Goal: Information Seeking & Learning: Find specific fact

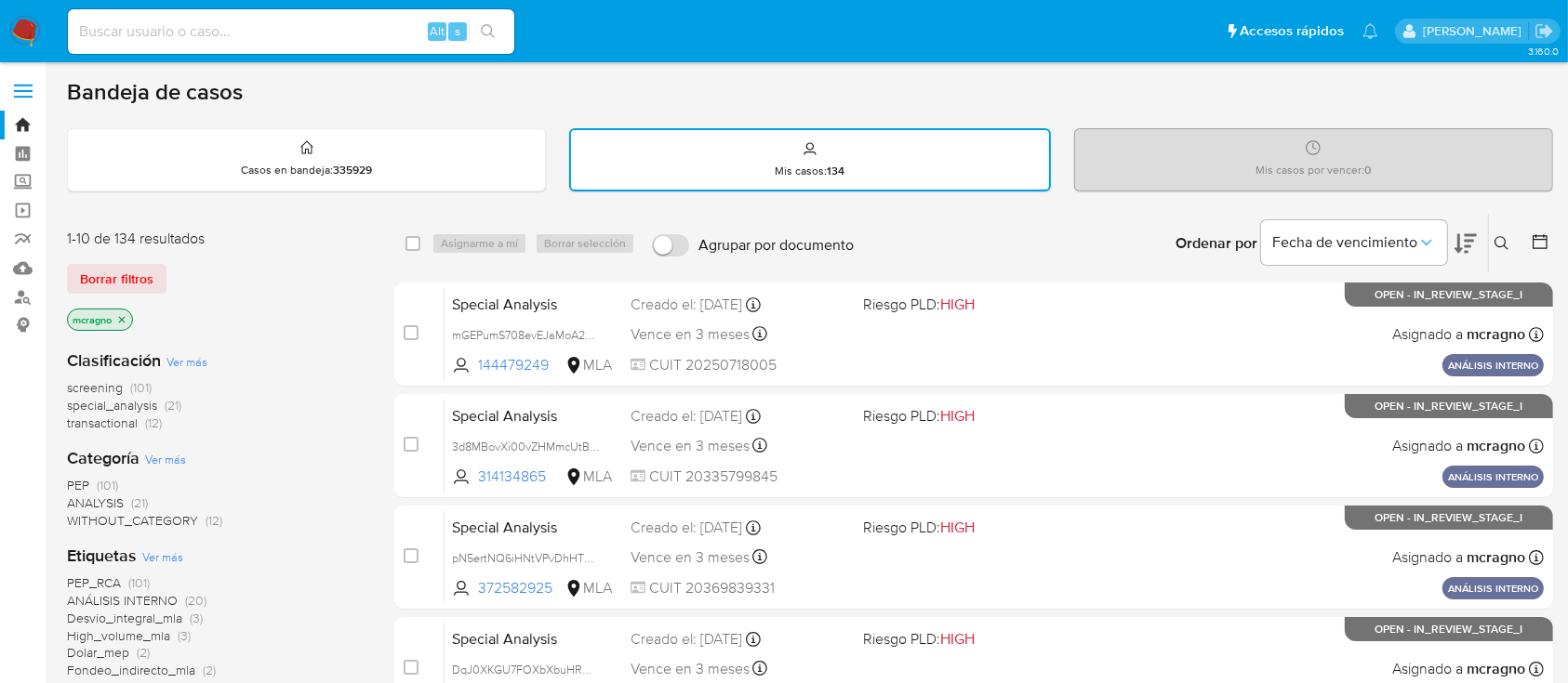
click at [32, 25] on img at bounding box center [25, 32] width 32 height 32
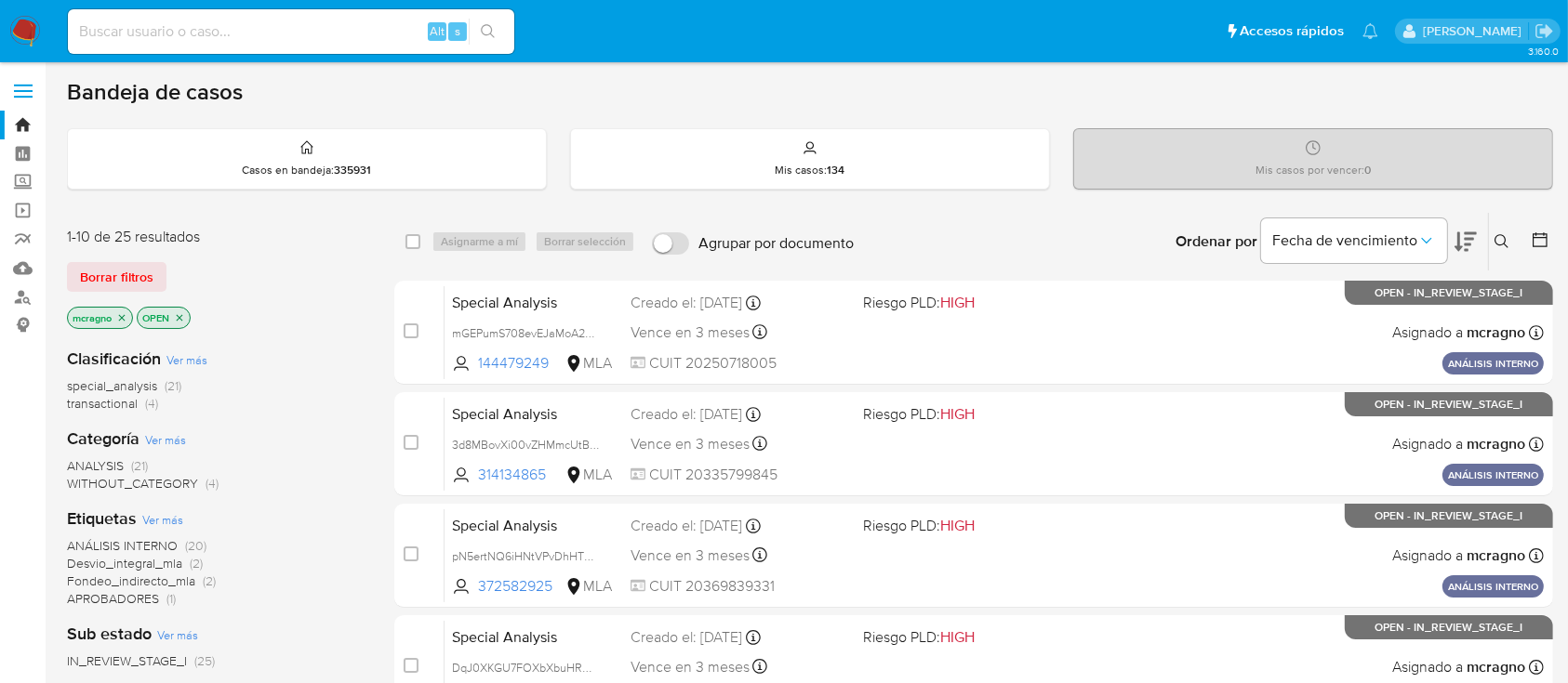
click at [182, 318] on icon "close-filter" at bounding box center [180, 318] width 11 height 11
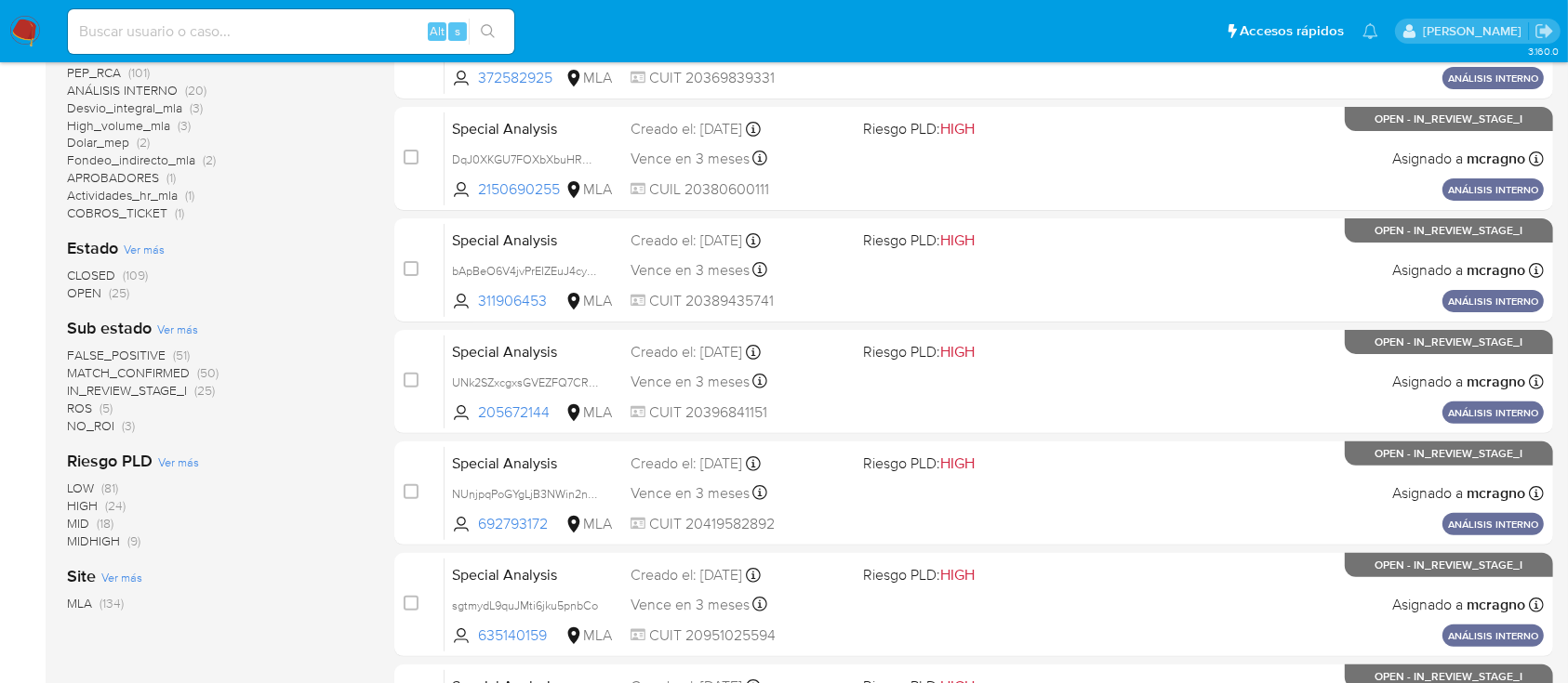
scroll to position [619, 0]
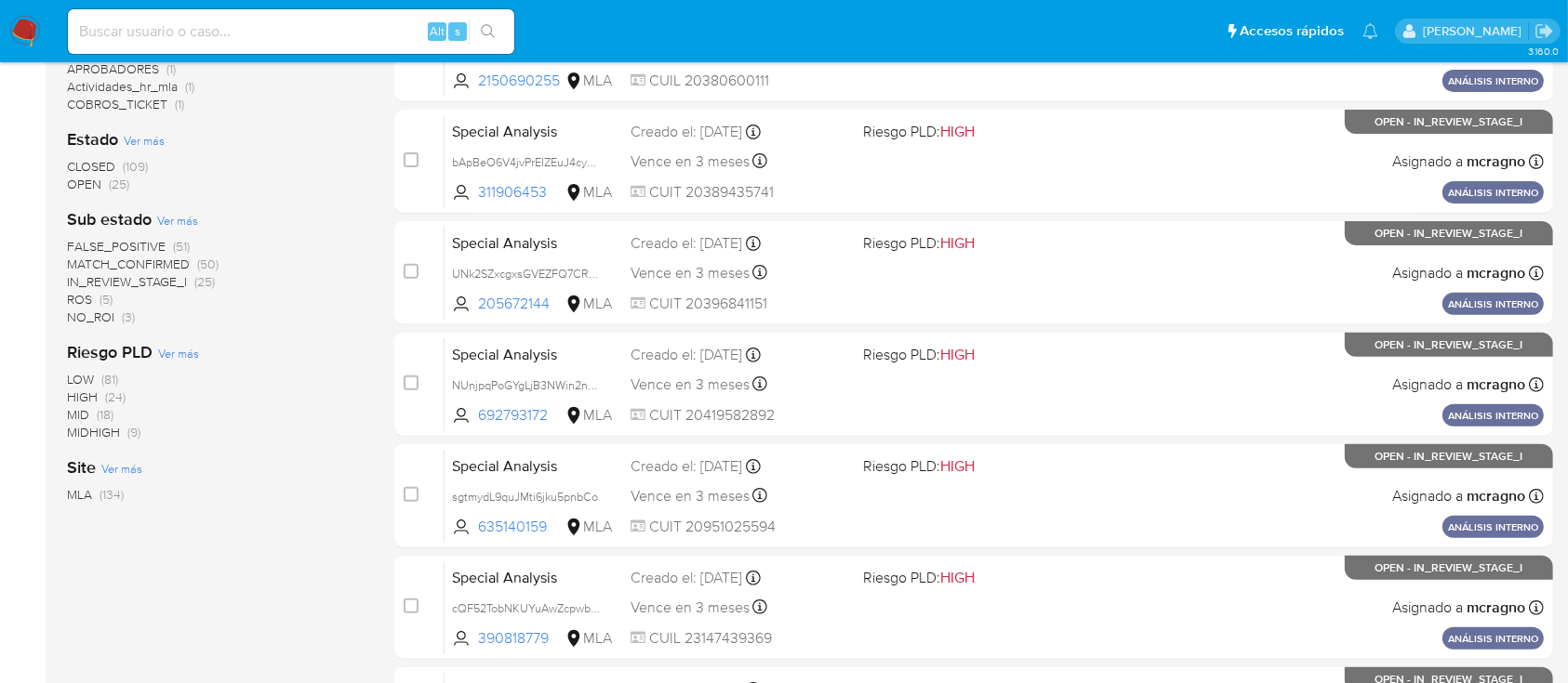
click at [27, 31] on img at bounding box center [25, 32] width 32 height 32
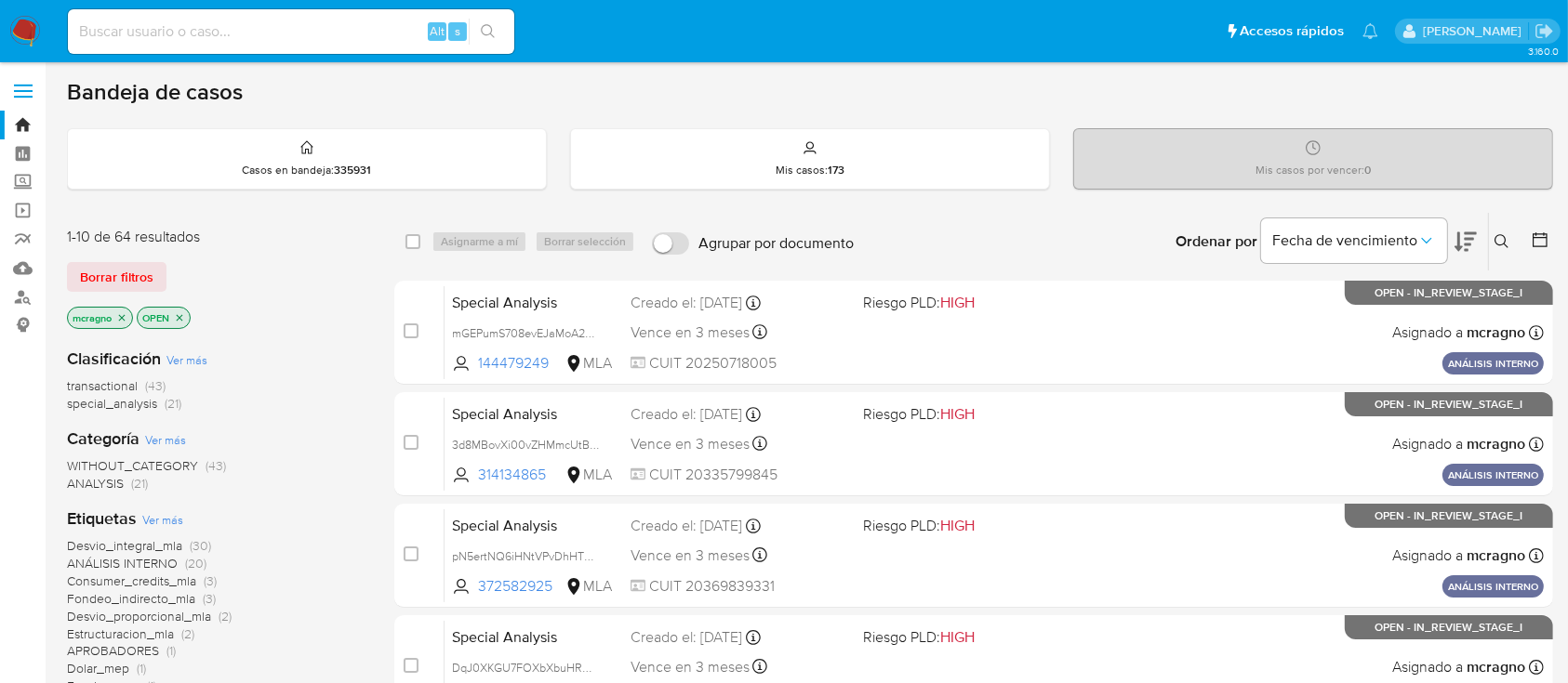
click at [180, 315] on icon "close-filter" at bounding box center [180, 317] width 7 height 7
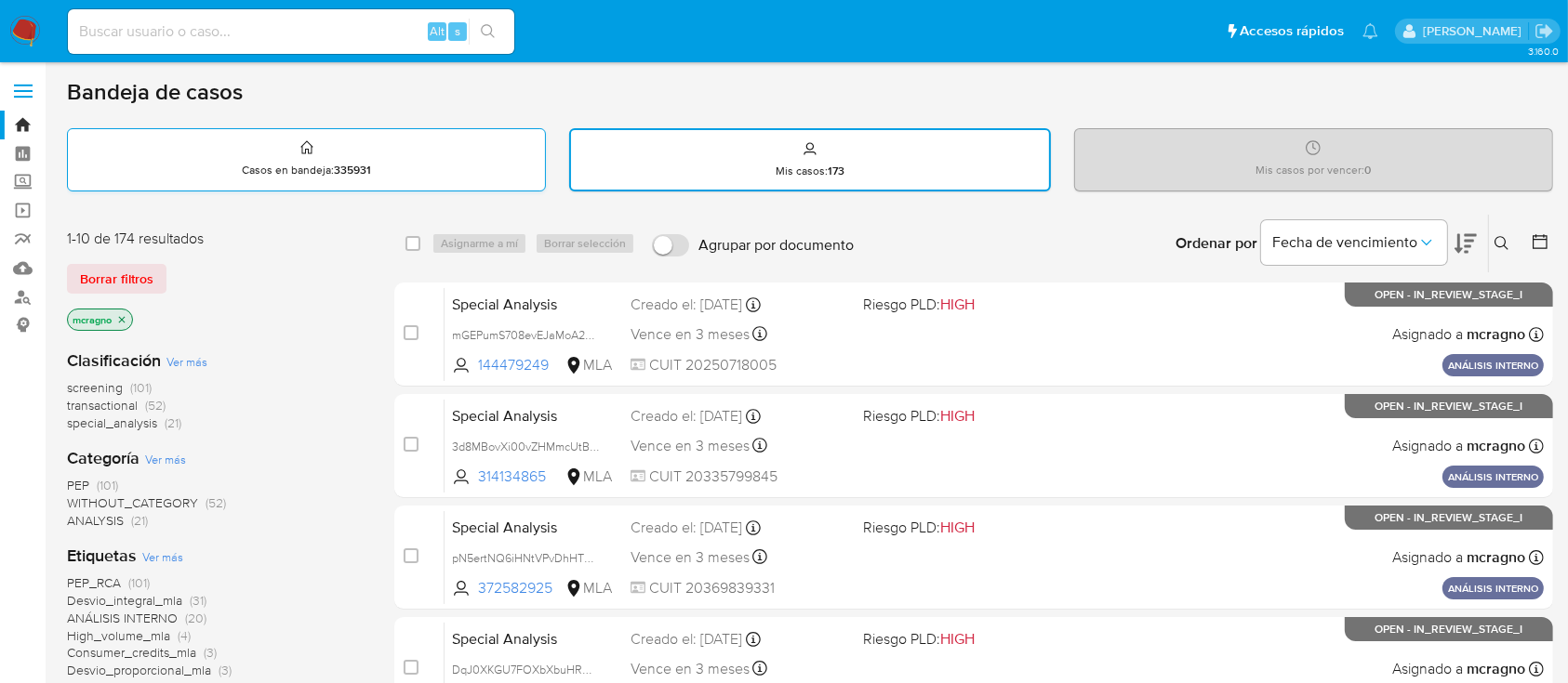
drag, startPoint x: 26, startPoint y: 26, endPoint x: 323, endPoint y: 140, distance: 318.1
click at [26, 26] on img at bounding box center [25, 32] width 32 height 32
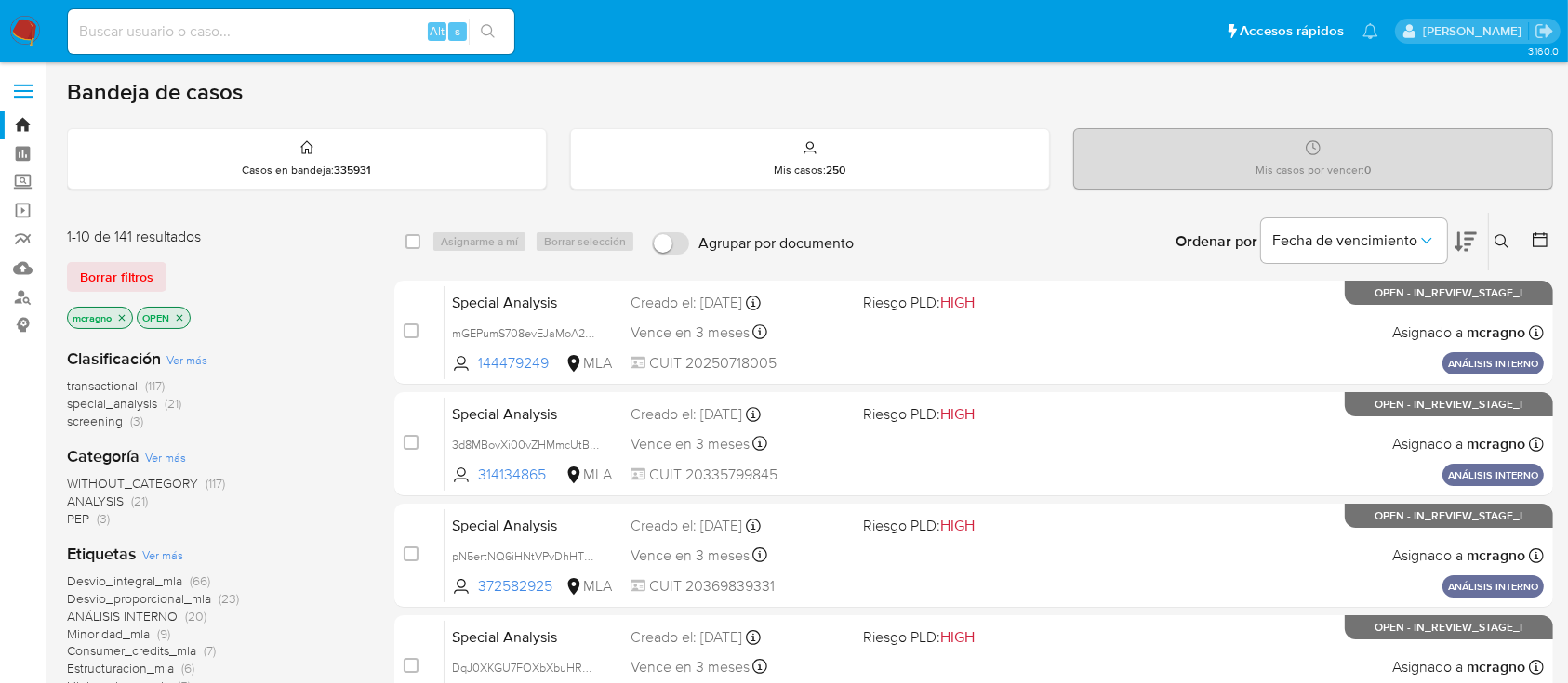
click at [182, 317] on icon "close-filter" at bounding box center [180, 317] width 7 height 7
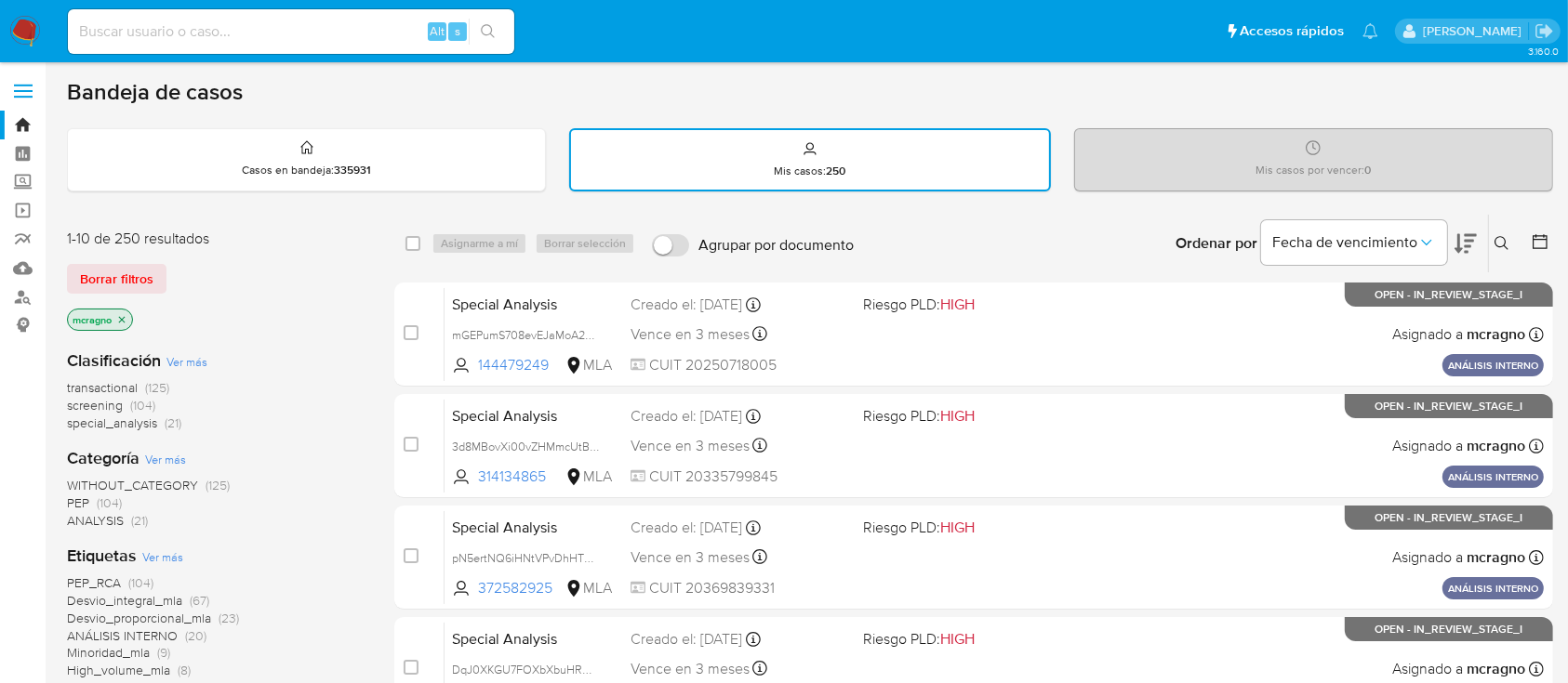
scroll to position [496, 0]
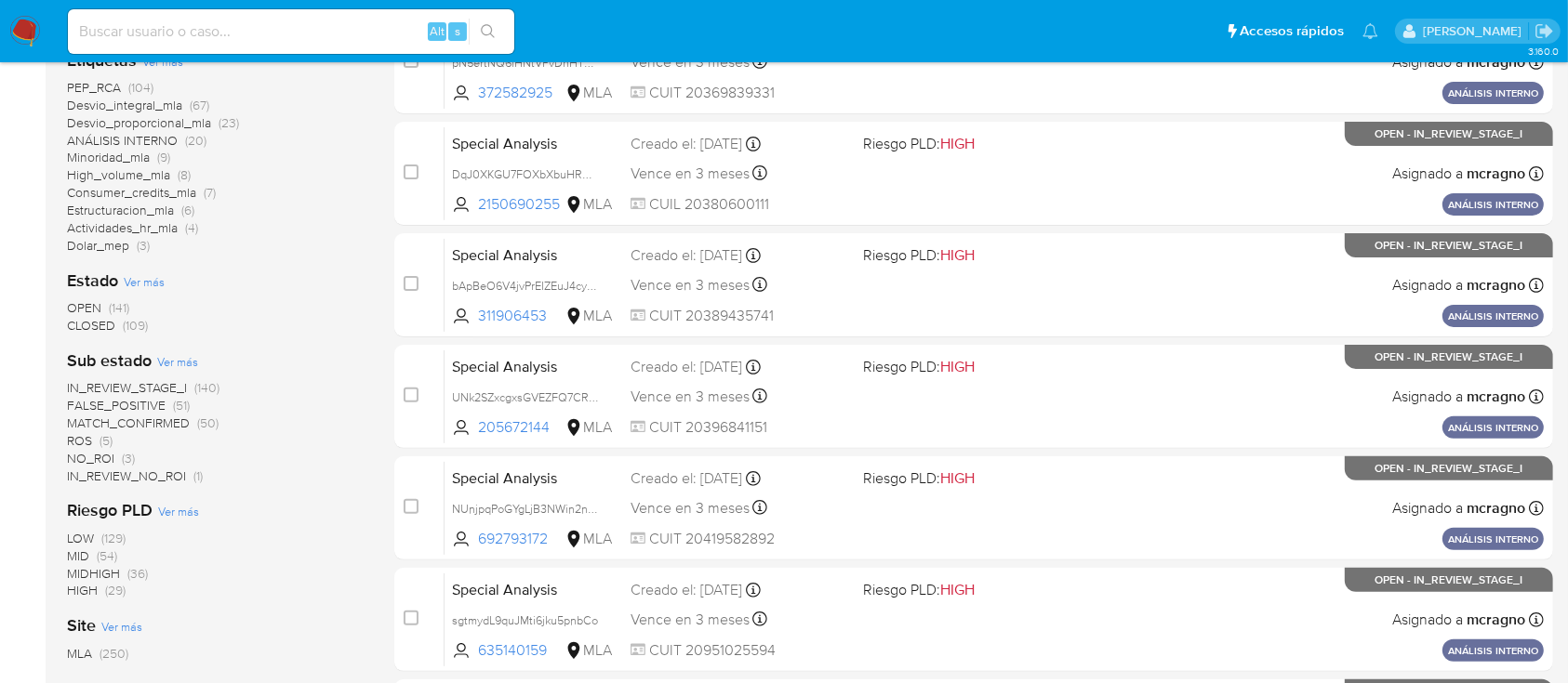
click at [186, 473] on span "IN_REVIEW_NO_ROI (1)" at bounding box center [135, 476] width 136 height 18
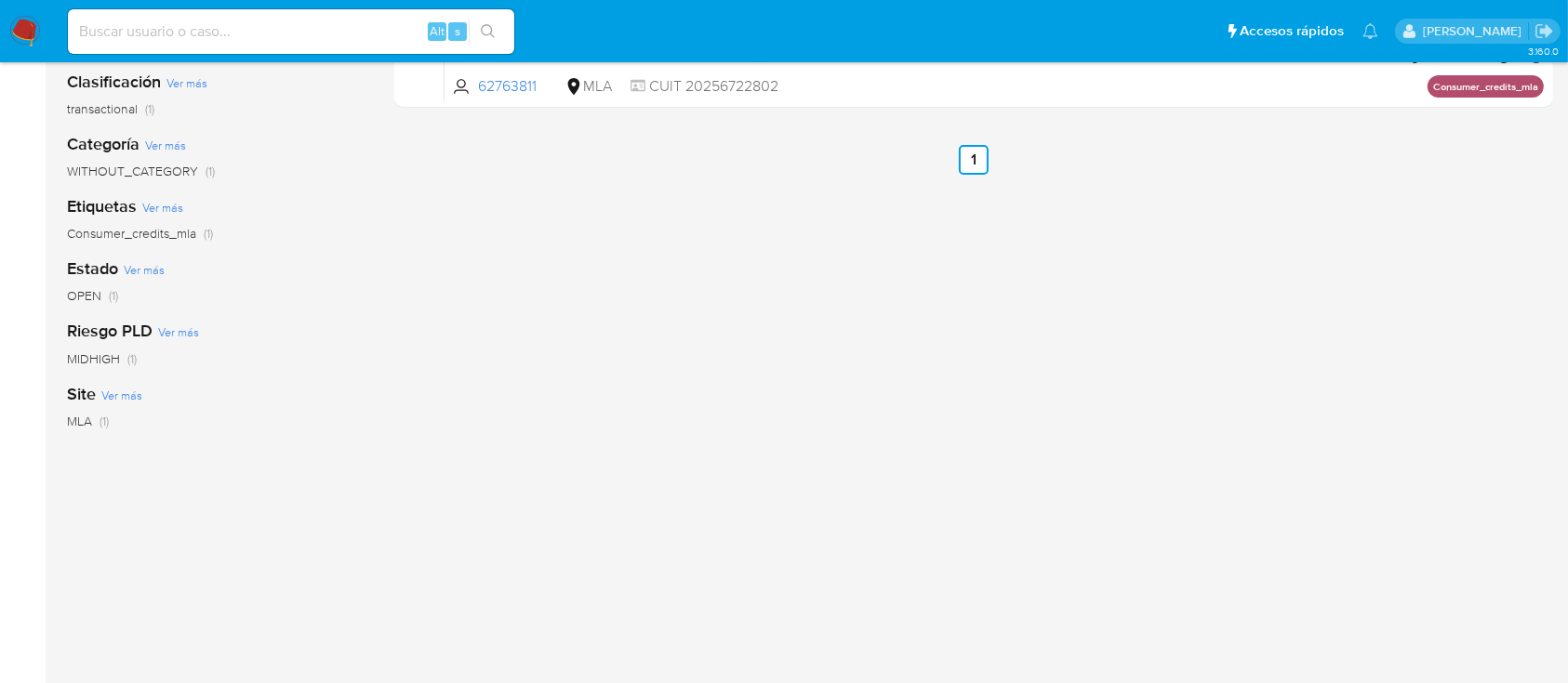
scroll to position [77, 0]
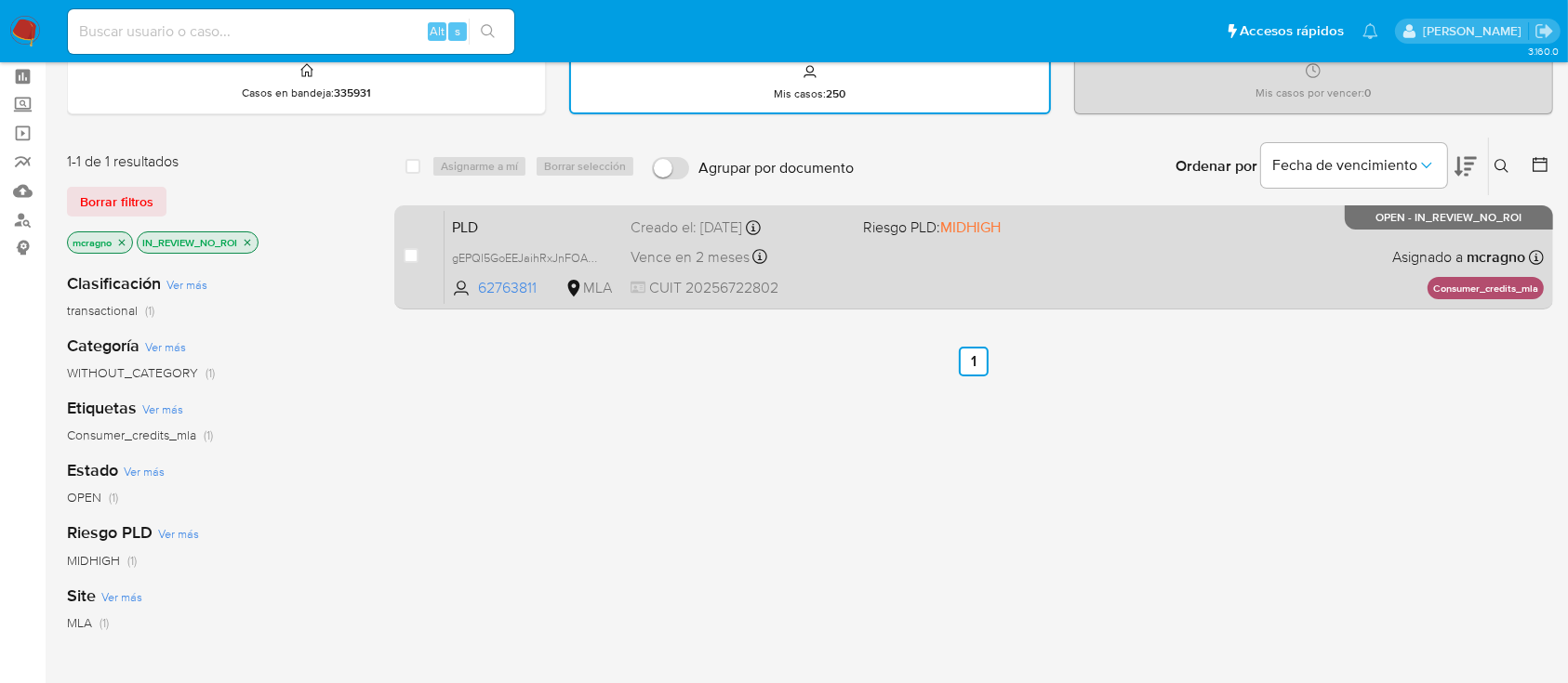
click at [1123, 267] on div "PLD gEPQl5GoEEJaihRxJnFOAyBv 62763811 MLA Riesgo PLD: MIDHIGH Creado el: 12/09/…" at bounding box center [994, 256] width 1099 height 94
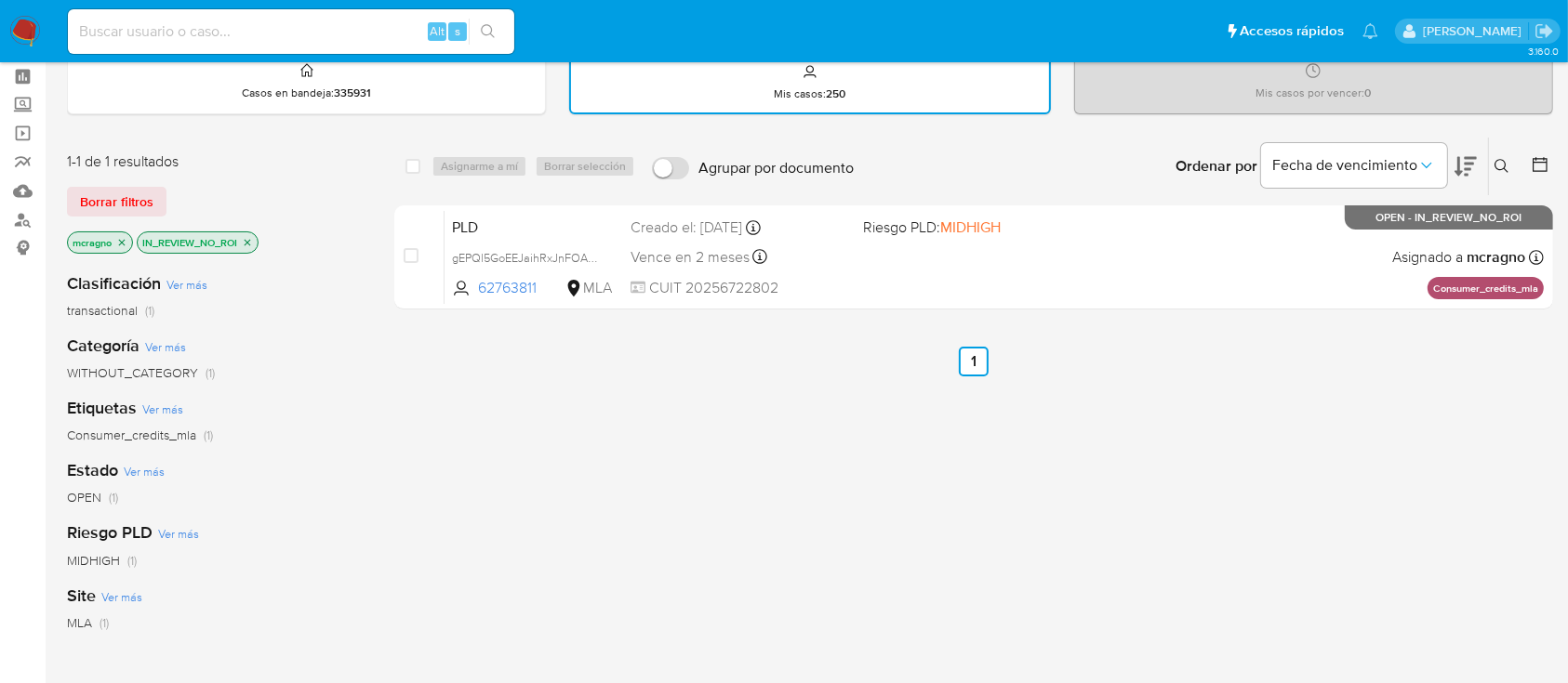
click at [258, 236] on div "IN_REVIEW_NO_ROI" at bounding box center [198, 242] width 122 height 22
click at [249, 240] on icon "close-filter" at bounding box center [247, 241] width 7 height 7
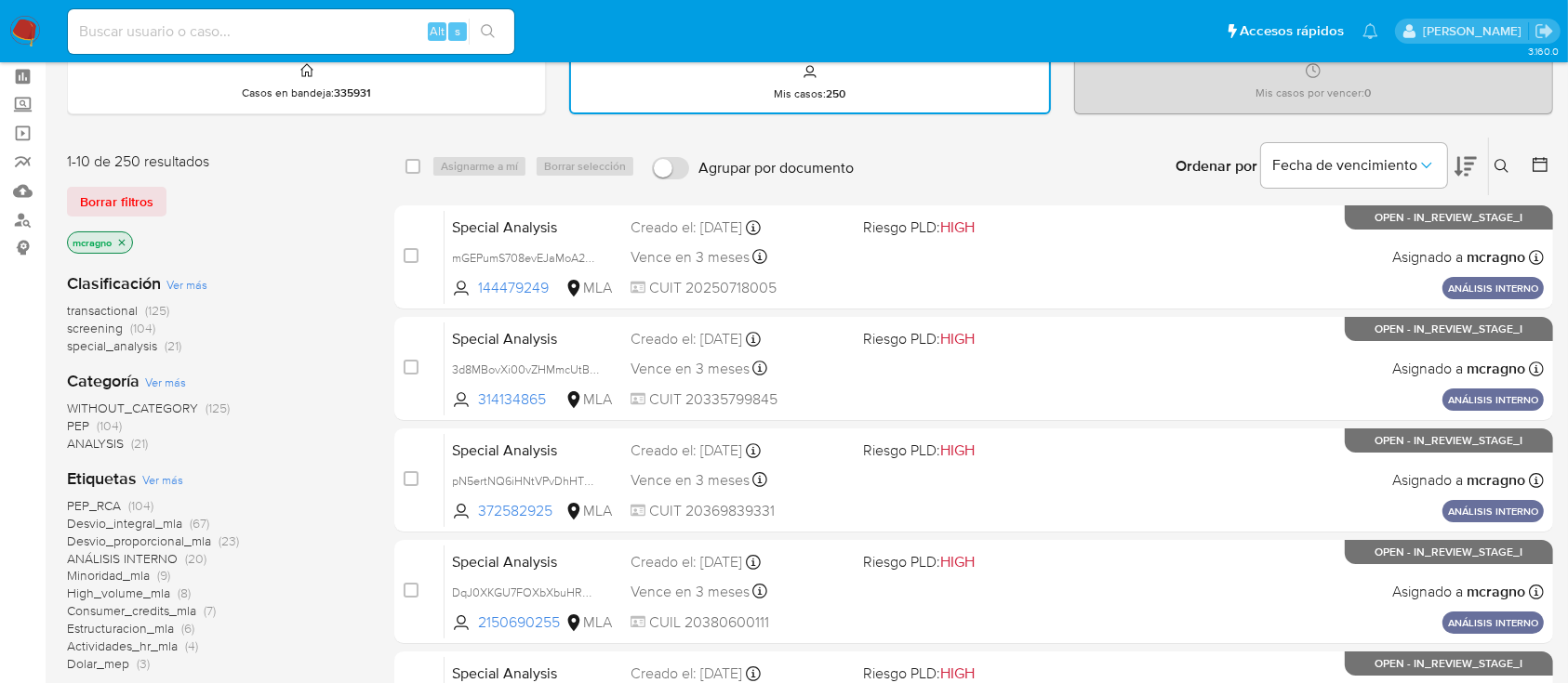
click at [1534, 158] on icon at bounding box center [1540, 165] width 19 height 19
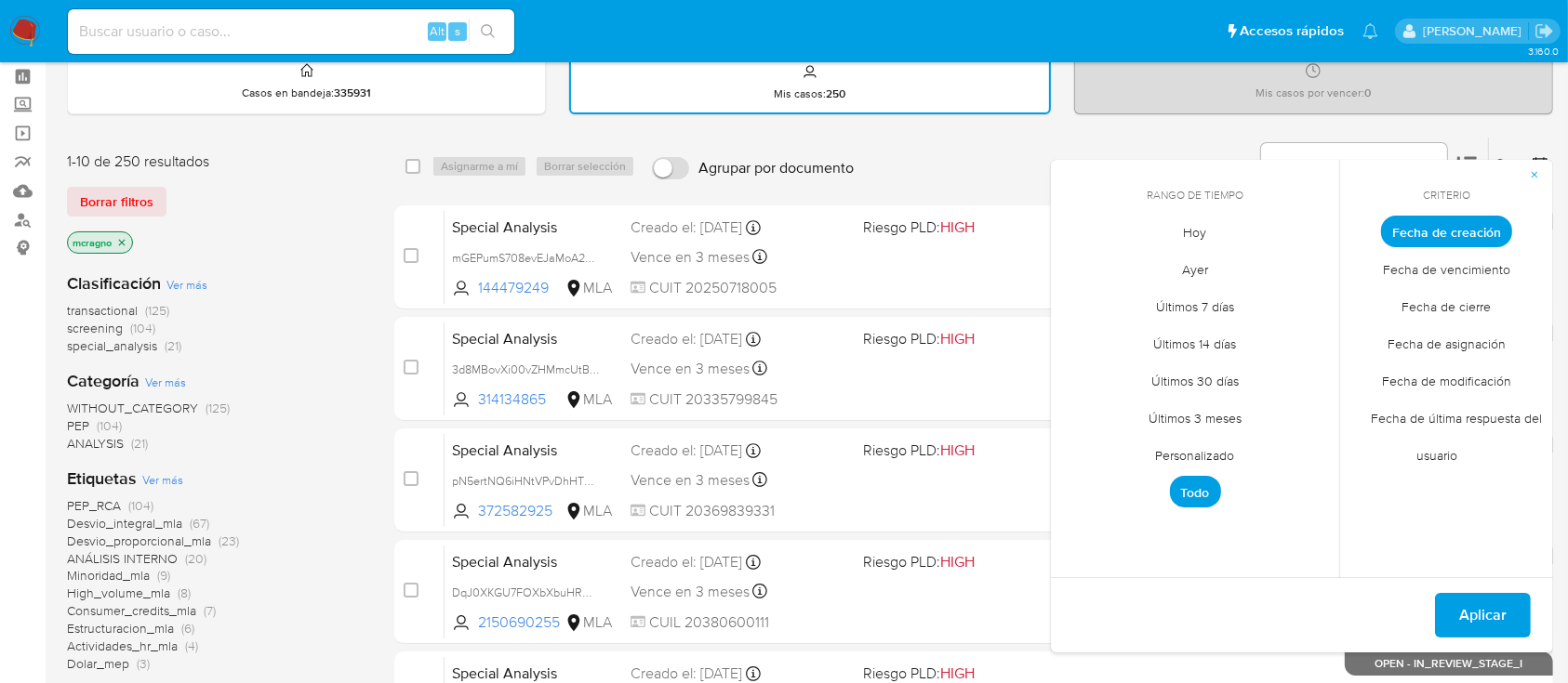
click at [1223, 452] on span "Personalizado" at bounding box center [1195, 456] width 118 height 38
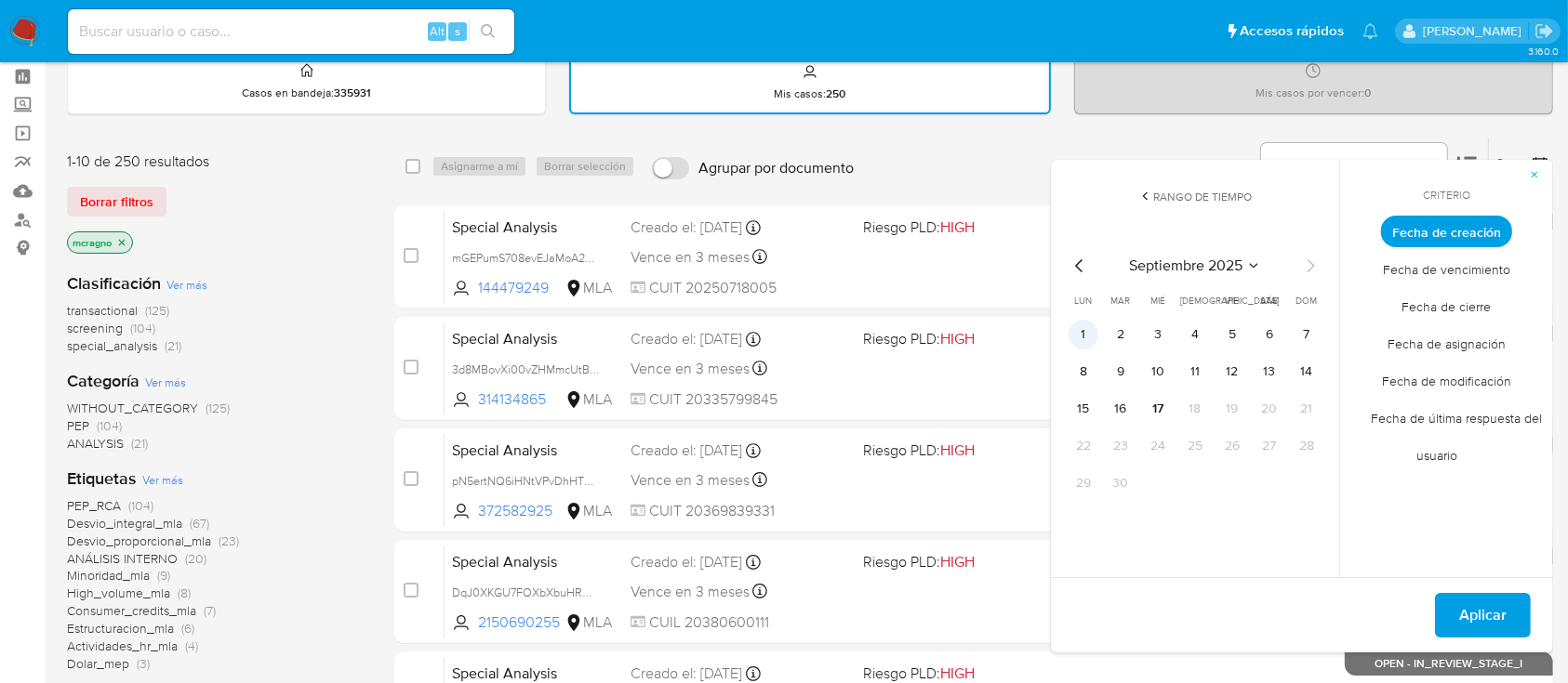
click at [1081, 328] on button "1" at bounding box center [1083, 335] width 30 height 30
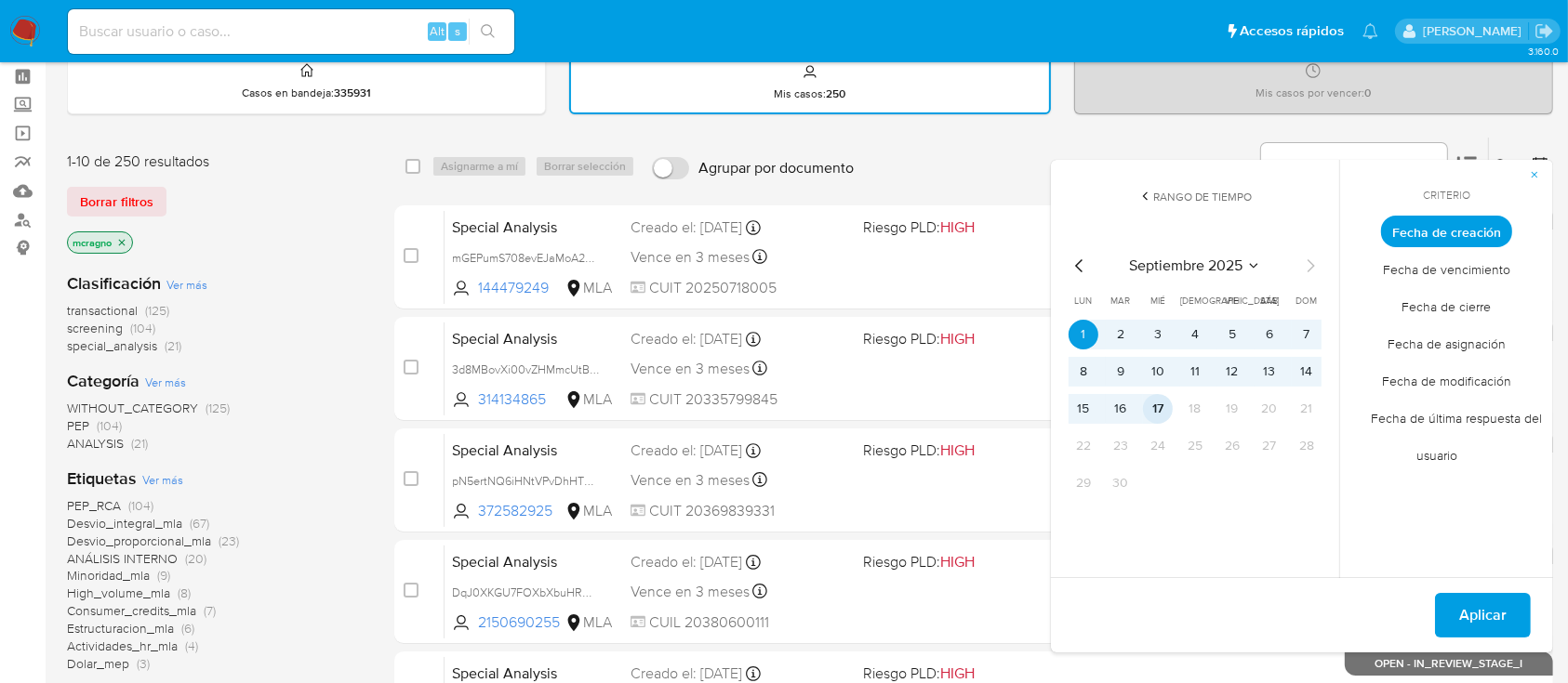
click at [1153, 402] on button "17" at bounding box center [1158, 409] width 30 height 30
click at [1456, 607] on button "Aplicar" at bounding box center [1482, 615] width 96 height 45
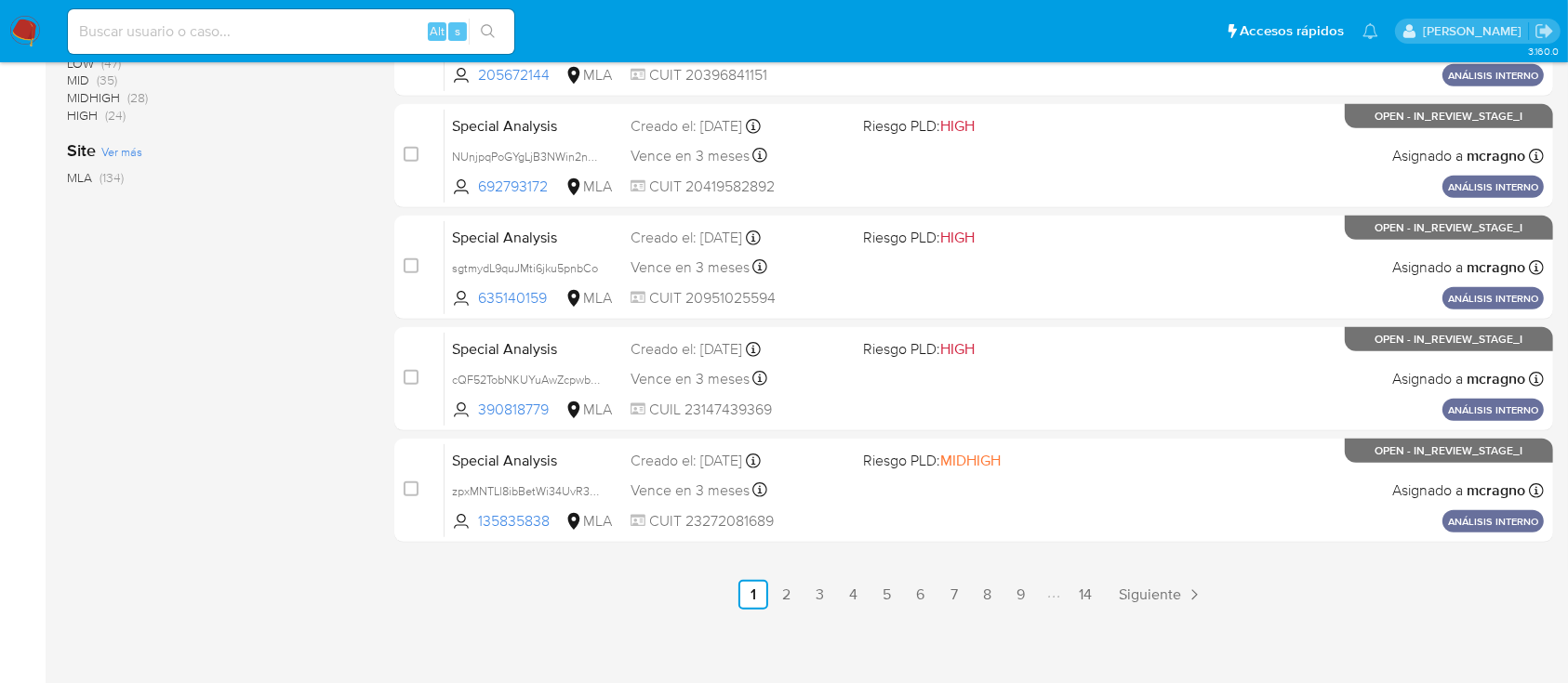
scroll to position [852, 0]
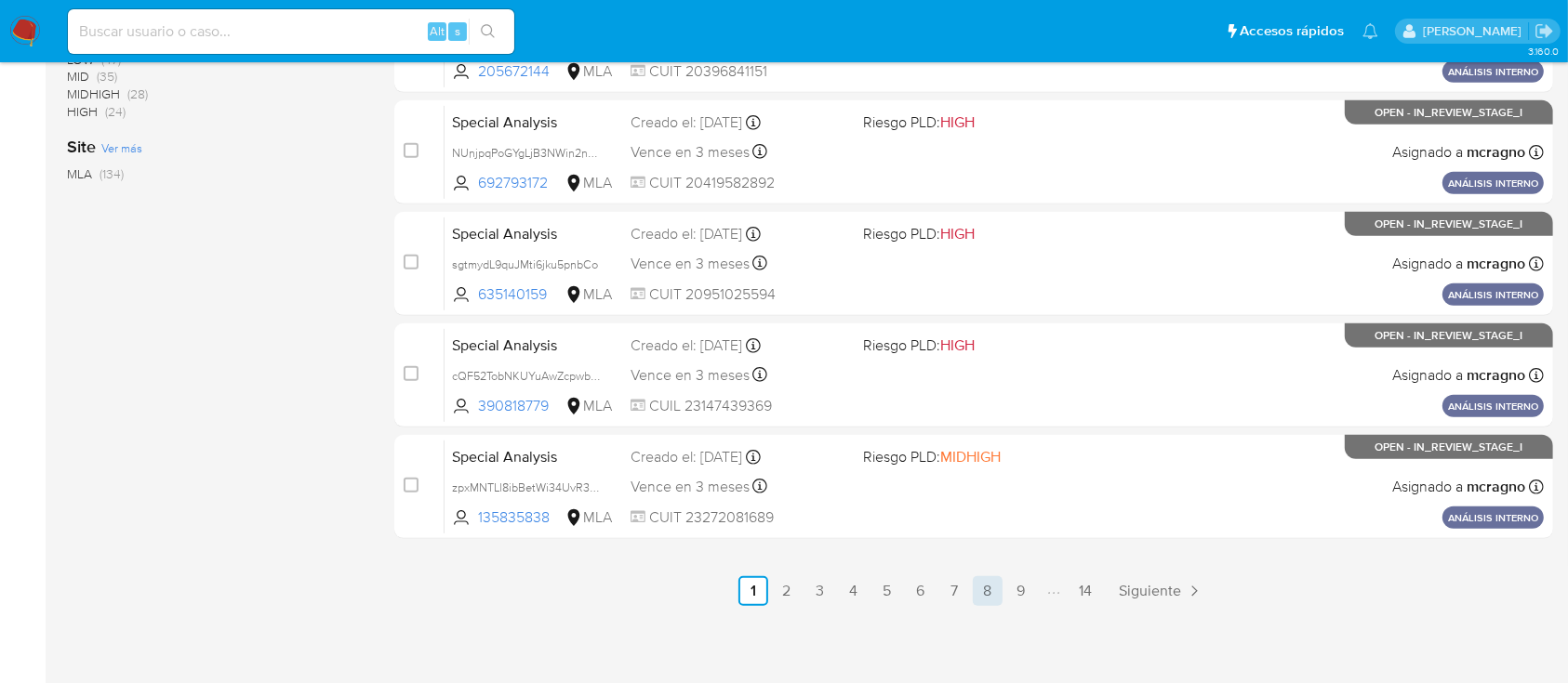
click at [979, 580] on link "8" at bounding box center [988, 592] width 30 height 30
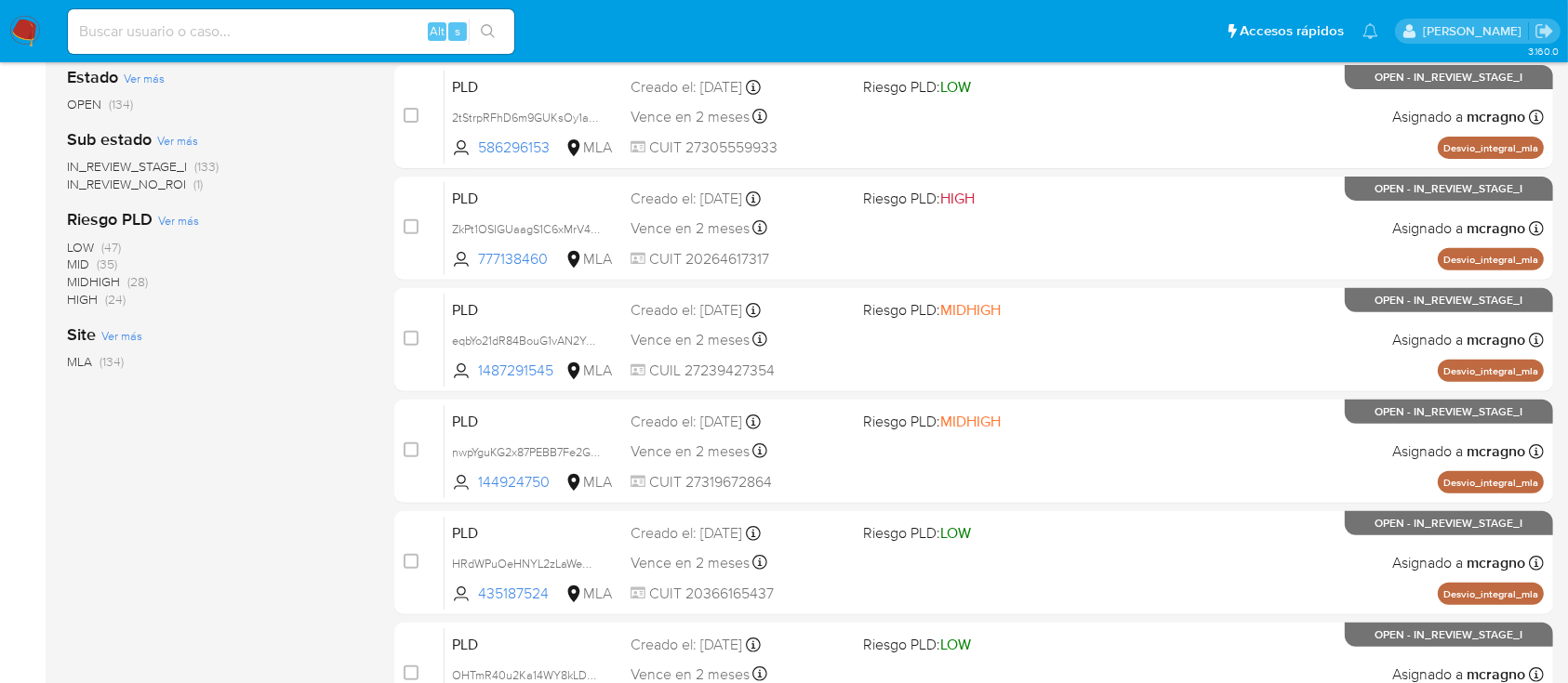
scroll to position [852, 0]
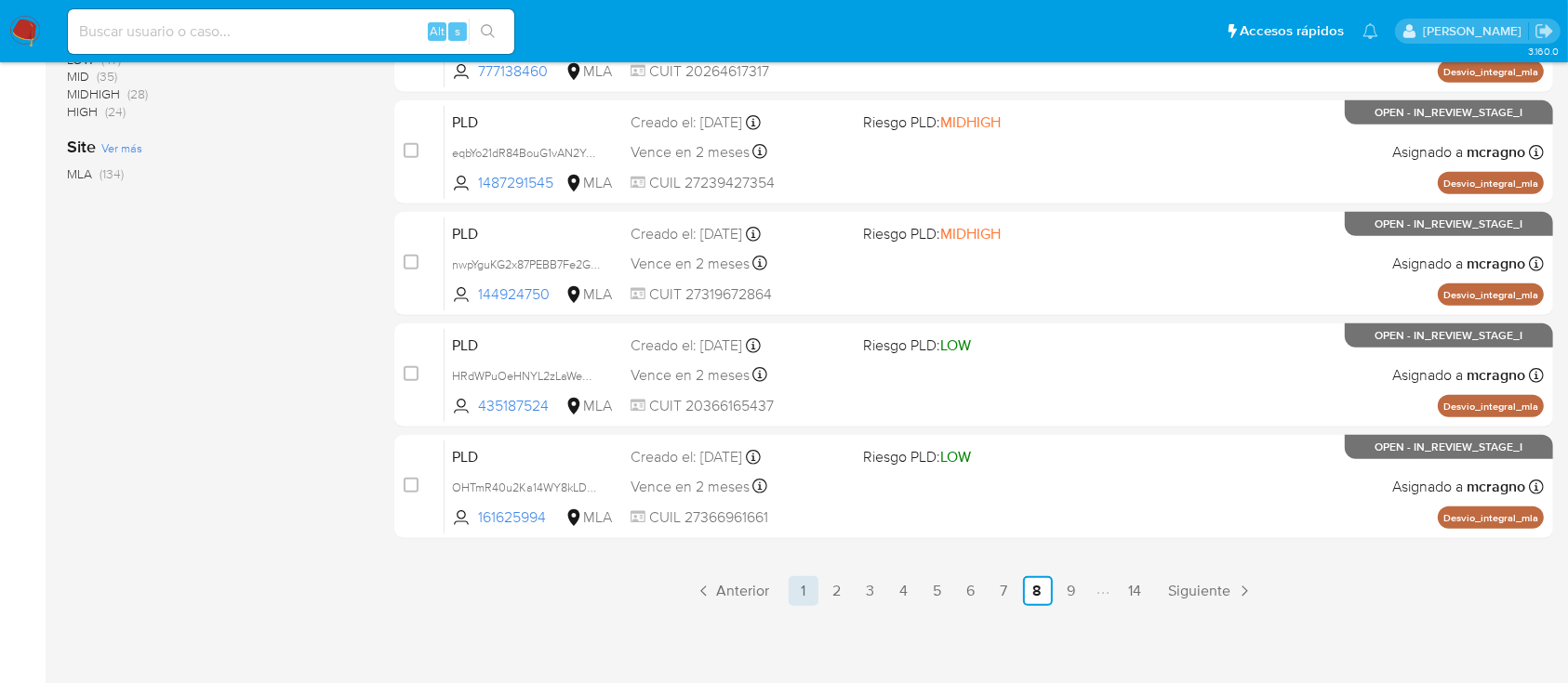
click at [810, 587] on link "1" at bounding box center [804, 592] width 30 height 30
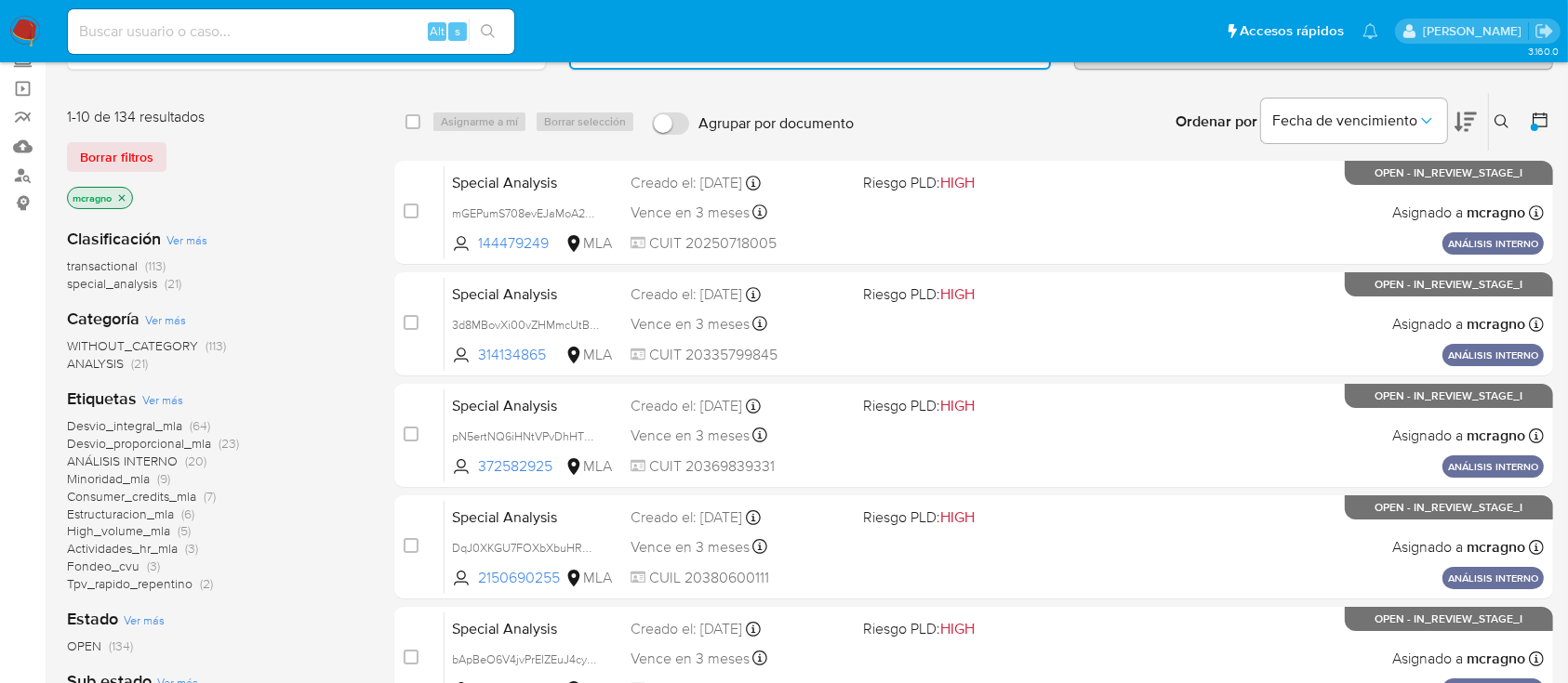
scroll to position [108, 0]
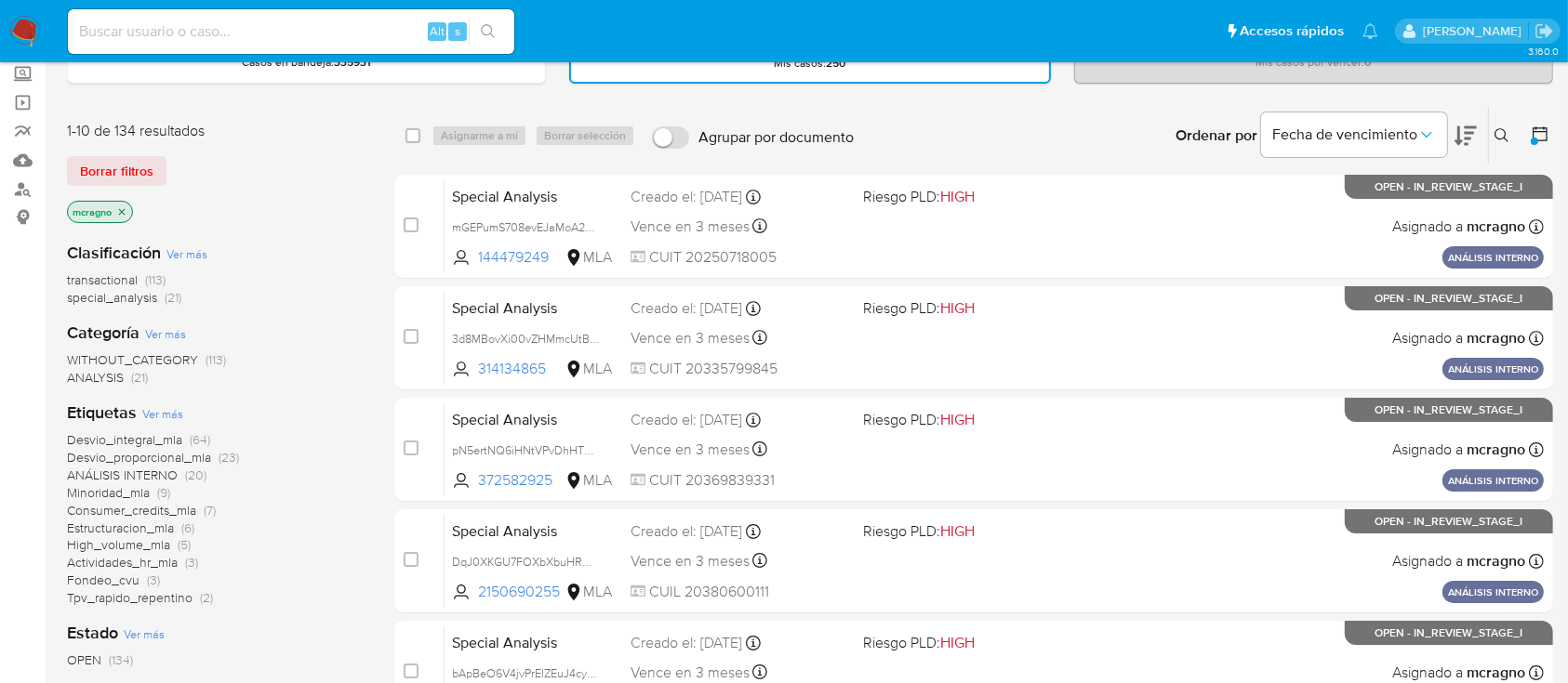
click at [127, 210] on icon "close-filter" at bounding box center [122, 212] width 11 height 11
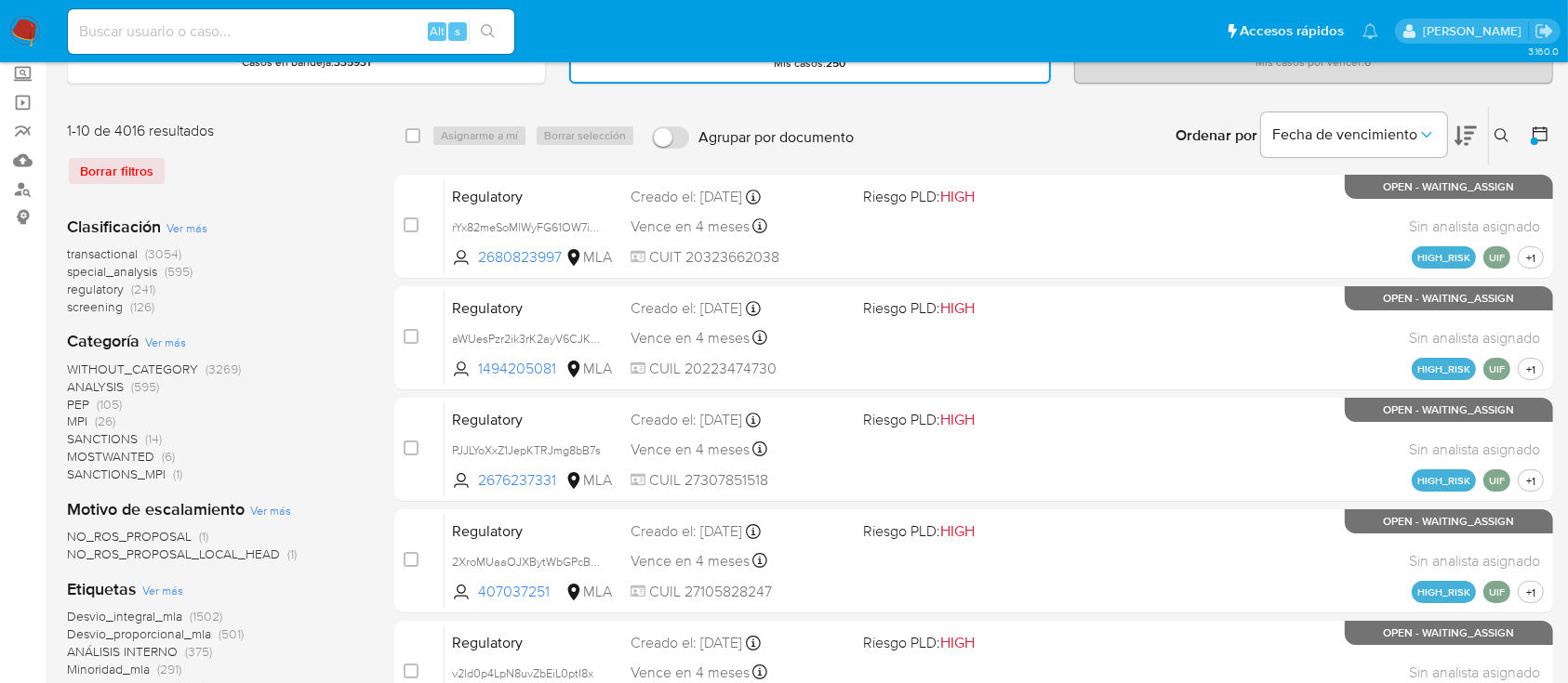
click at [1499, 132] on icon at bounding box center [1502, 136] width 15 height 15
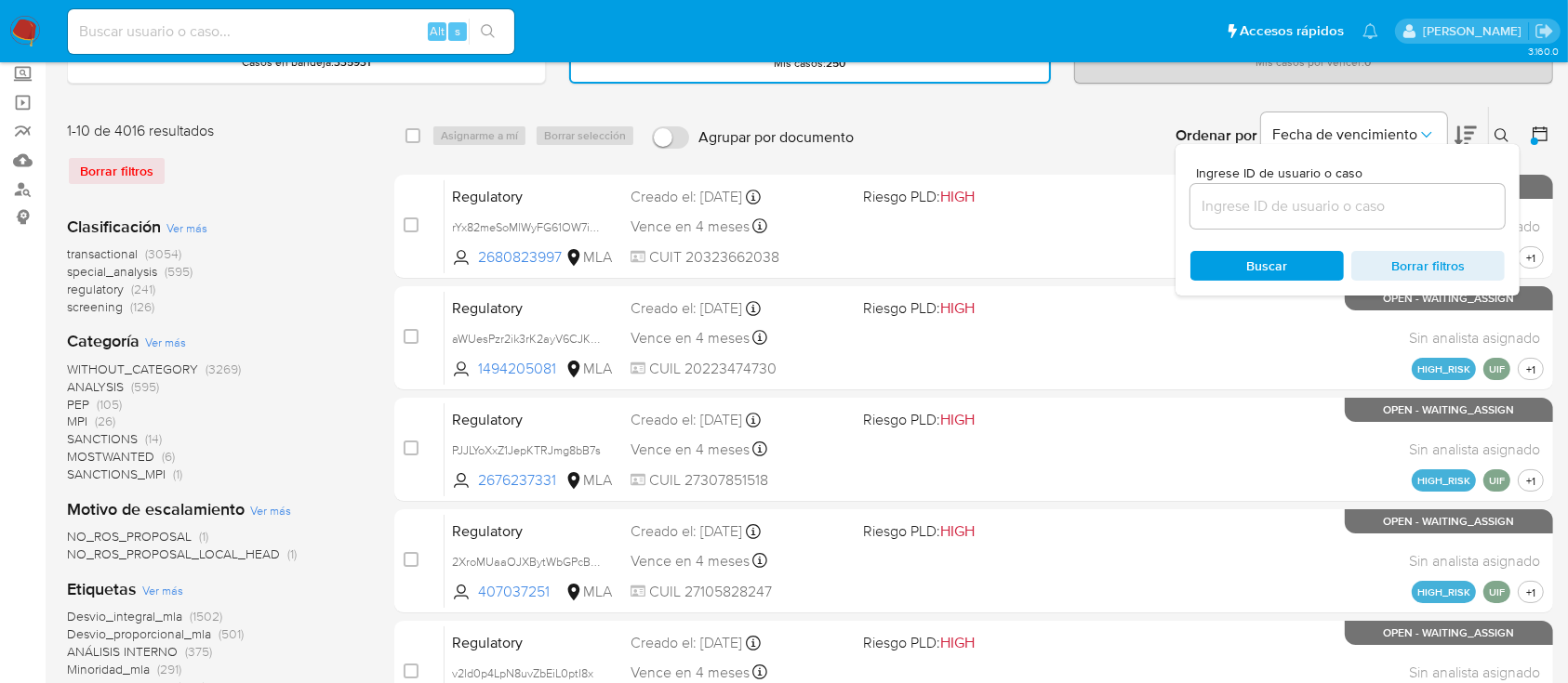
click at [1367, 198] on input at bounding box center [1347, 207] width 314 height 24
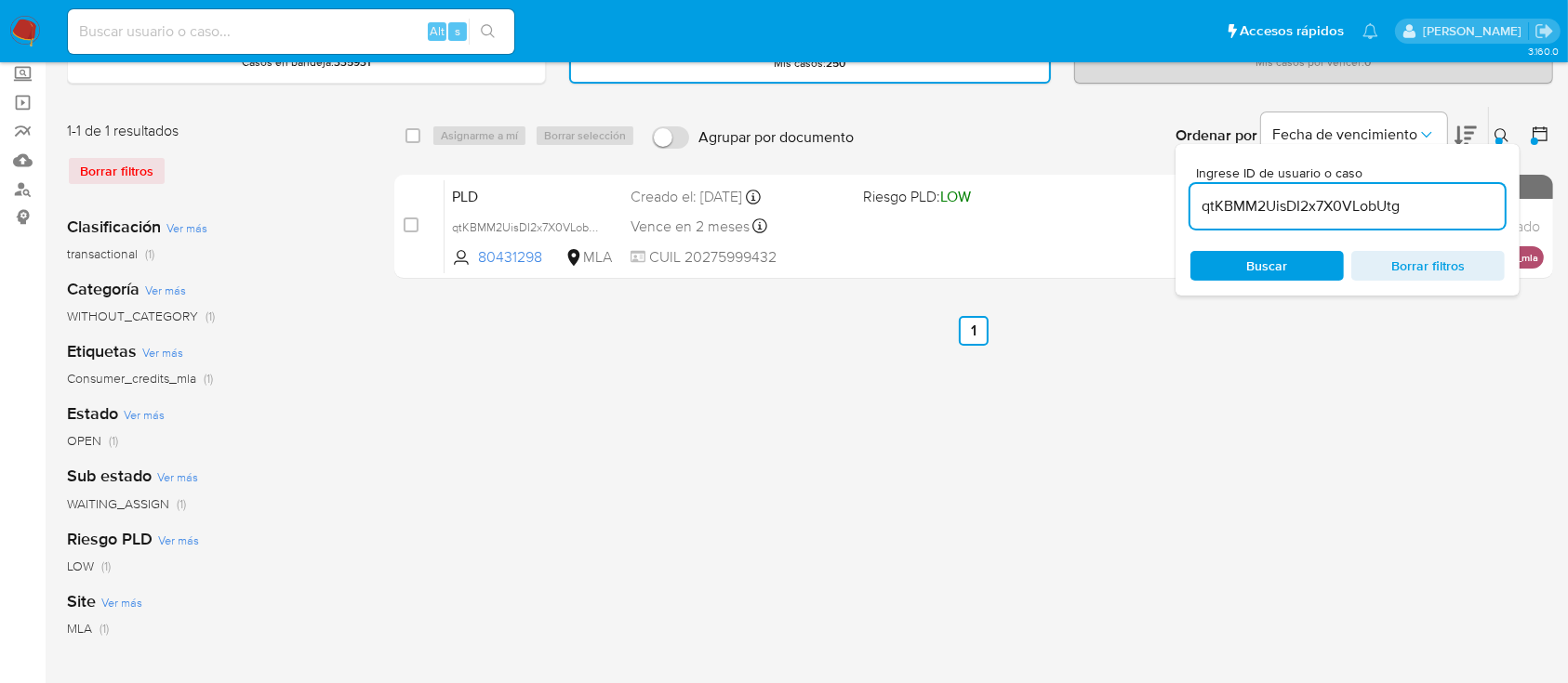
click at [1501, 125] on button at bounding box center [1504, 136] width 31 height 22
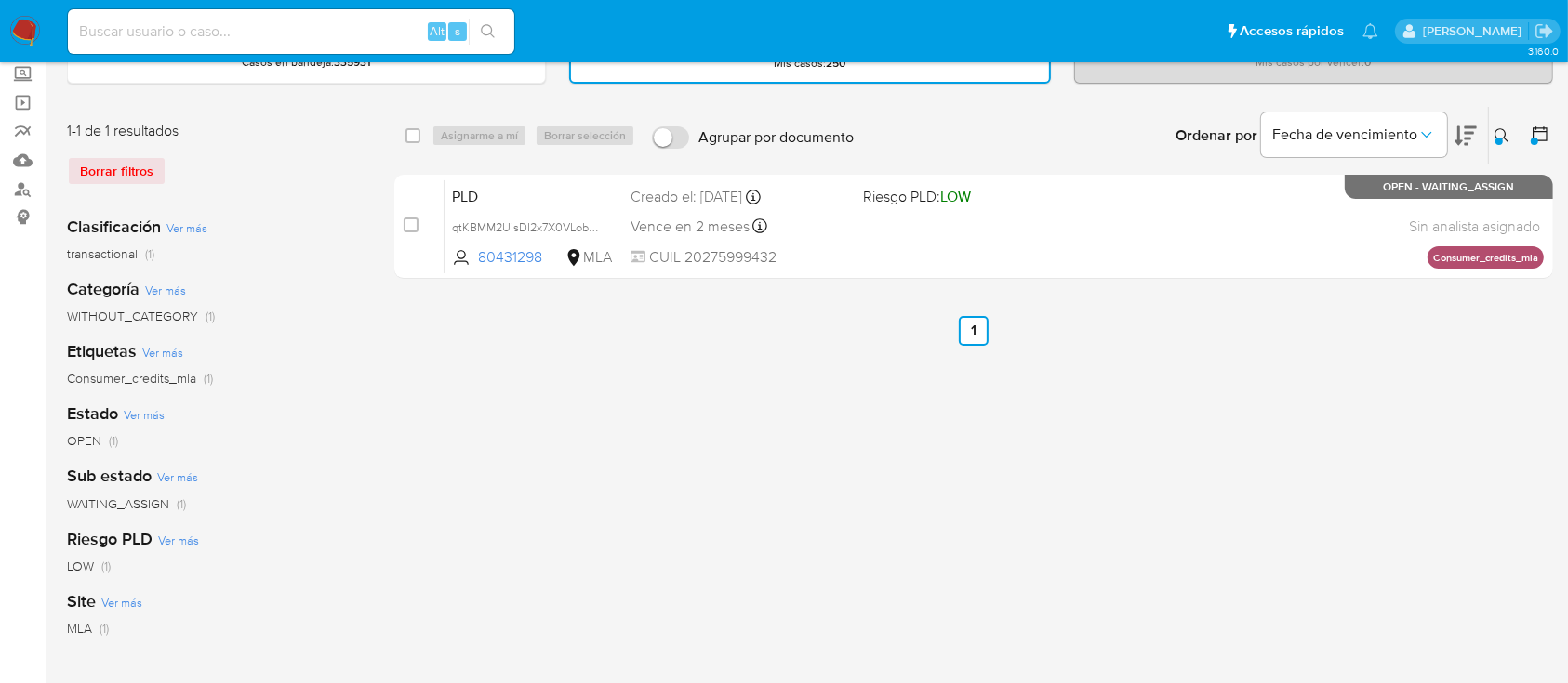
click at [1554, 126] on main "3.160.0" at bounding box center [784, 445] width 1568 height 1108
click at [1539, 135] on icon at bounding box center [1540, 134] width 19 height 19
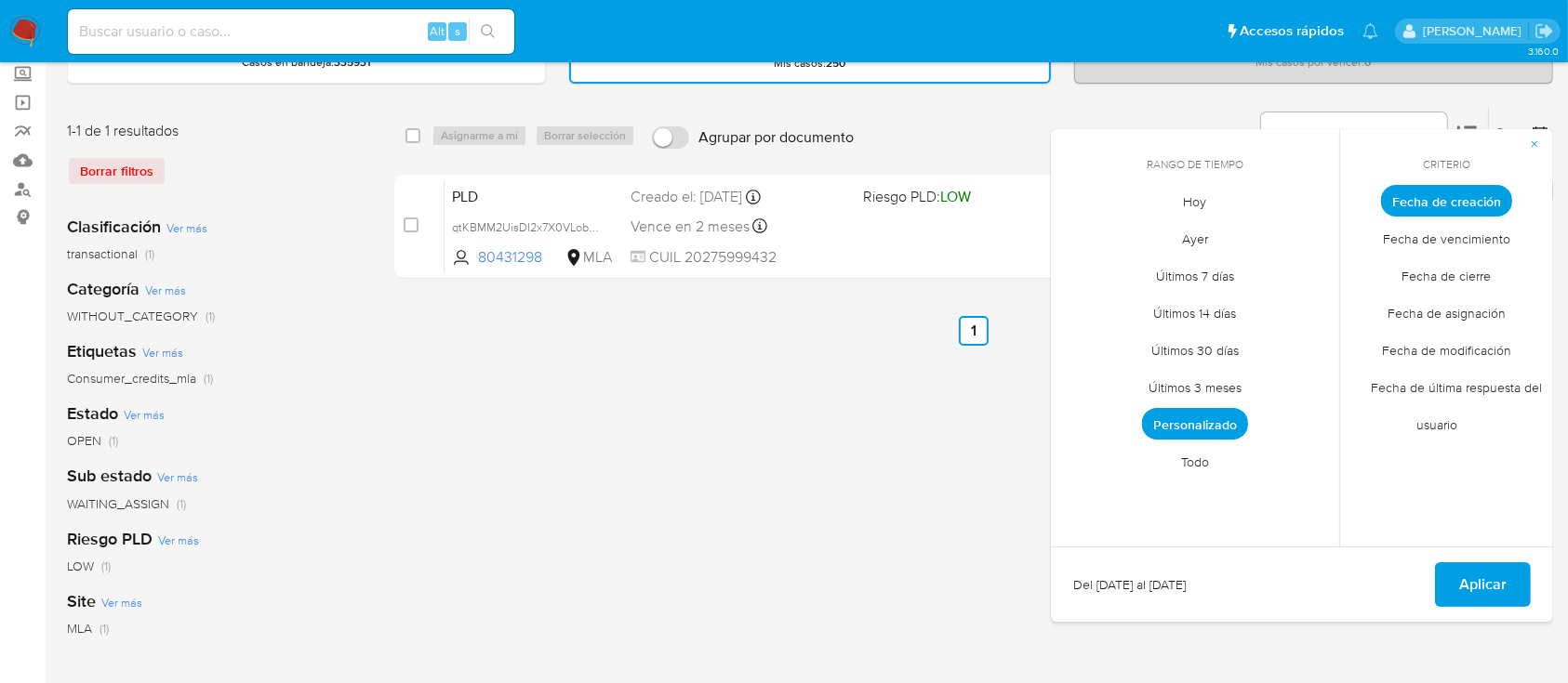
click at [1206, 452] on span "Todo" at bounding box center [1195, 462] width 67 height 38
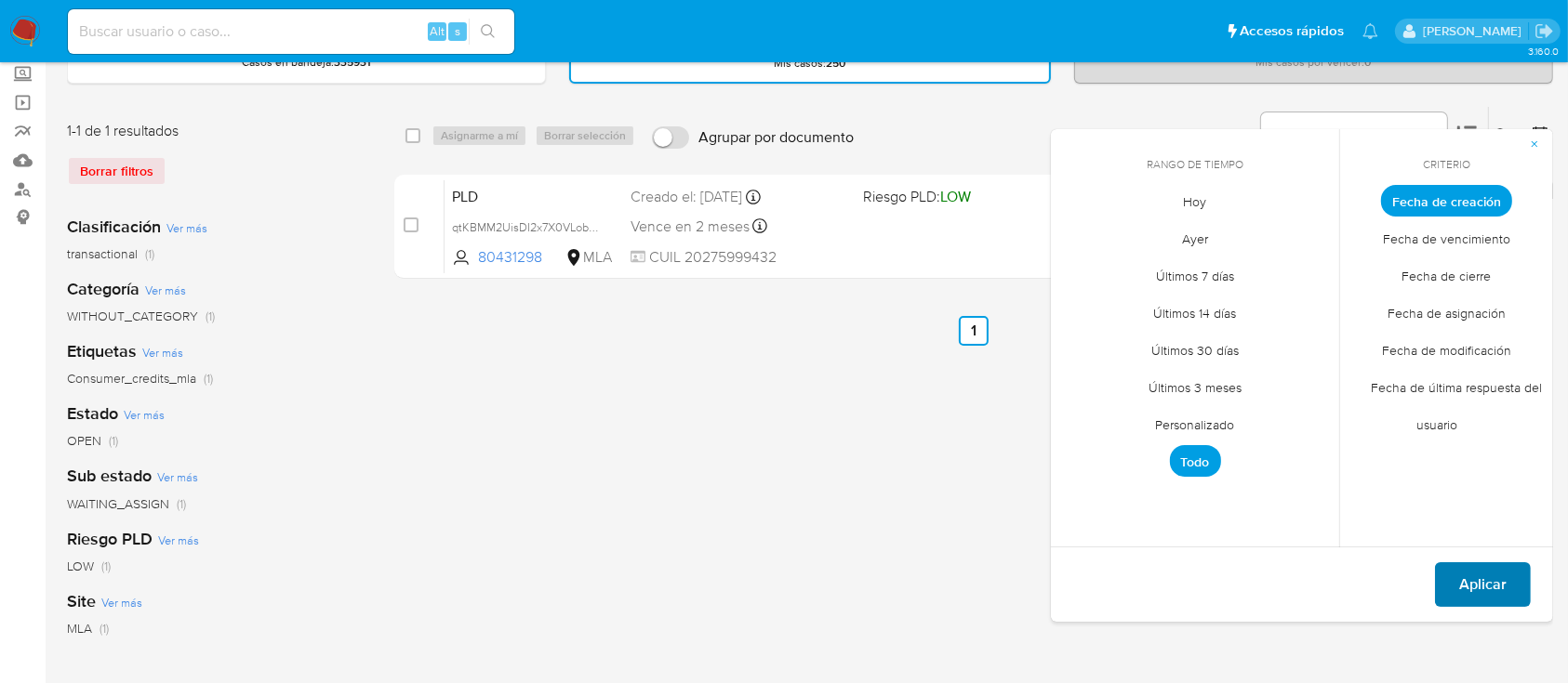
click at [1480, 585] on span "Aplicar" at bounding box center [1482, 585] width 48 height 41
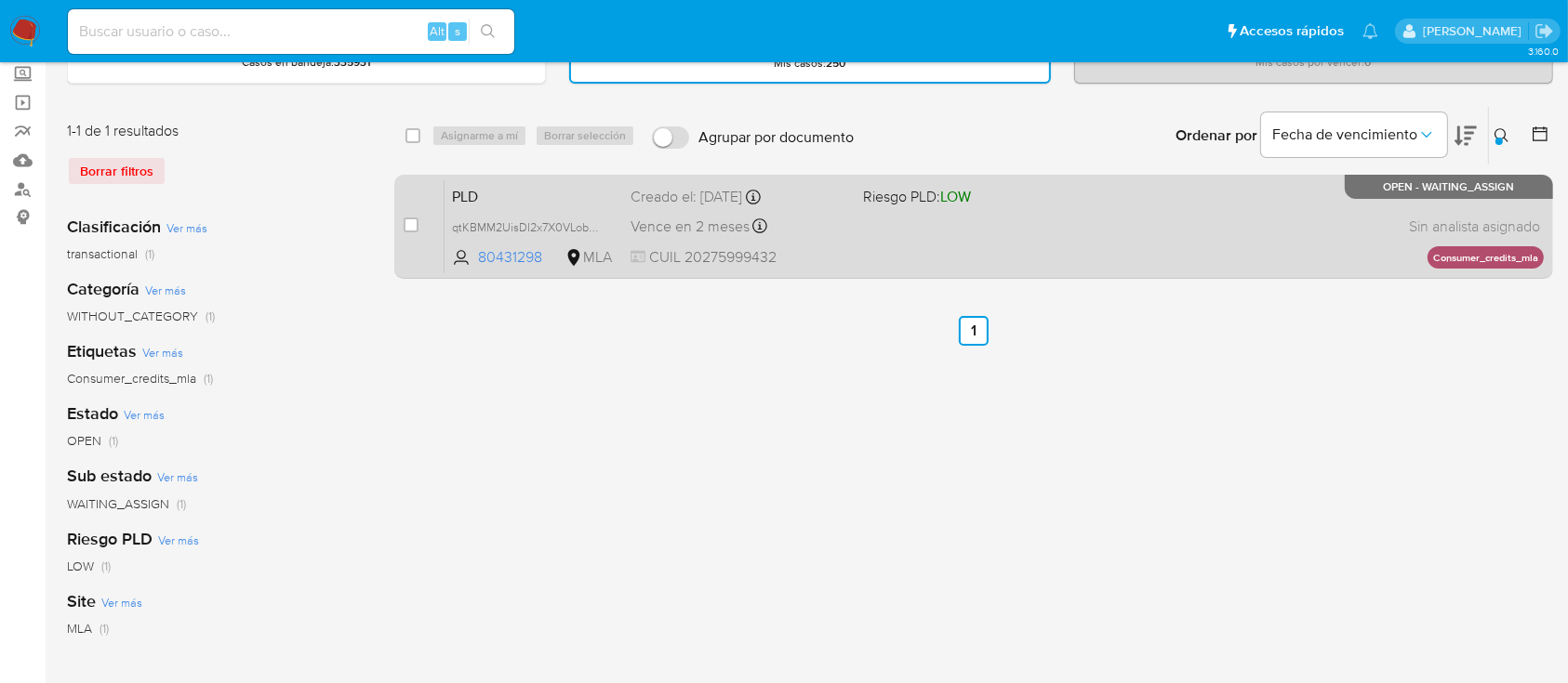
click at [1314, 225] on div "PLD qtKBMM2UisDI2x7X0VLobUtg 80431298 MLA Riesgo PLD: LOW Creado el: 12/09/2025…" at bounding box center [994, 226] width 1099 height 94
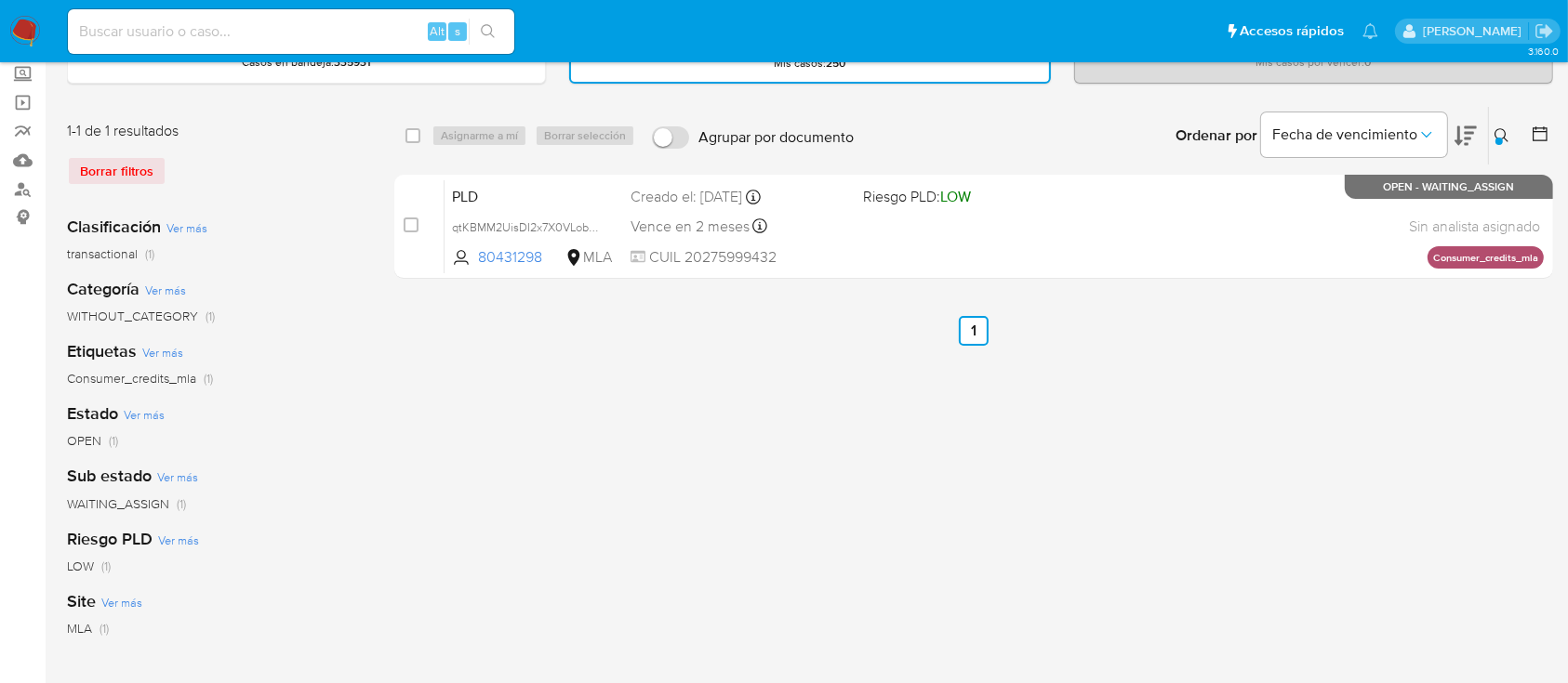
click at [1501, 130] on icon at bounding box center [1502, 136] width 15 height 15
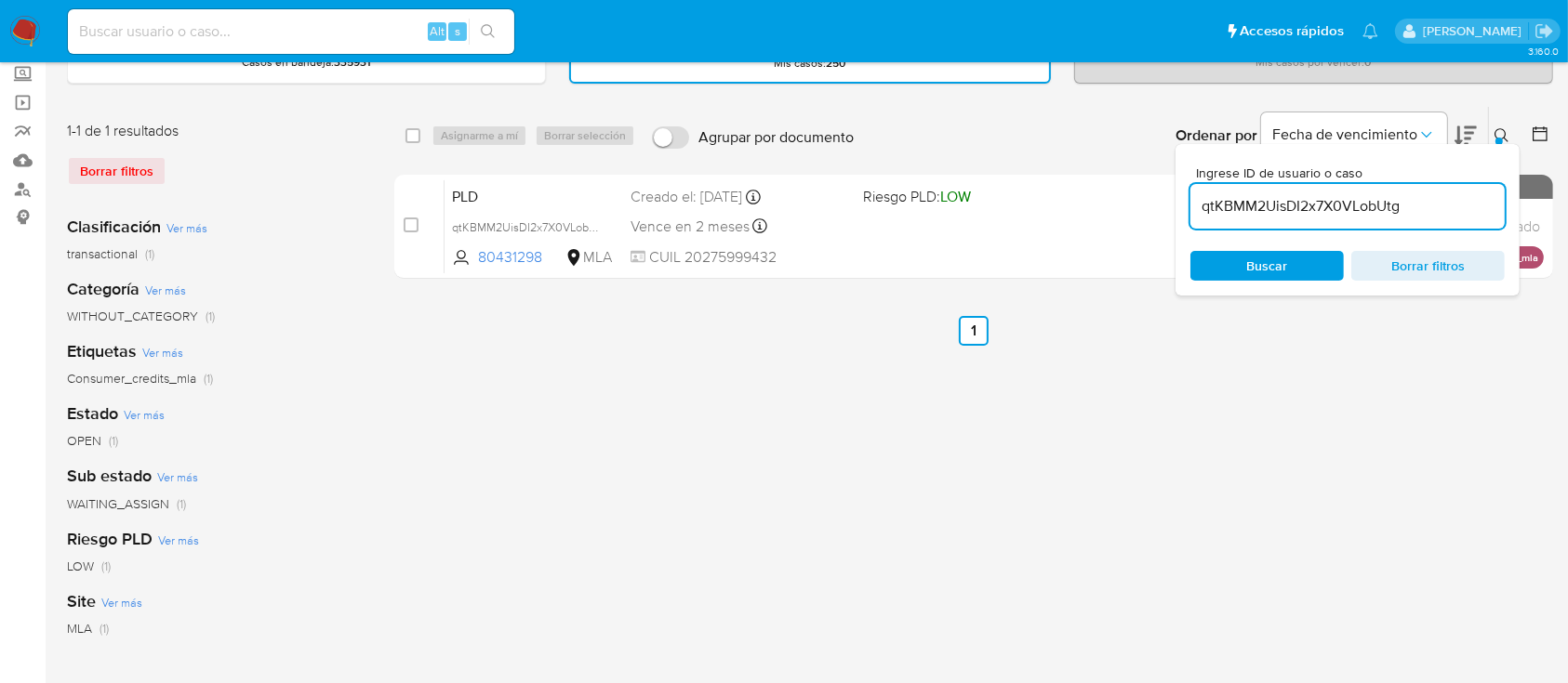
click at [1436, 218] on div "qtKBMM2UisDI2x7X0VLobUtg" at bounding box center [1347, 207] width 314 height 45
click at [1430, 204] on input "qtKBMM2UisDI2x7X0VLobUtg" at bounding box center [1347, 207] width 314 height 24
paste input "210621236"
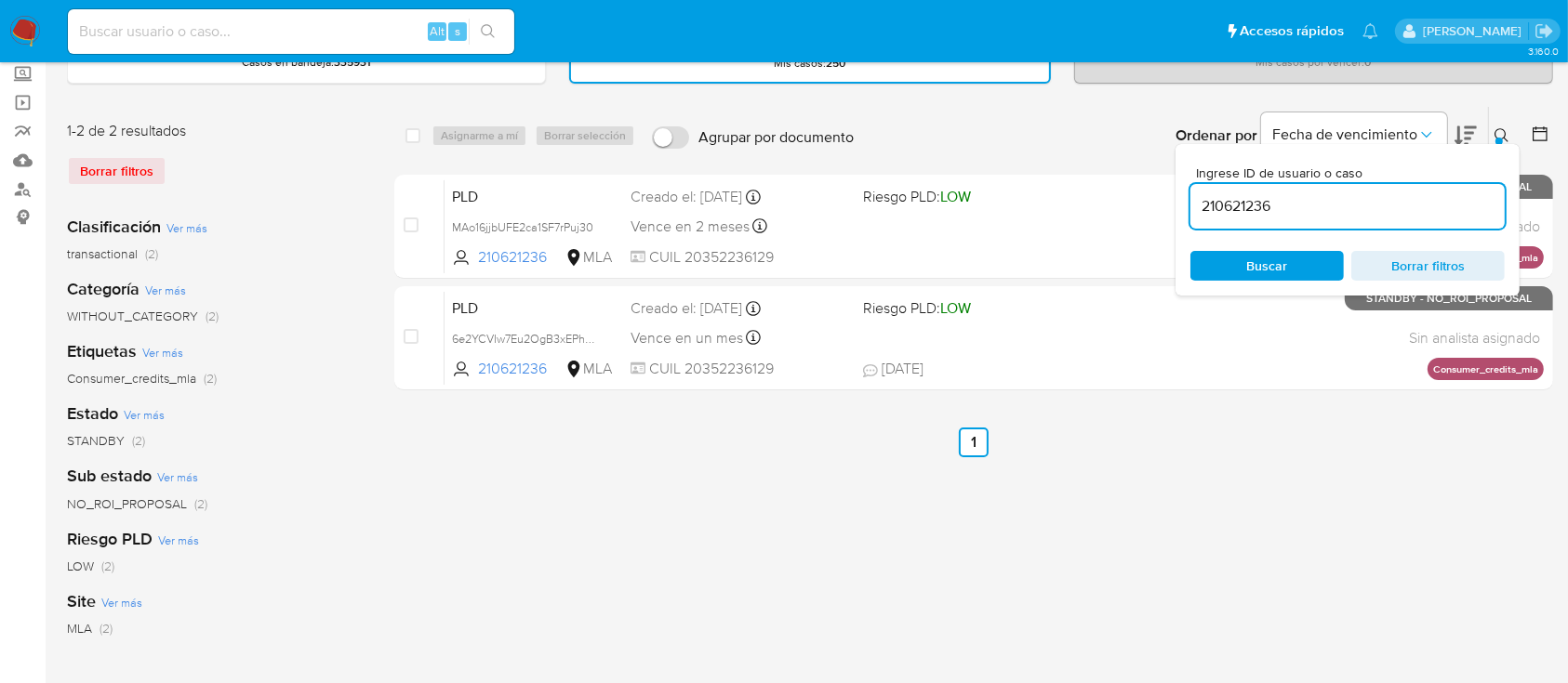
click at [1500, 129] on icon at bounding box center [1501, 135] width 14 height 14
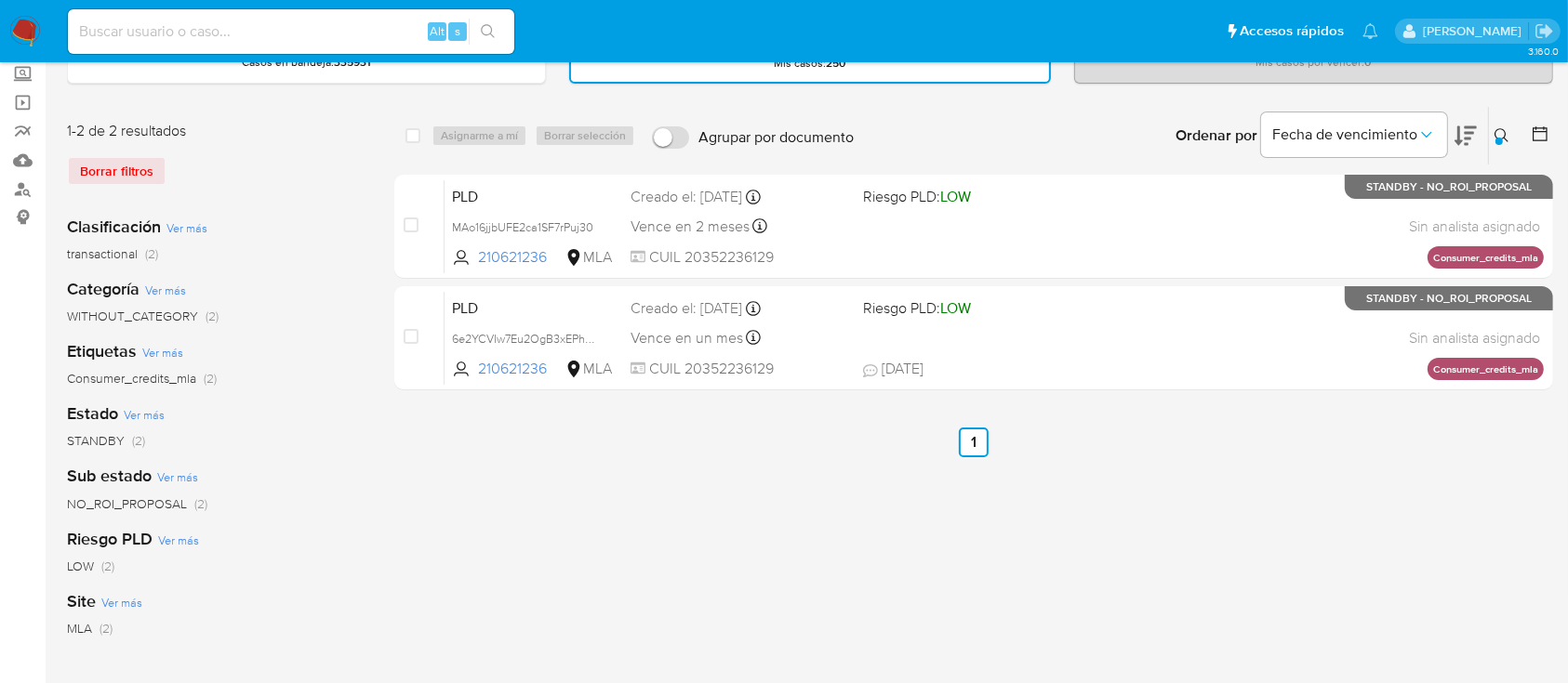
click at [1503, 132] on icon at bounding box center [1502, 136] width 15 height 15
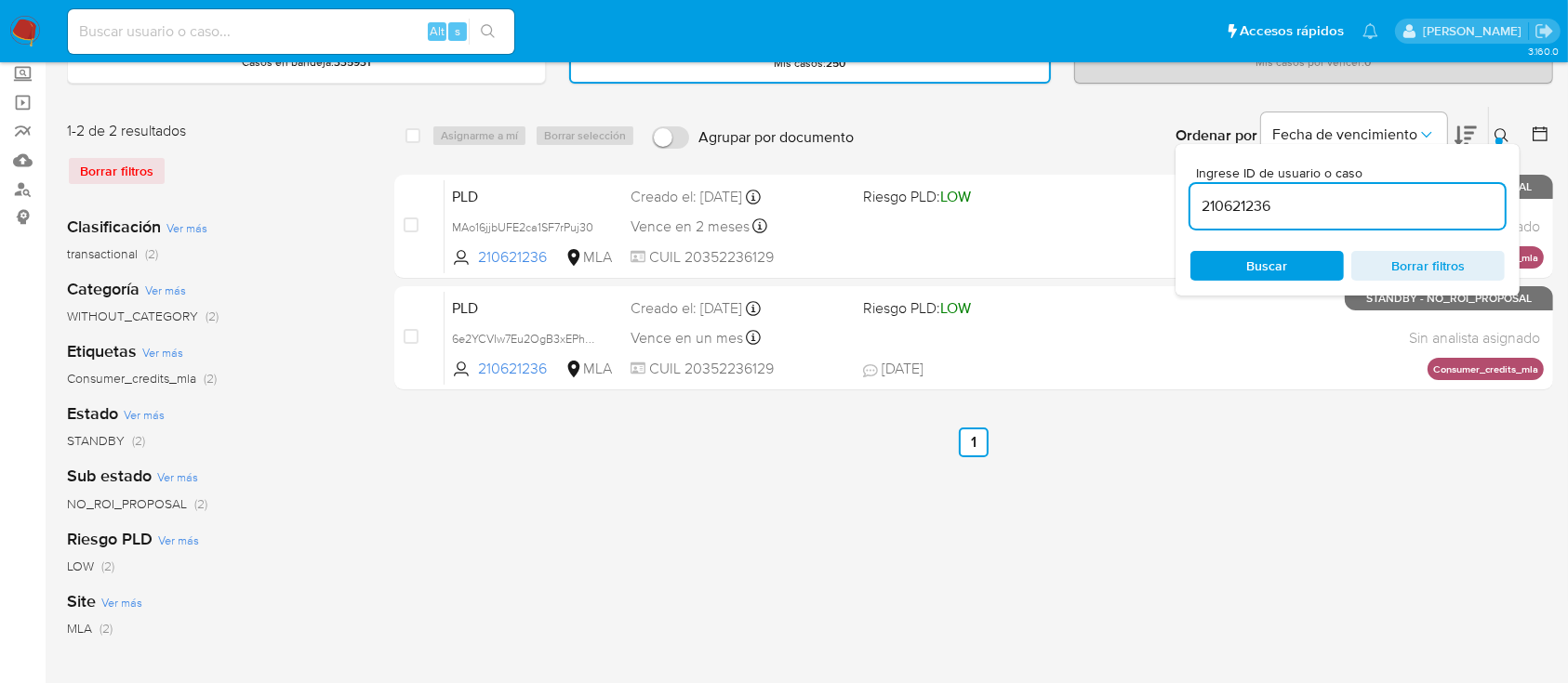
click at [1386, 225] on div "210621236" at bounding box center [1347, 207] width 314 height 45
click at [1390, 204] on input "210621236" at bounding box center [1347, 207] width 314 height 24
paste input "77569649"
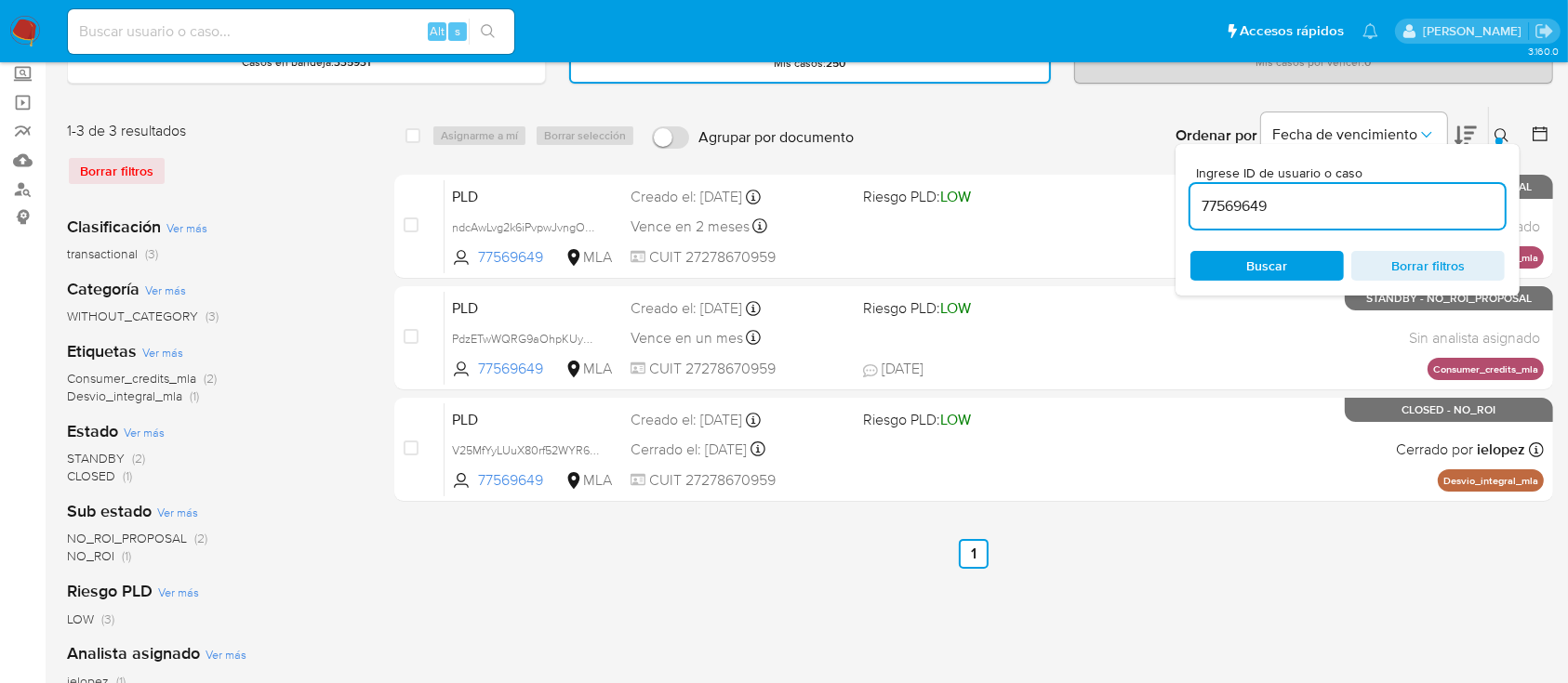
click at [1503, 122] on div "Ingrese ID de usuario o caso 77569649 Buscar Borrar filtros" at bounding box center [1504, 136] width 32 height 58
click at [1497, 138] on div at bounding box center [1499, 142] width 7 height 7
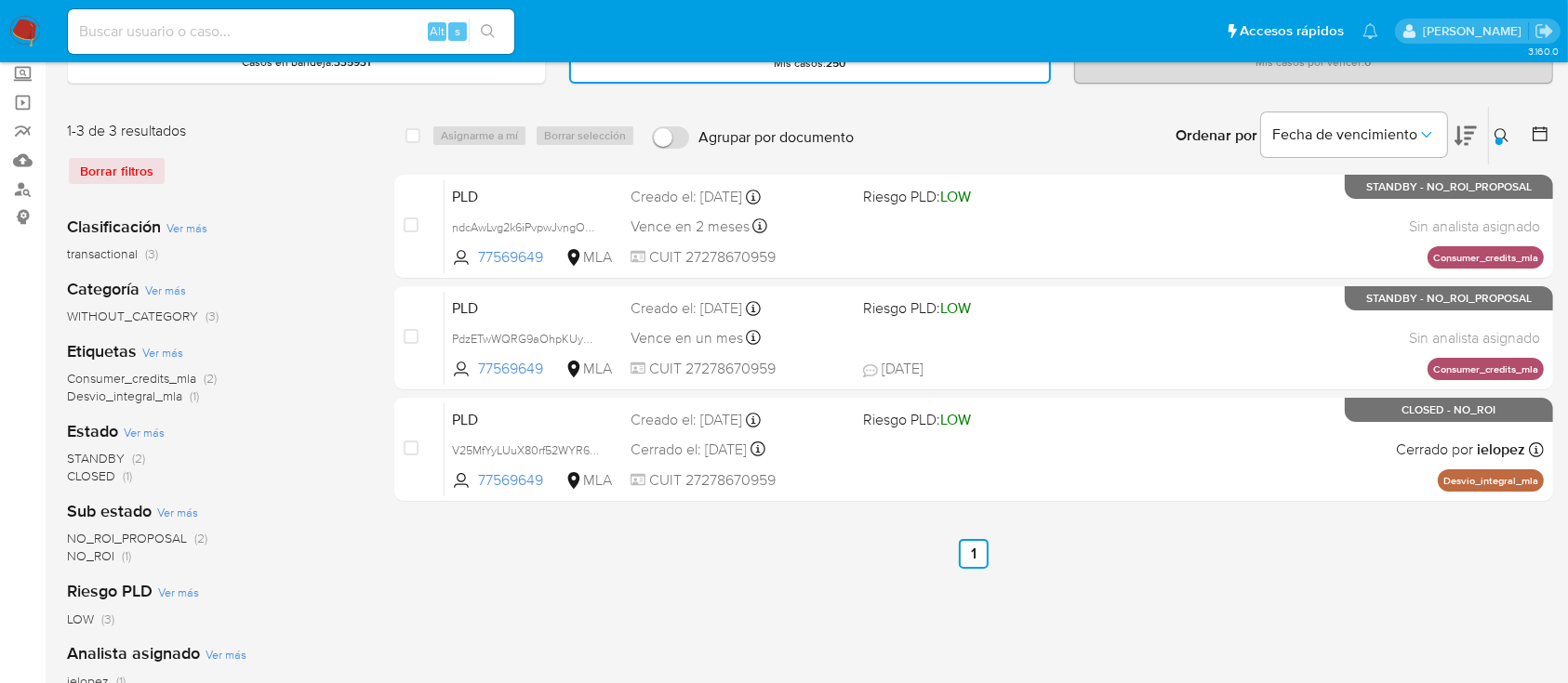
click at [1506, 134] on icon at bounding box center [1502, 136] width 15 height 15
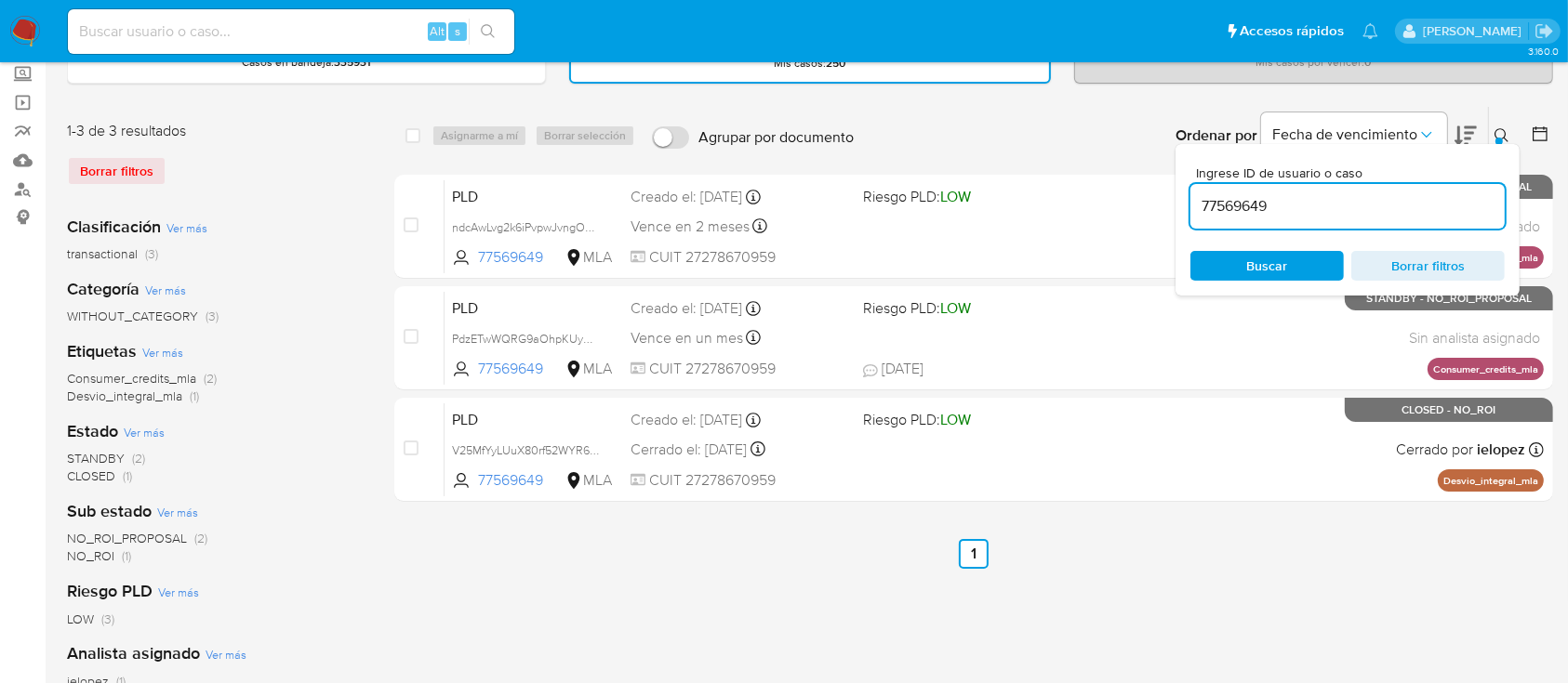
click at [1437, 198] on input "77569649" at bounding box center [1347, 207] width 314 height 24
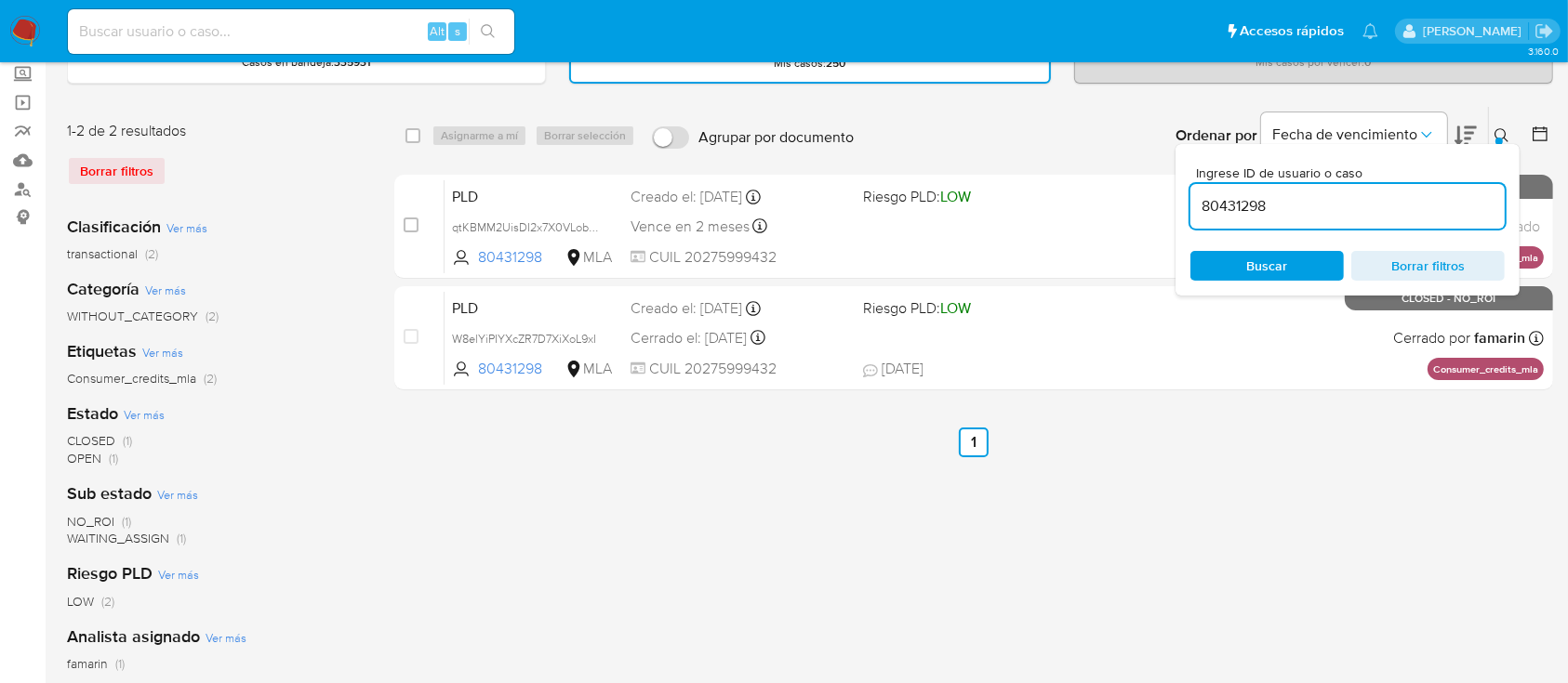
click at [1497, 129] on icon at bounding box center [1501, 135] width 14 height 14
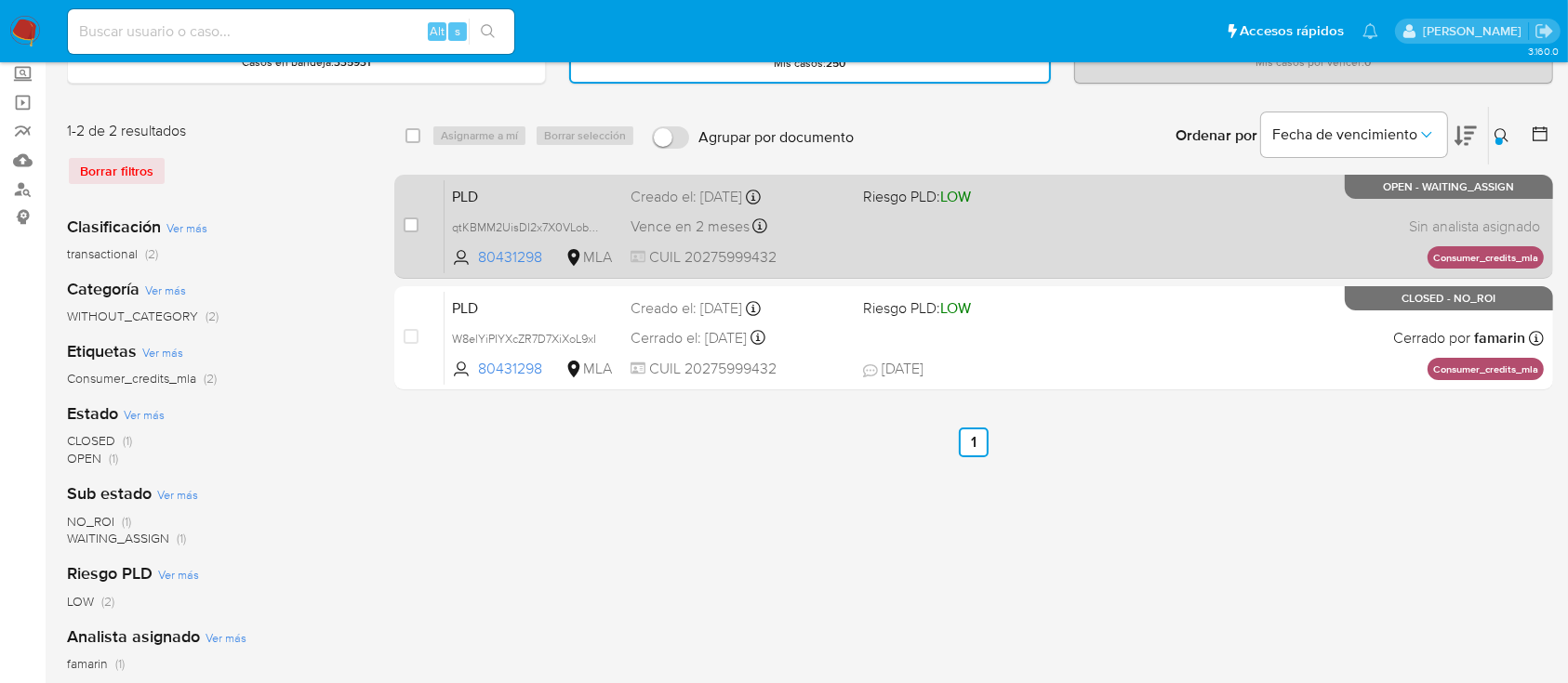
click at [1282, 241] on div "PLD qtKBMM2UisDI2x7X0VLobUtg 80431298 MLA Riesgo PLD: LOW Creado el: 12/09/2025…" at bounding box center [994, 226] width 1099 height 94
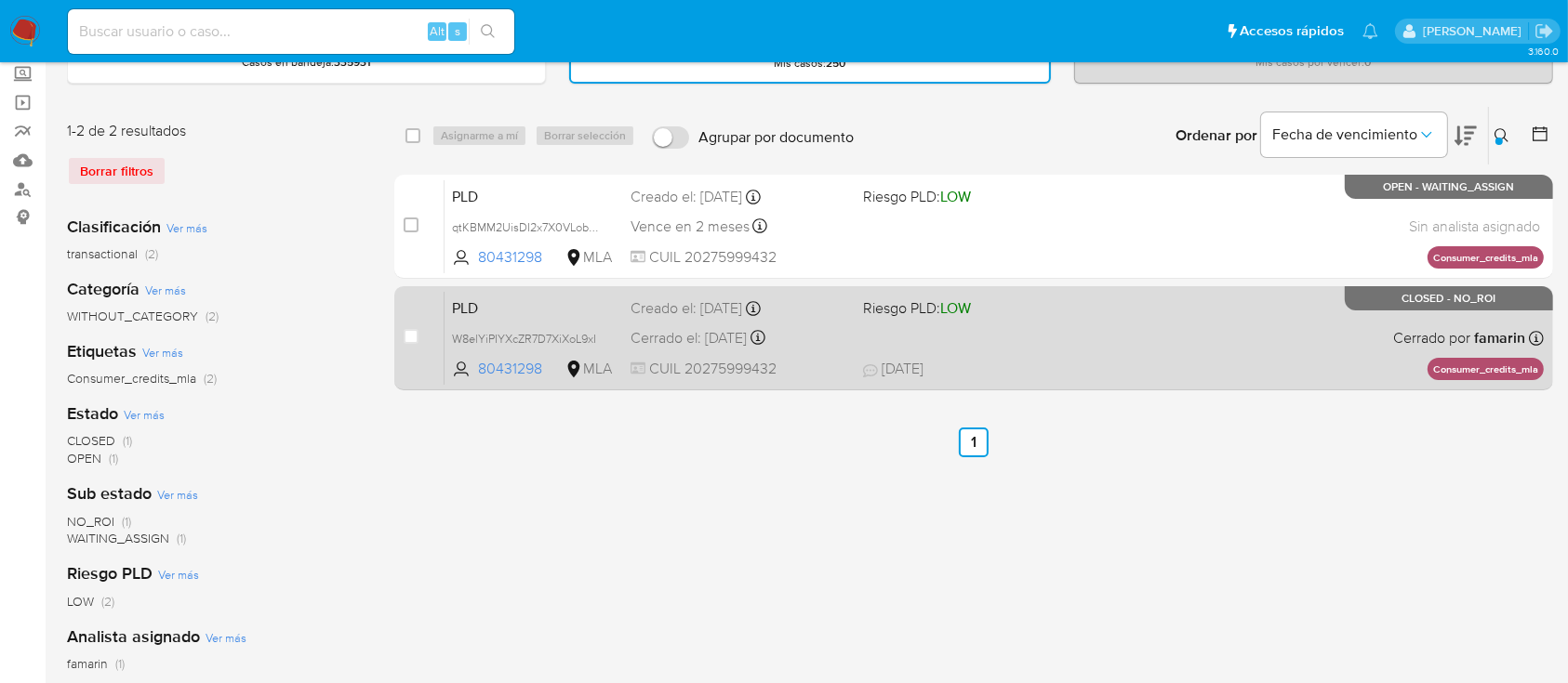
click at [1116, 305] on div "PLD W8elYiPIYXcZR7D7XiXoL9xI 80431298 MLA Riesgo PLD: LOW Creado el: 12/08/2025…" at bounding box center [994, 337] width 1099 height 94
click at [1135, 327] on div "PLD W8elYiPIYXcZR7D7XiXoL9xI 80431298 MLA Riesgo PLD: LOW Creado el: 12/08/2025…" at bounding box center [994, 337] width 1099 height 94
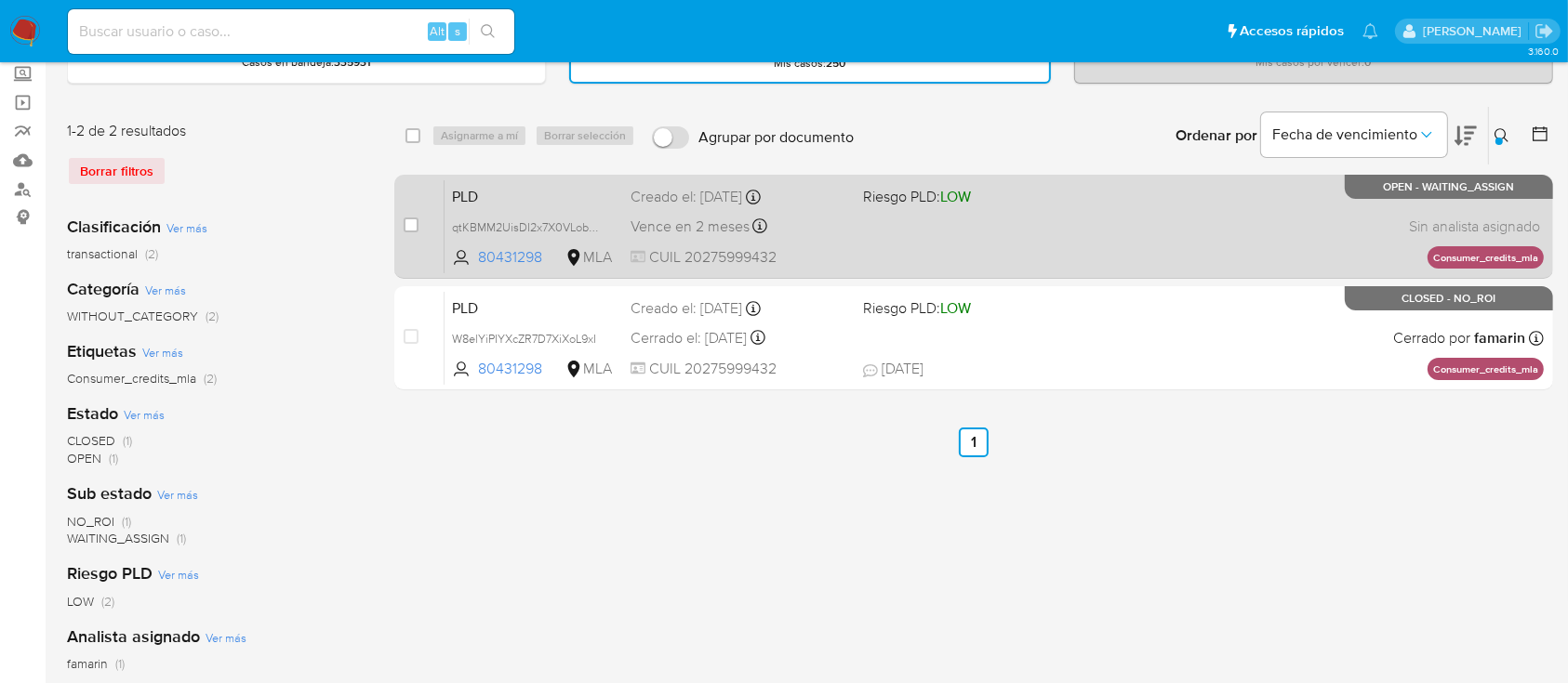
click at [1111, 209] on div "PLD qtKBMM2UisDI2x7X0VLobUtg 80431298 MLA Riesgo PLD: LOW Creado el: 12/09/2025…" at bounding box center [994, 226] width 1099 height 94
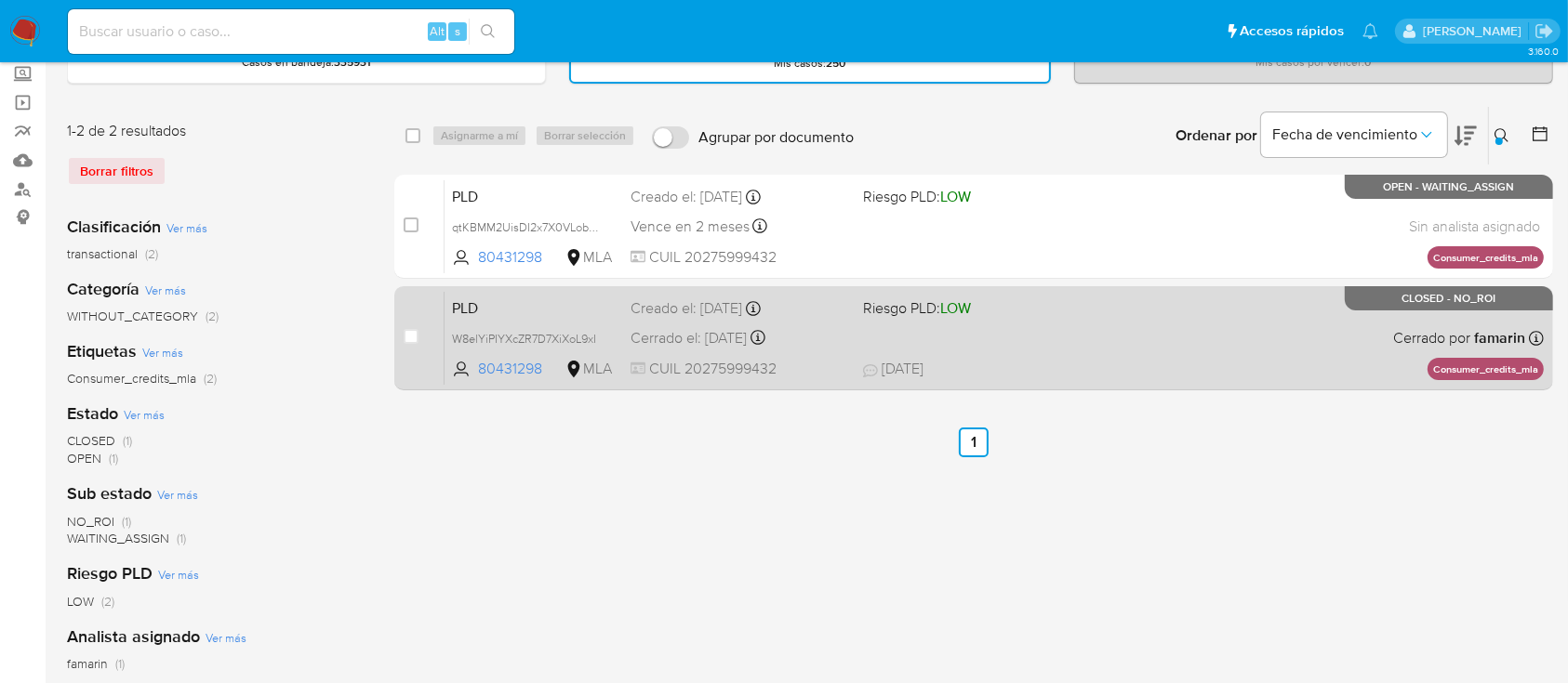
click at [1023, 332] on div "PLD W8elYiPIYXcZR7D7XiXoL9xI 80431298 MLA Riesgo PLD: LOW Creado el: 12/08/2025…" at bounding box center [994, 337] width 1099 height 94
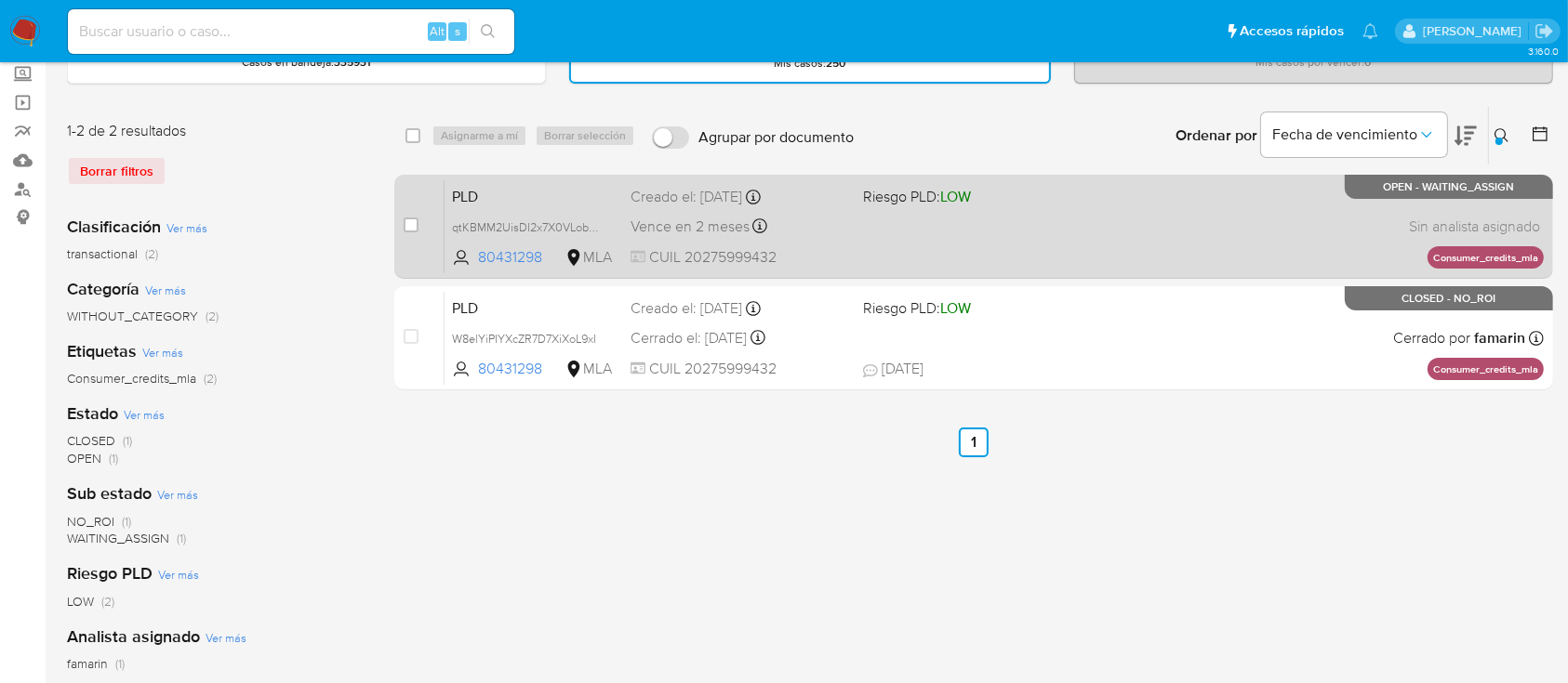
click at [1186, 225] on div "PLD qtKBMM2UisDI2x7X0VLobUtg 80431298 MLA Riesgo PLD: LOW Creado el: 12/09/2025…" at bounding box center [994, 226] width 1099 height 94
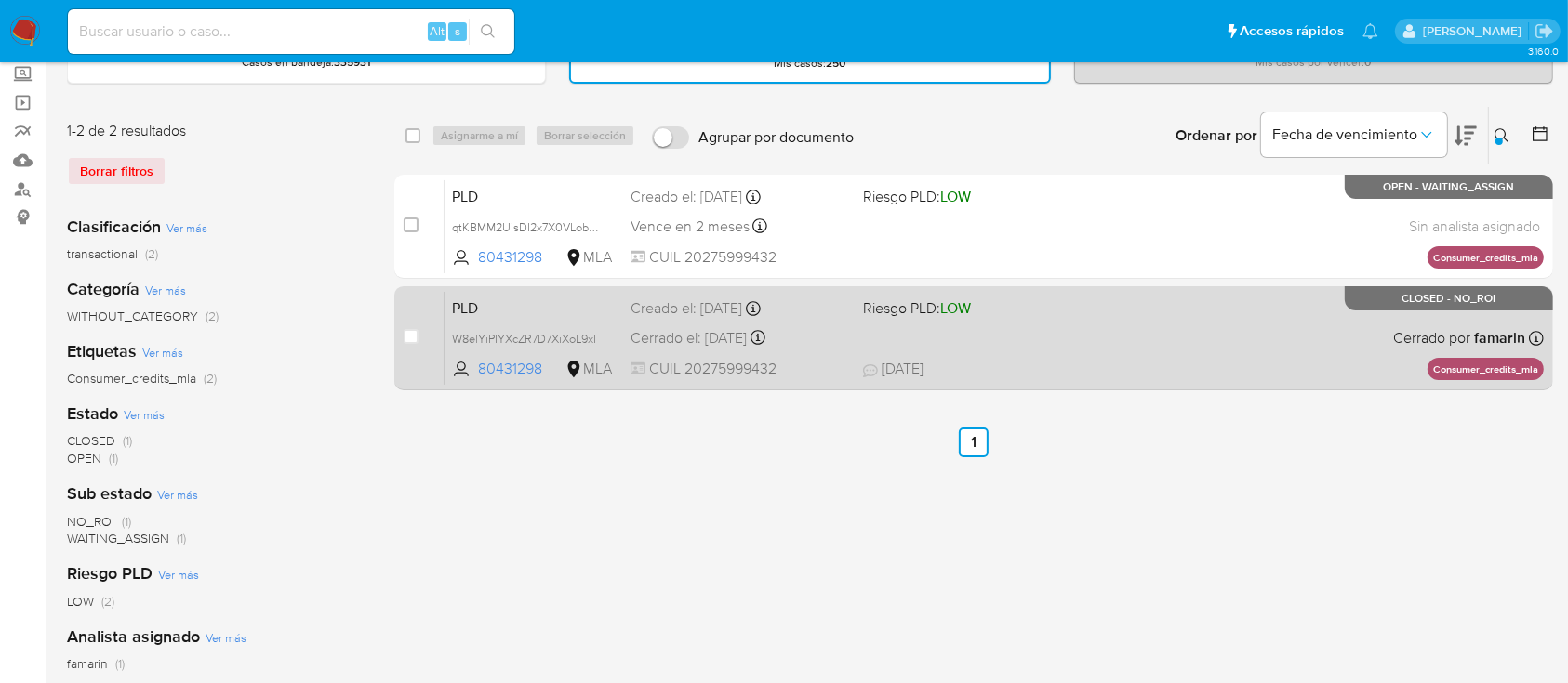
click at [1338, 362] on div "PLD W8elYiPIYXcZR7D7XiXoL9xI 80431298 MLA Riesgo PLD: LOW Creado el: 12/08/2025…" at bounding box center [994, 337] width 1099 height 94
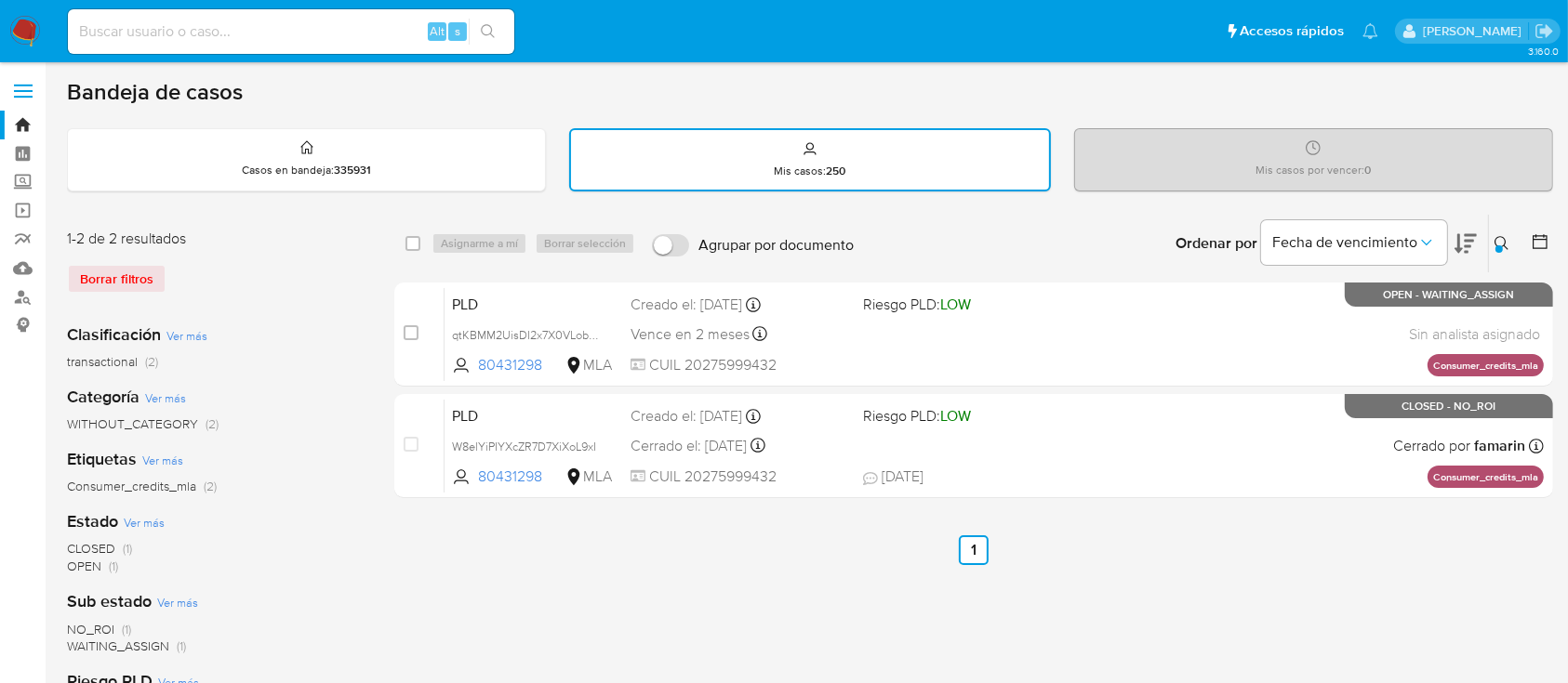
click at [1495, 237] on icon at bounding box center [1502, 243] width 15 height 15
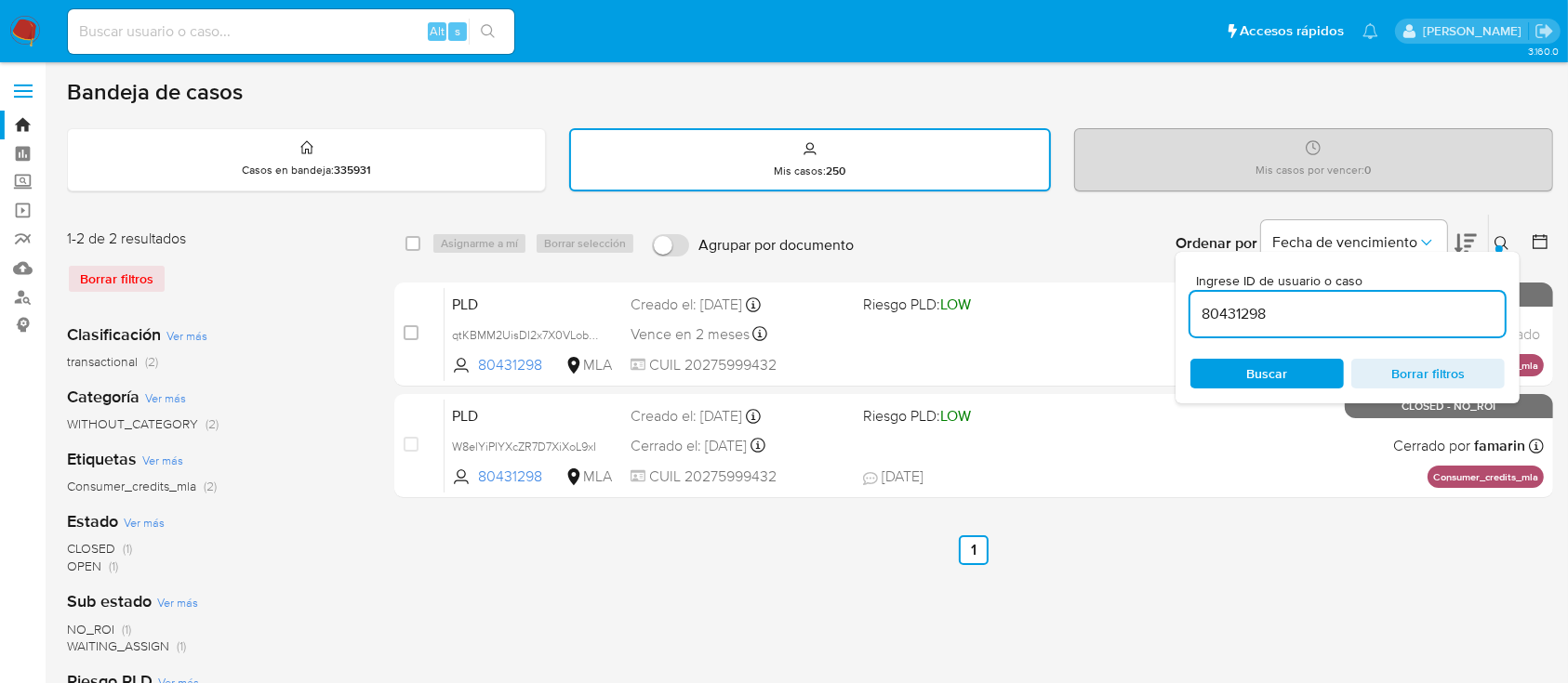
click at [1441, 315] on input "80431298" at bounding box center [1347, 314] width 314 height 24
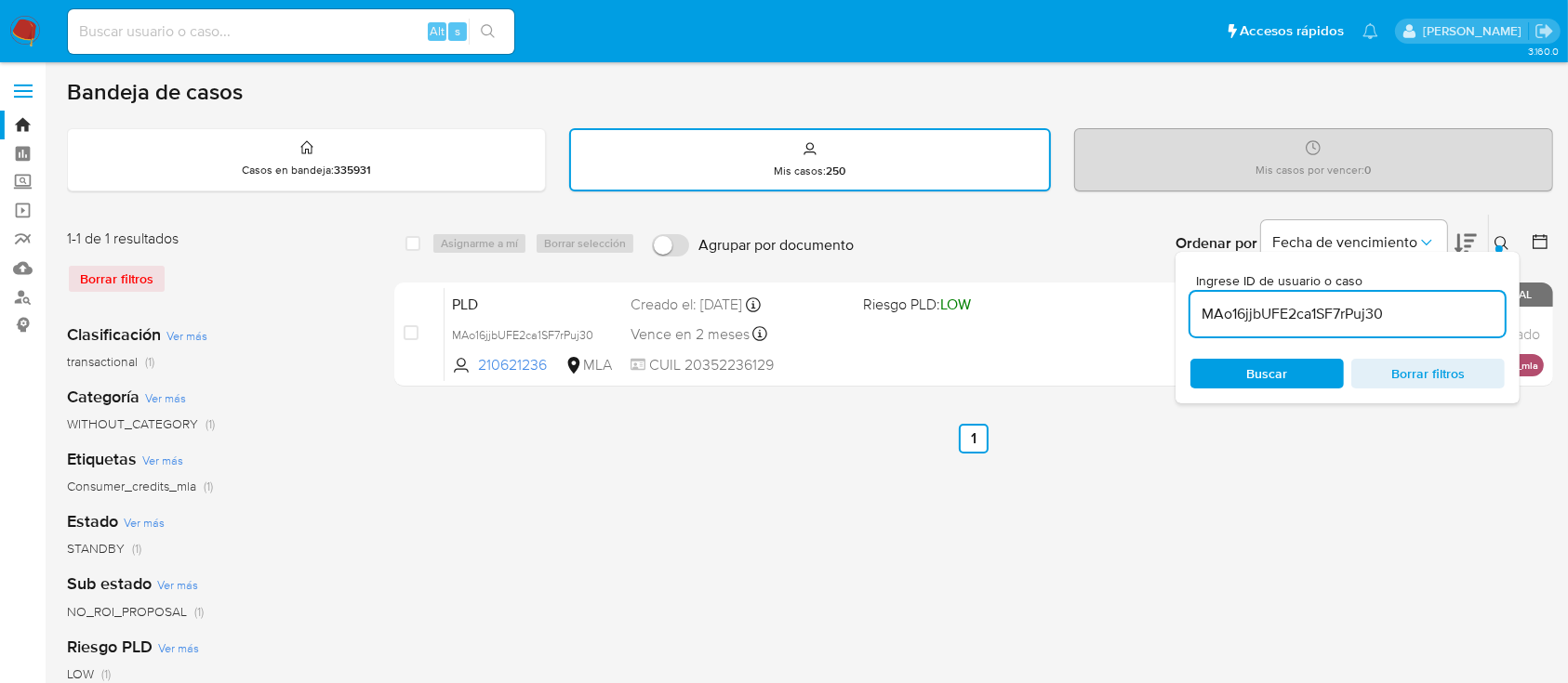
click at [1495, 238] on icon at bounding box center [1501, 242] width 14 height 14
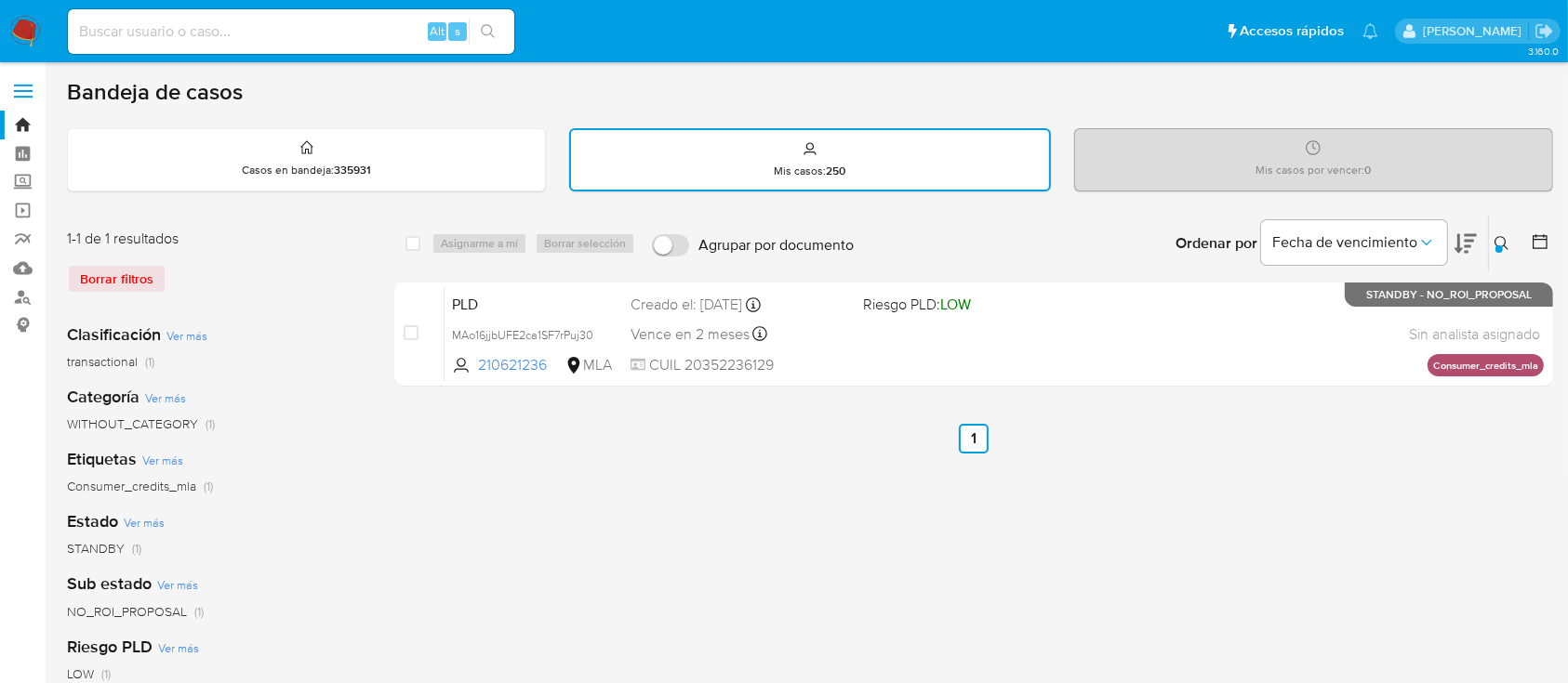
click at [1505, 236] on icon at bounding box center [1502, 243] width 15 height 15
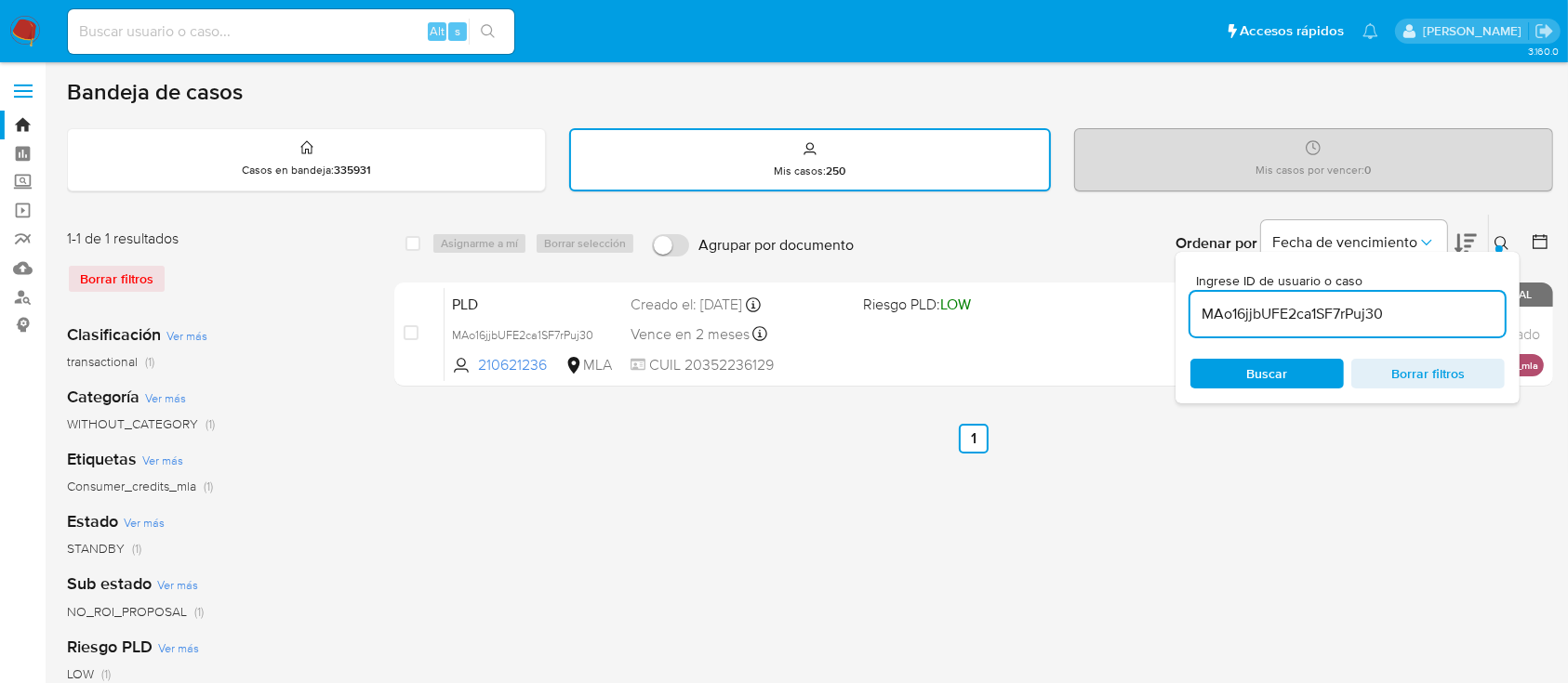
click at [1422, 322] on input "MAo16jjbUFE2ca1SF7rPuj30" at bounding box center [1347, 314] width 314 height 24
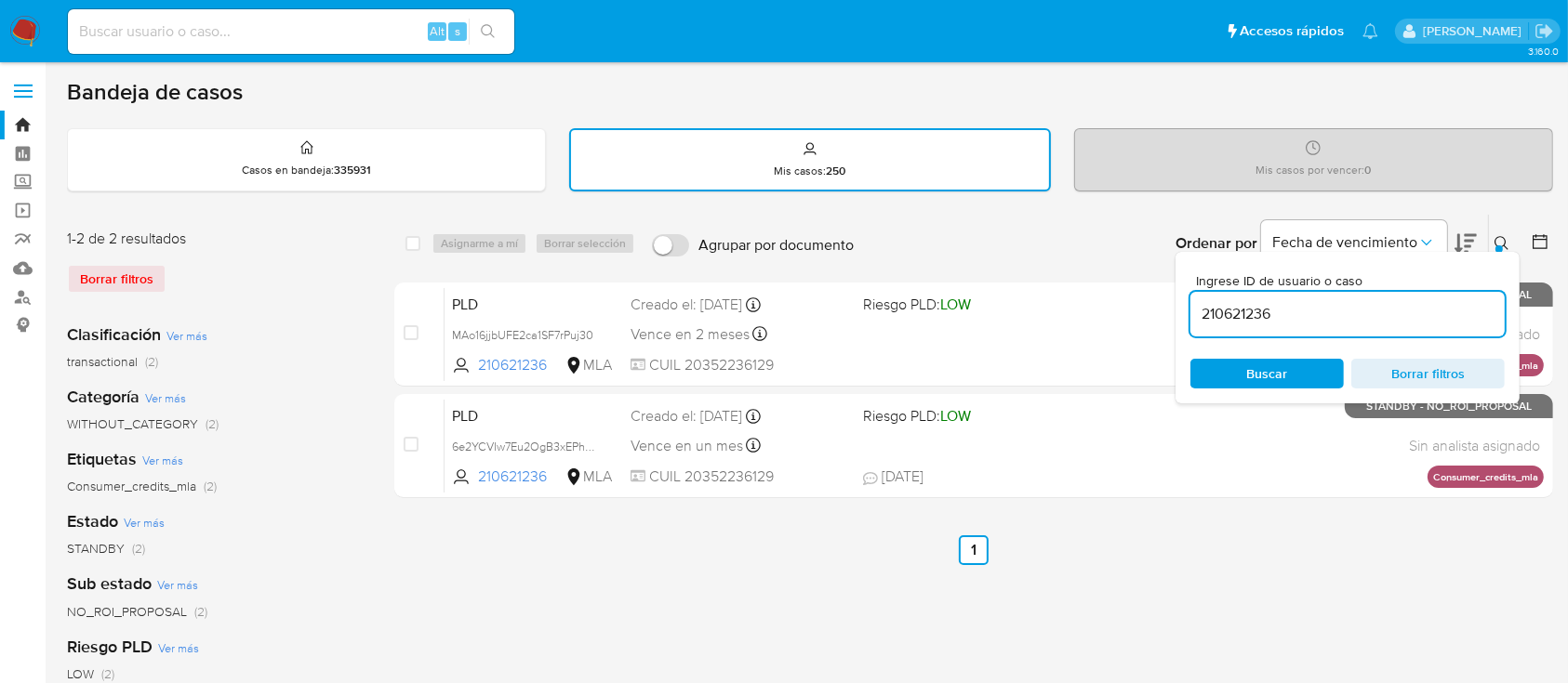
click at [1499, 245] on div at bounding box center [1499, 249] width 7 height 7
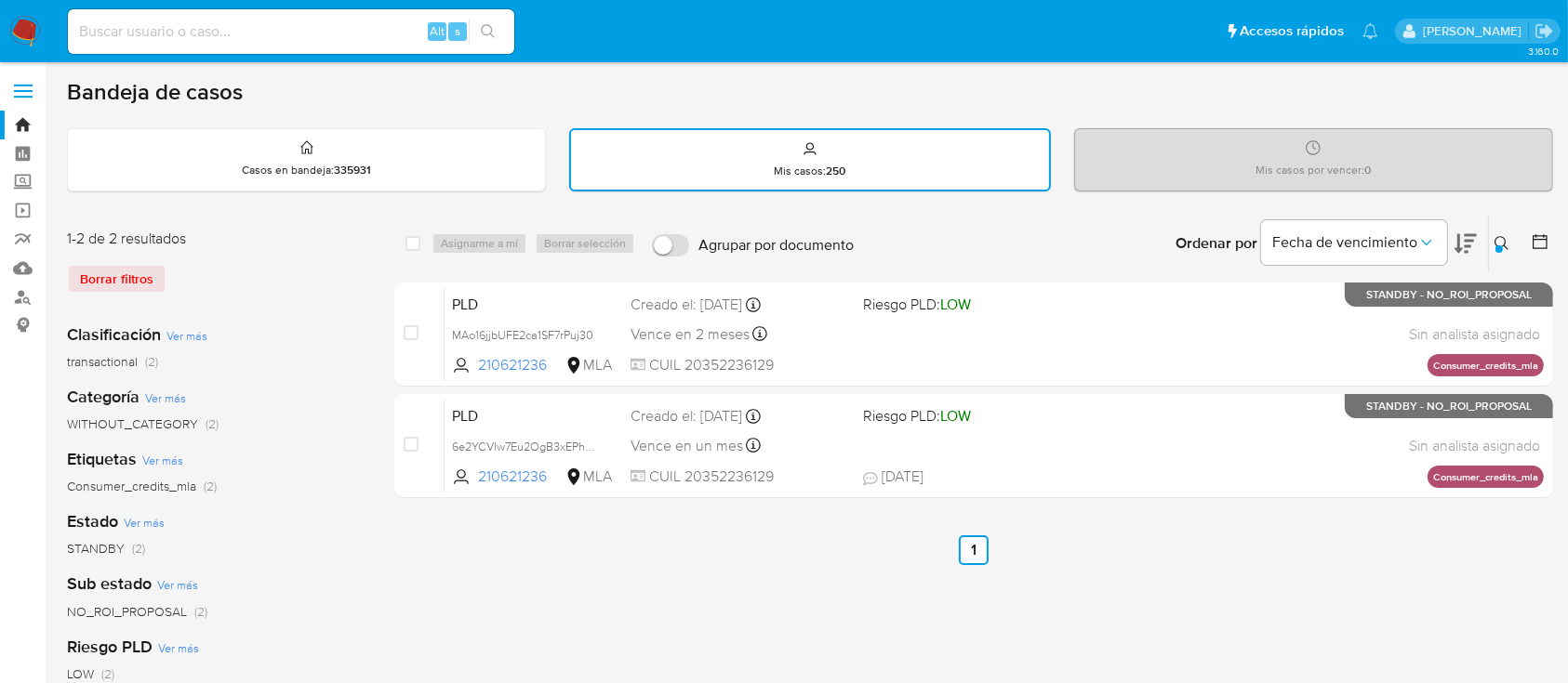
click at [1498, 246] on div at bounding box center [1499, 249] width 7 height 7
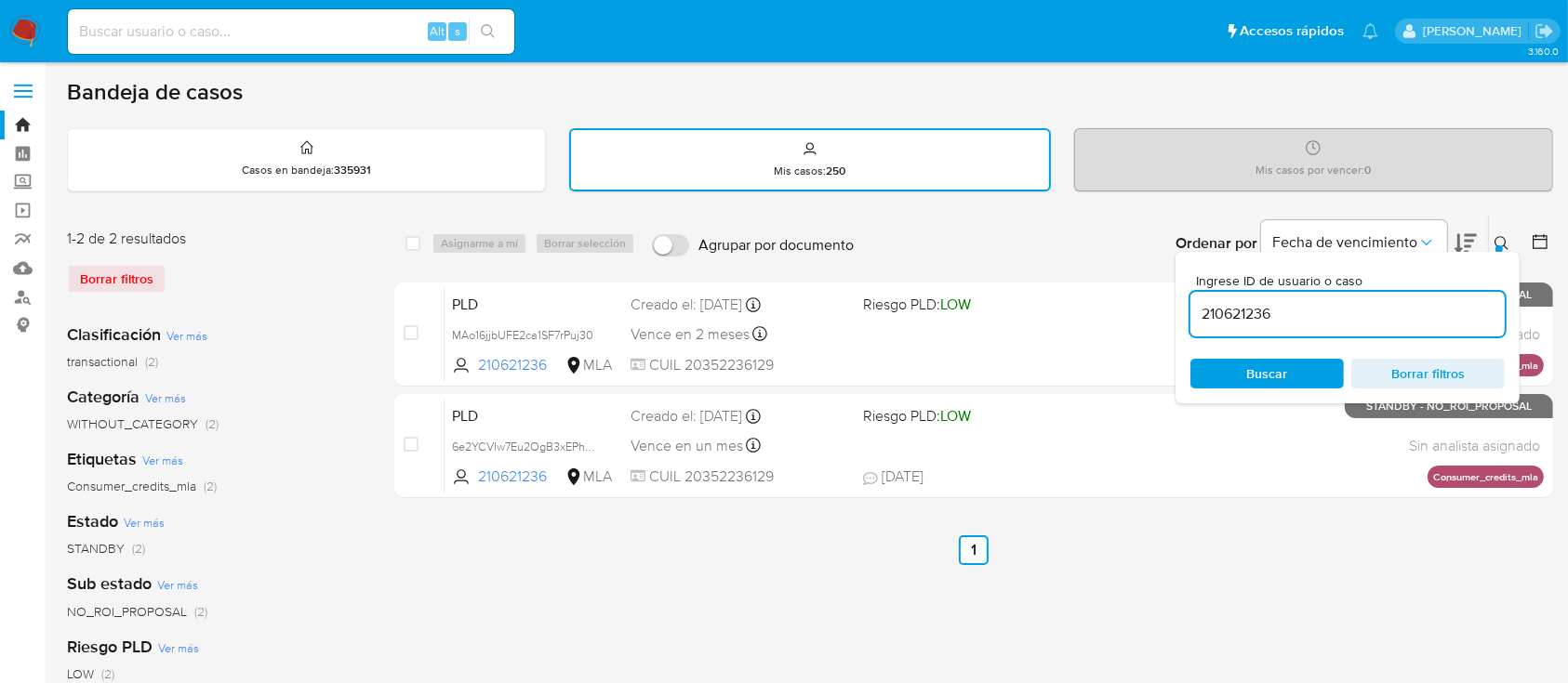
click at [1362, 316] on input "210621236" at bounding box center [1347, 314] width 314 height 24
type input "77569649"
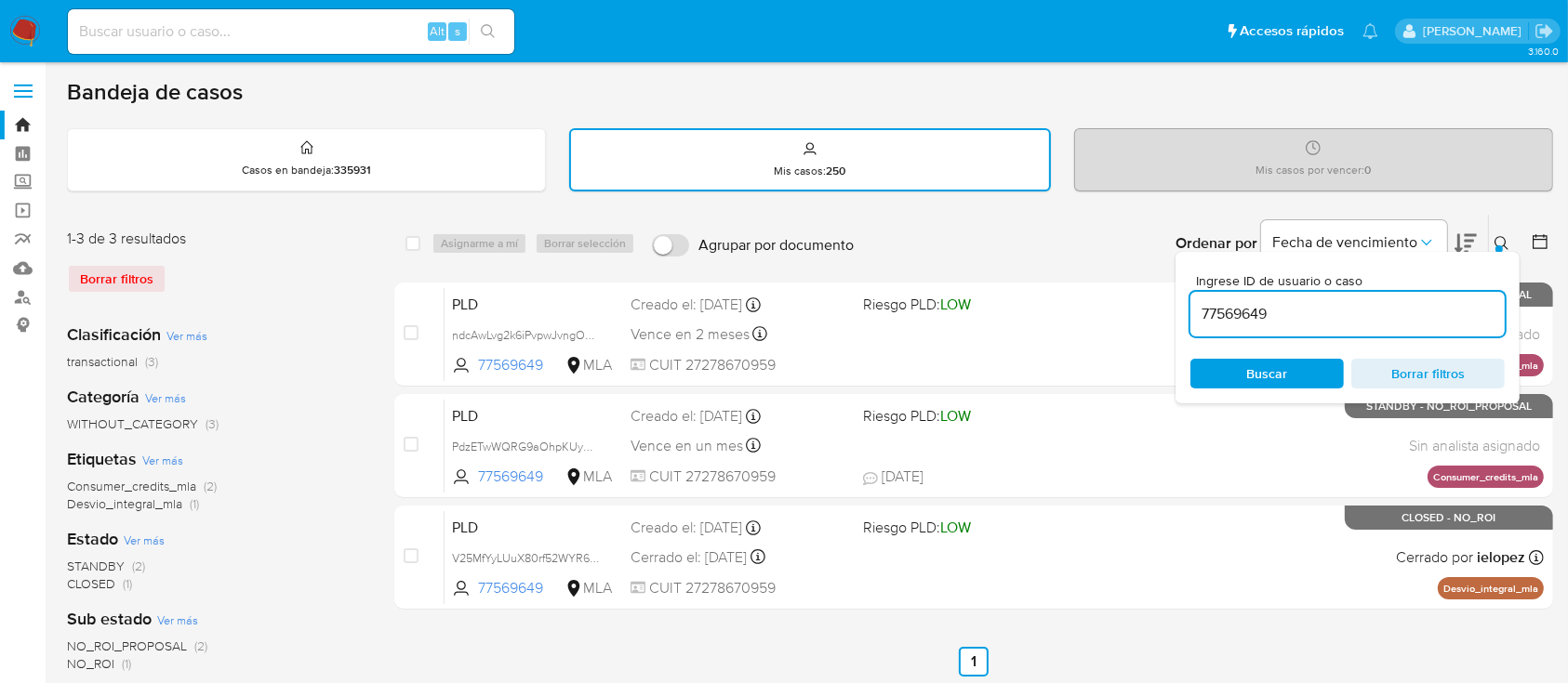
click at [1502, 236] on icon at bounding box center [1502, 243] width 15 height 15
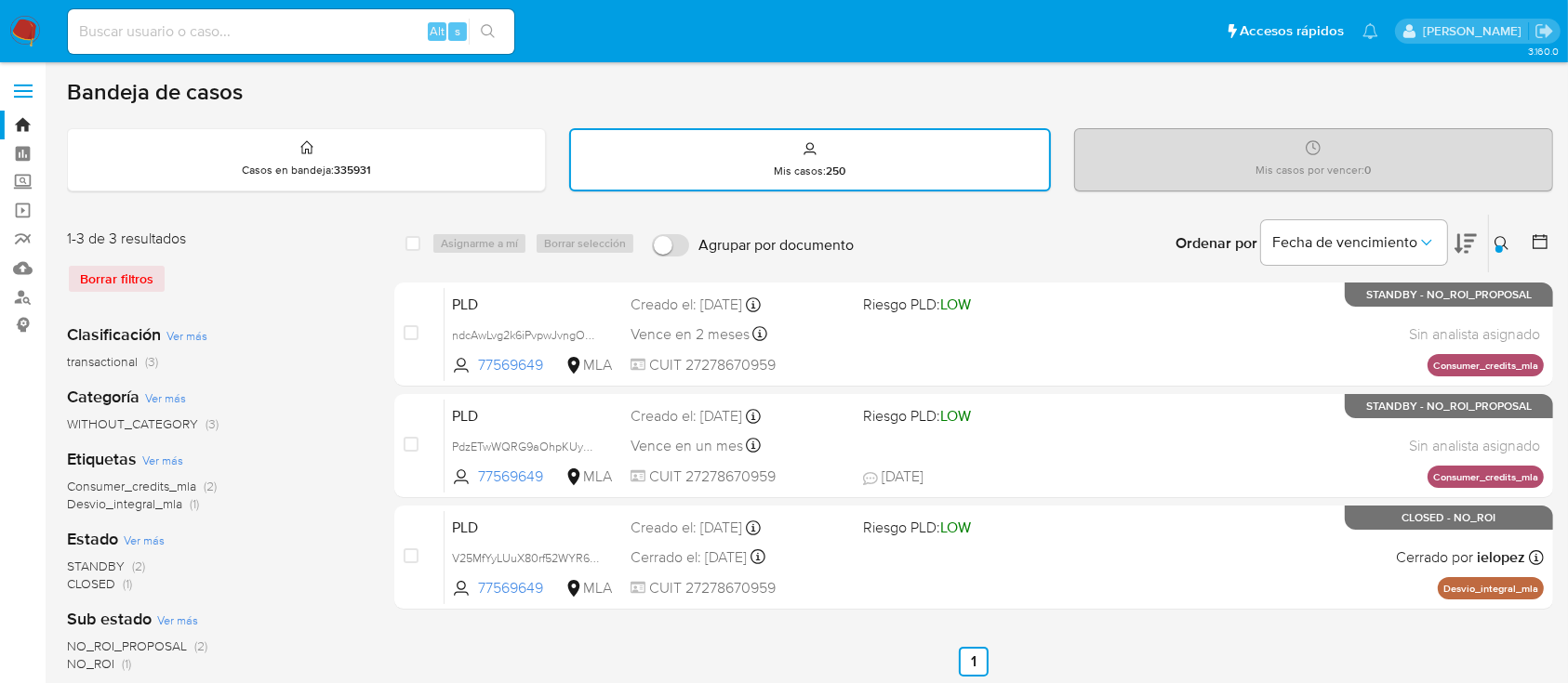
click at [30, 29] on img at bounding box center [25, 32] width 32 height 32
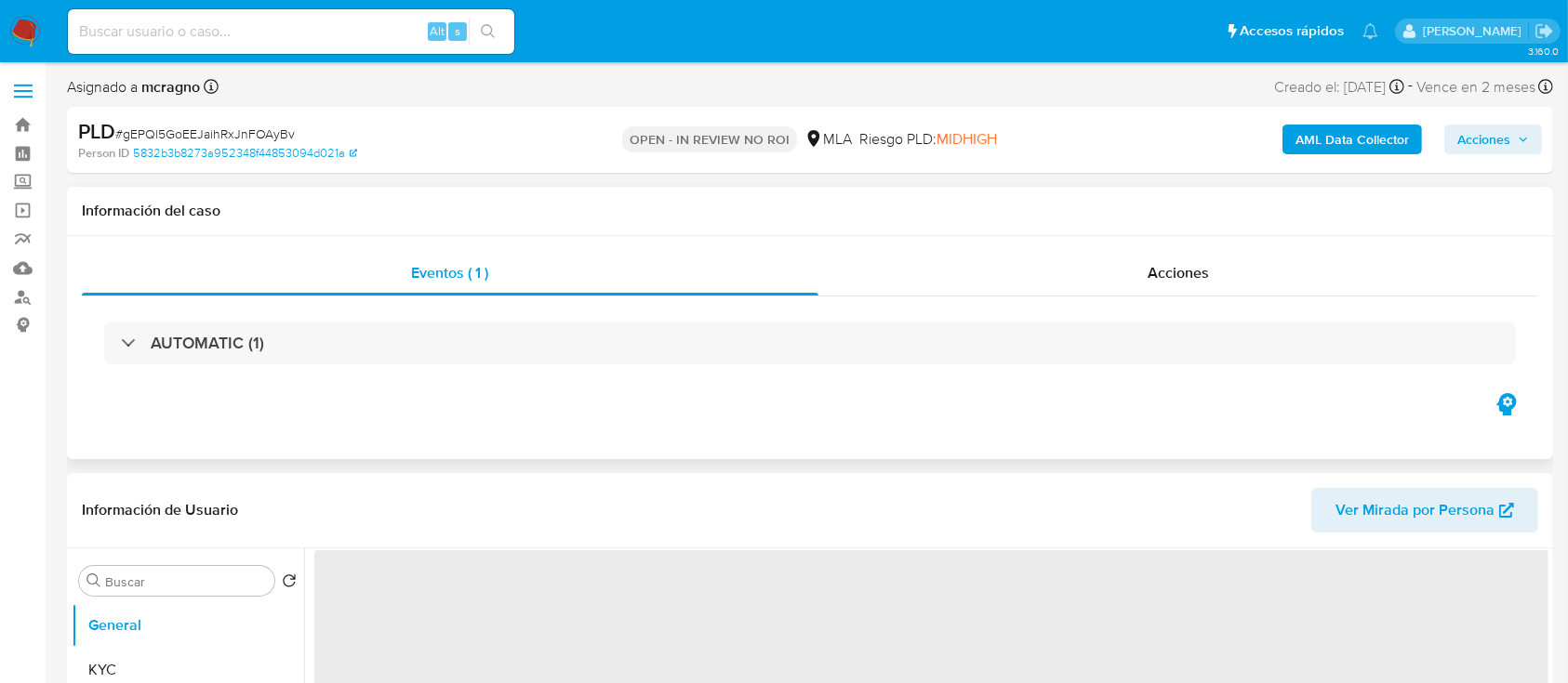
select select "10"
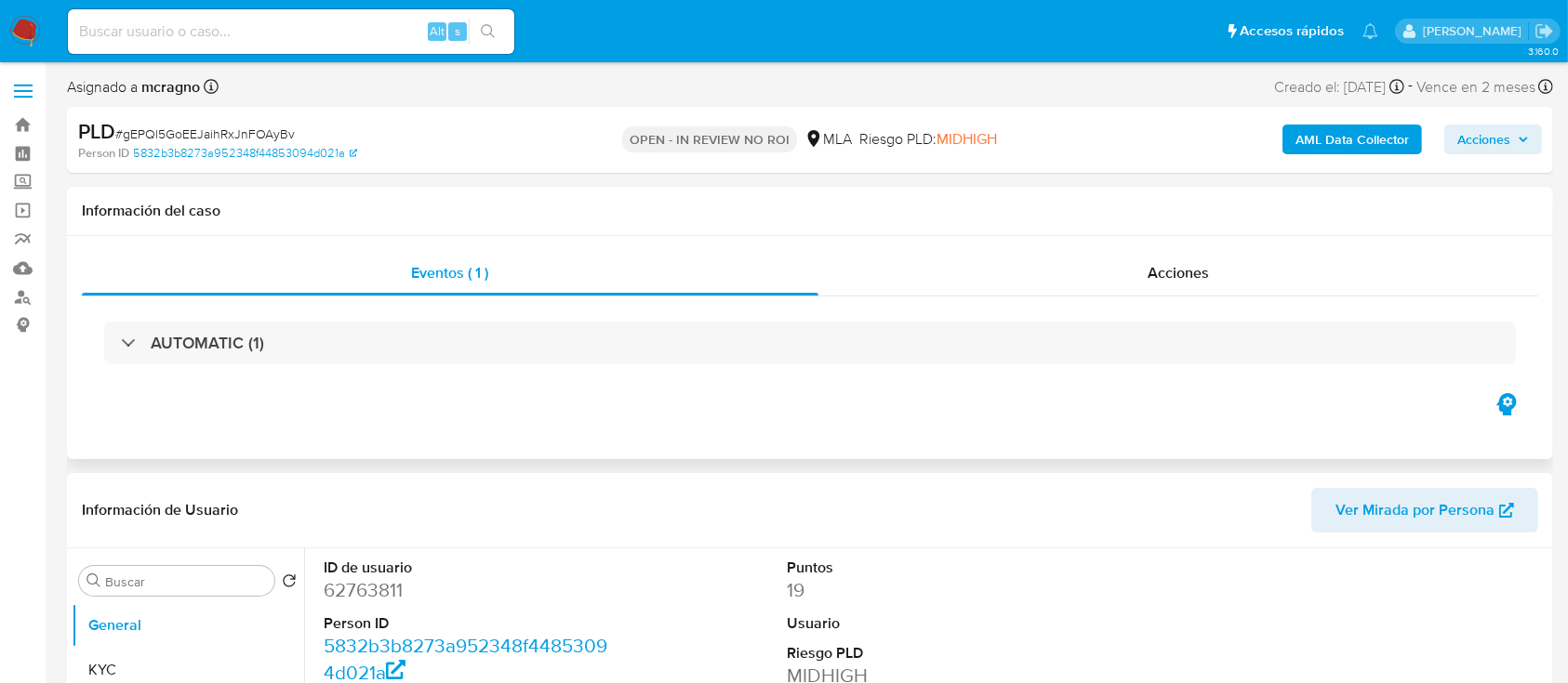
click at [1047, 389] on div "AUTOMATIC (1)" at bounding box center [810, 343] width 1456 height 93
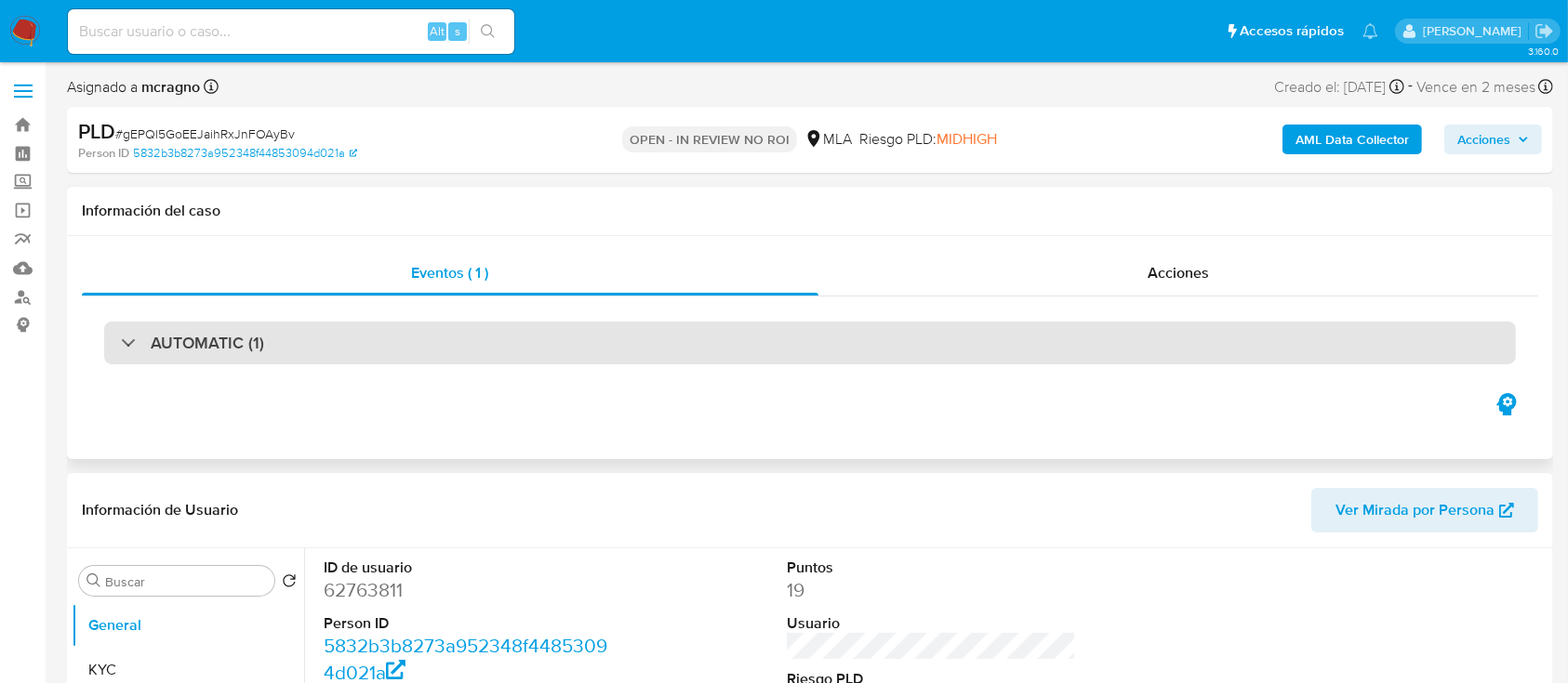
click at [1038, 358] on div "AUTOMATIC (1)" at bounding box center [810, 343] width 1411 height 43
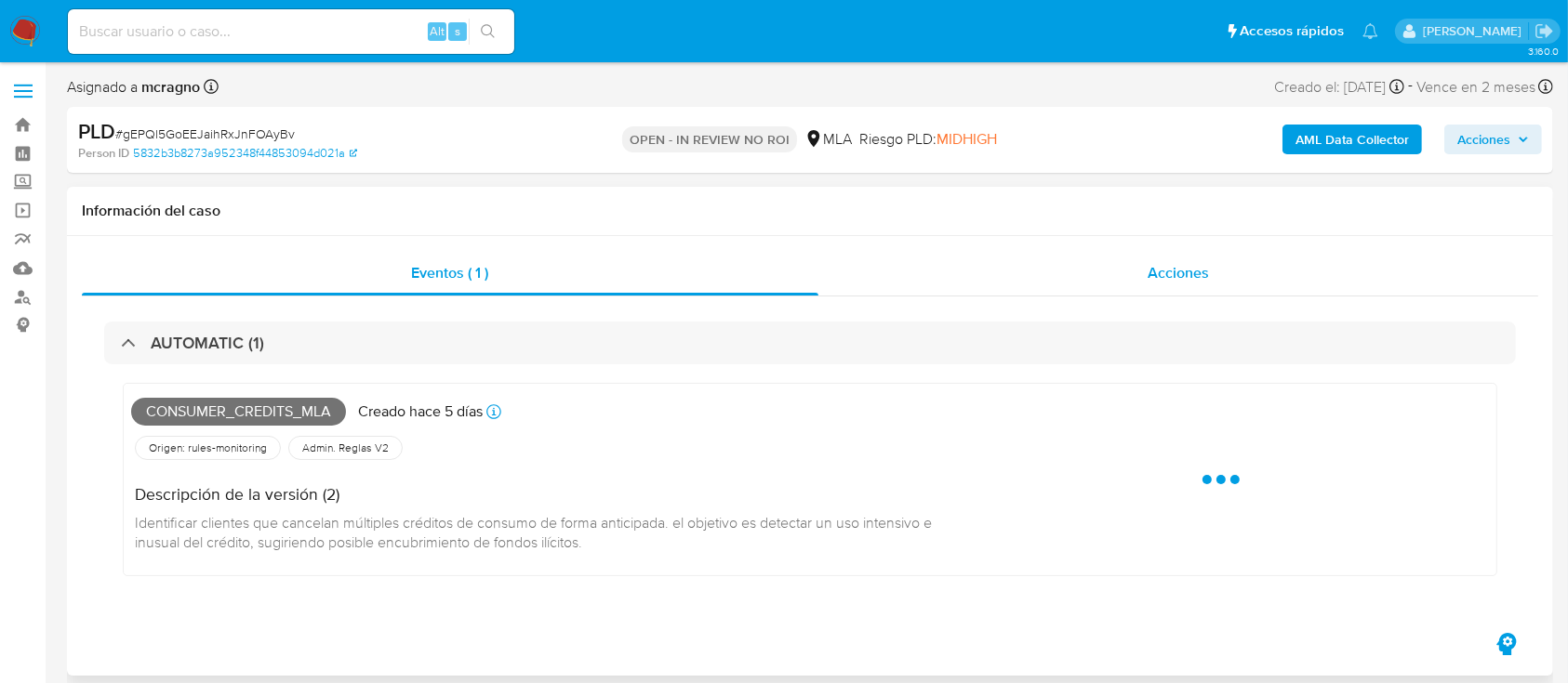
click at [1138, 269] on div "Acciones" at bounding box center [1178, 273] width 721 height 45
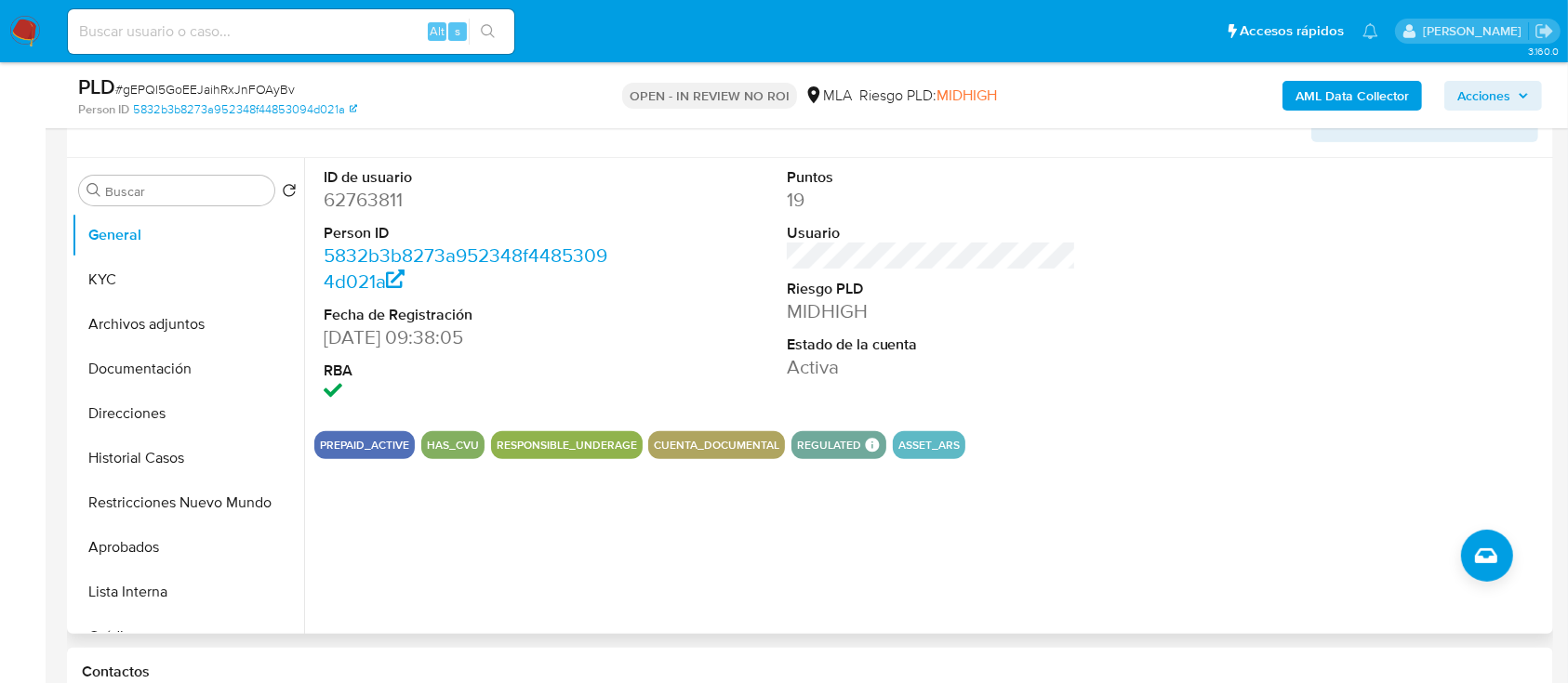
scroll to position [619, 0]
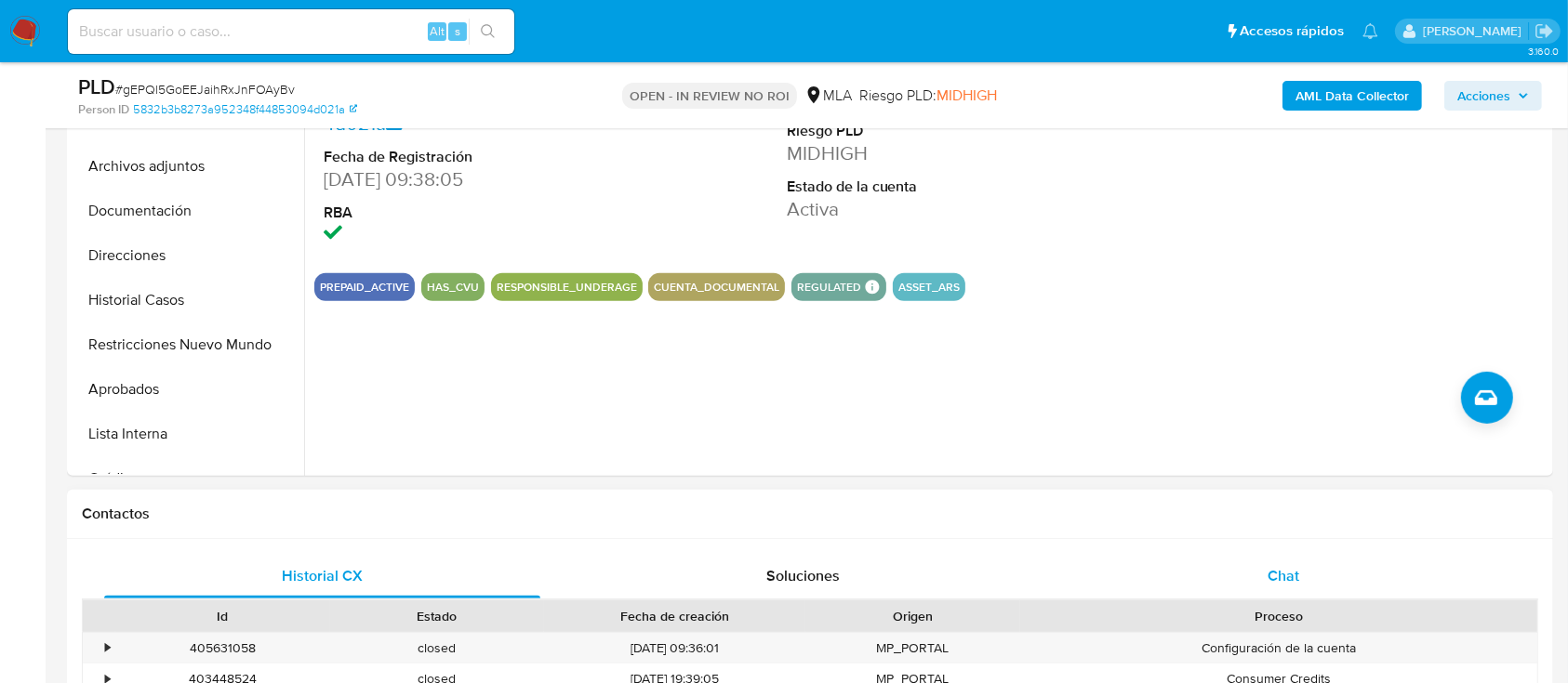
click at [1269, 561] on div "Chat" at bounding box center [1284, 577] width 436 height 45
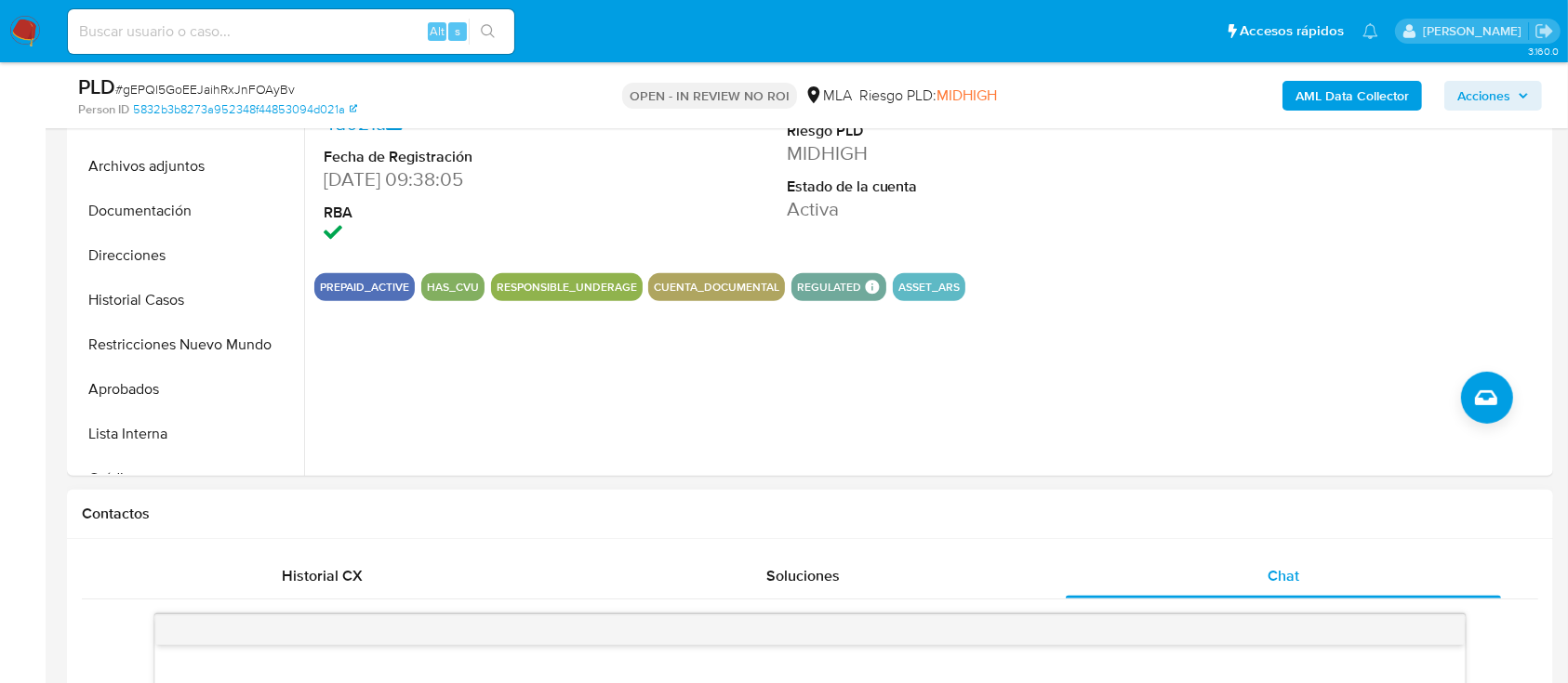
scroll to position [247, 0]
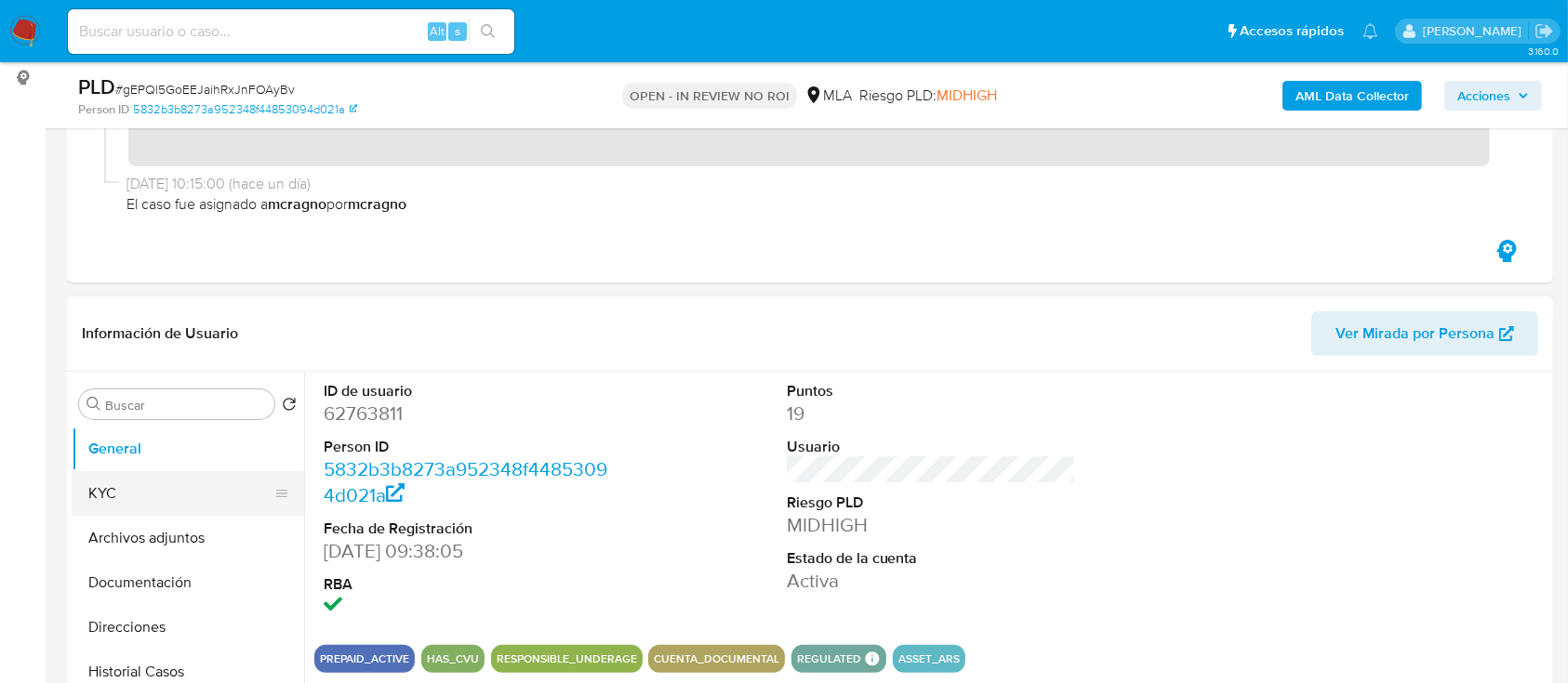
click at [171, 506] on button "KYC" at bounding box center [180, 494] width 217 height 45
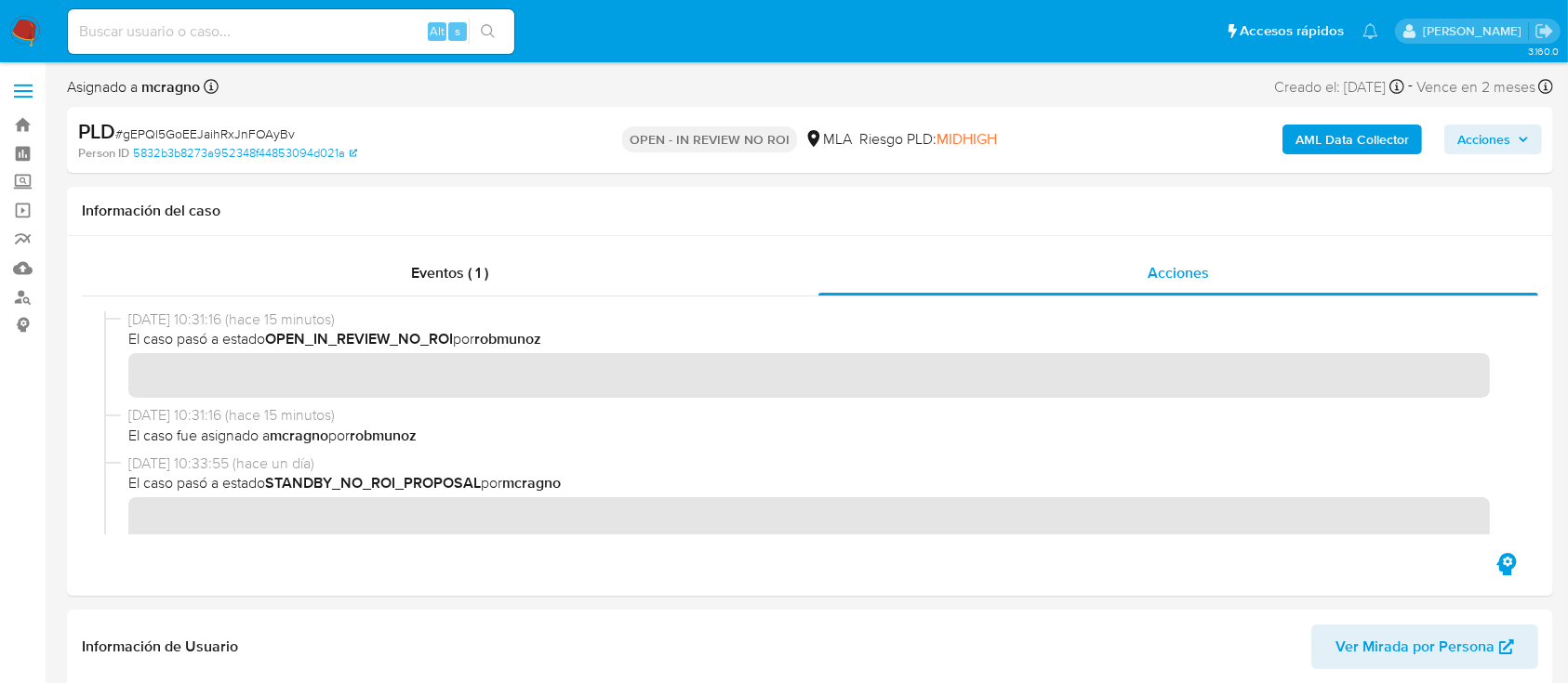
scroll to position [0, 0]
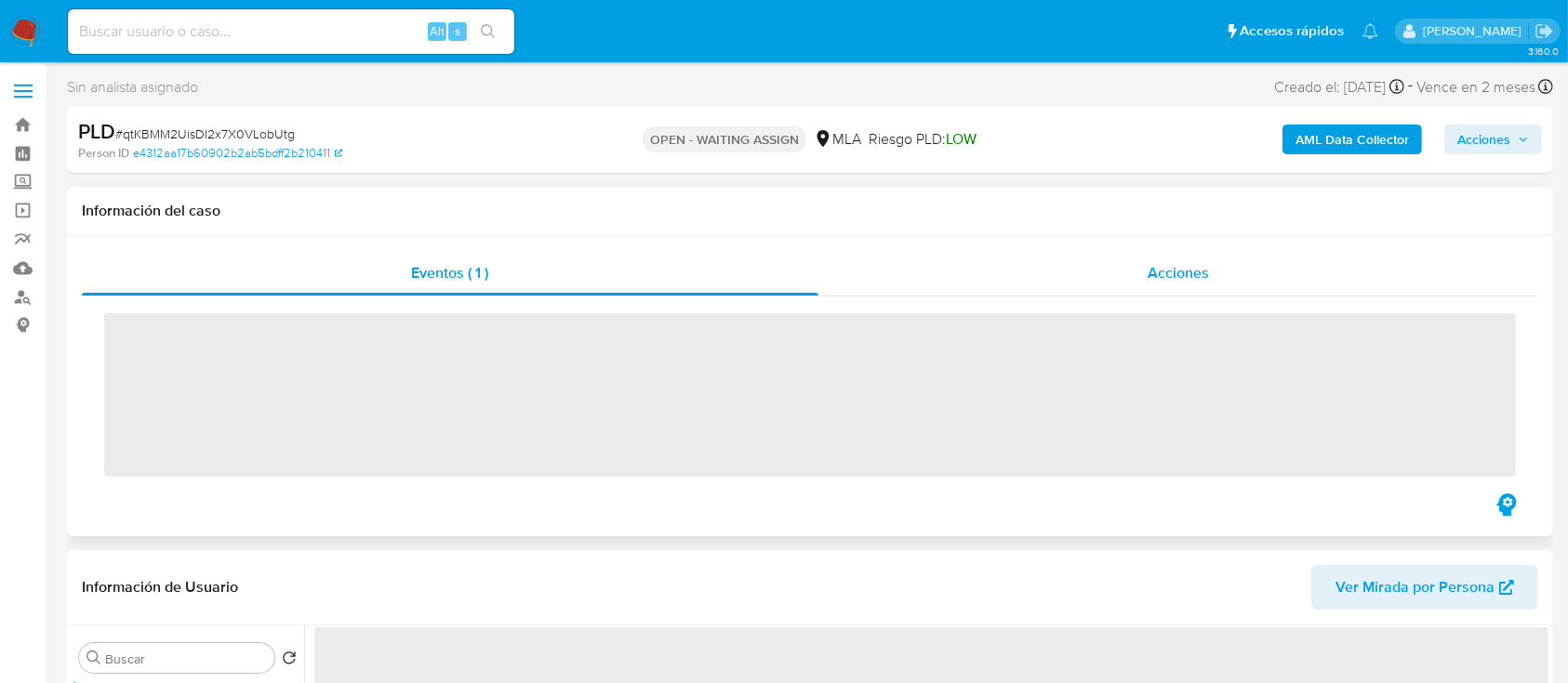
click at [1317, 255] on div "Acciones" at bounding box center [1178, 273] width 721 height 45
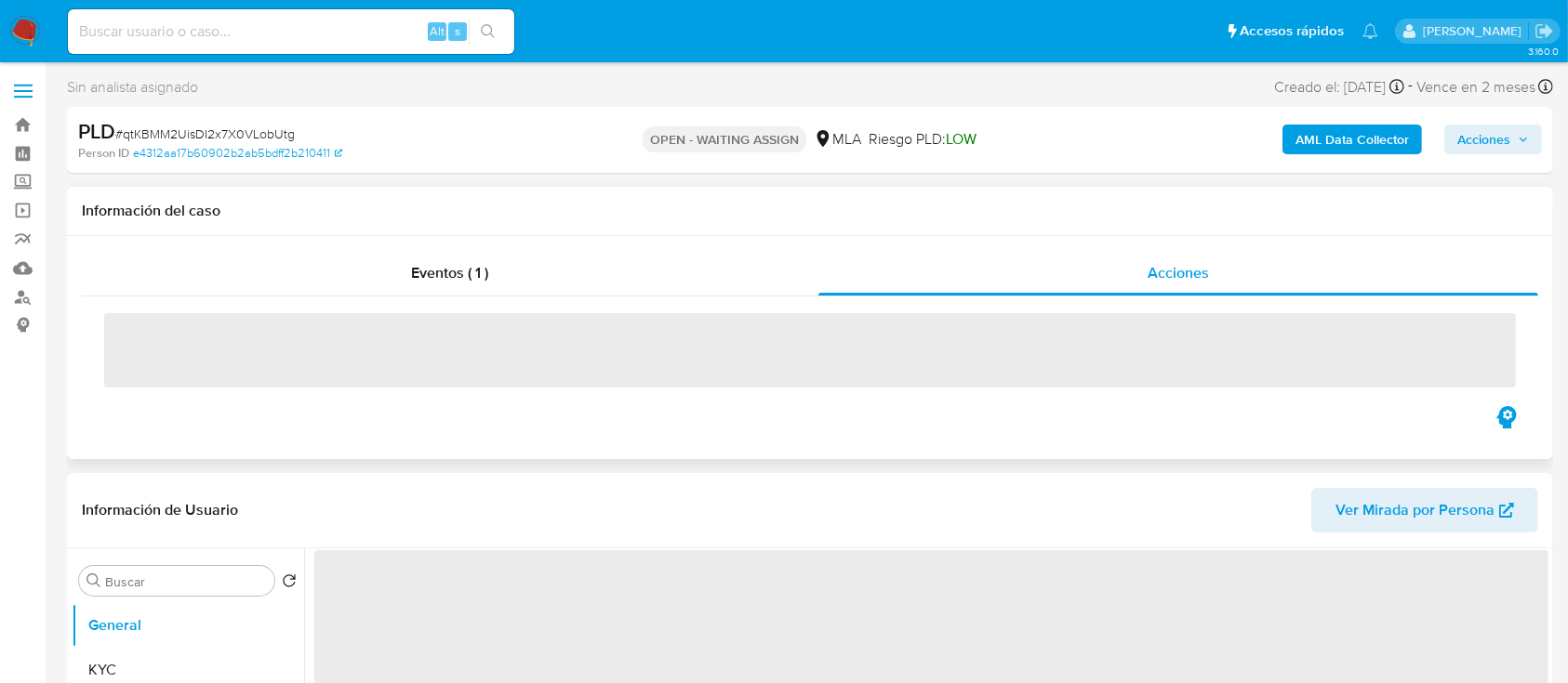
select select "10"
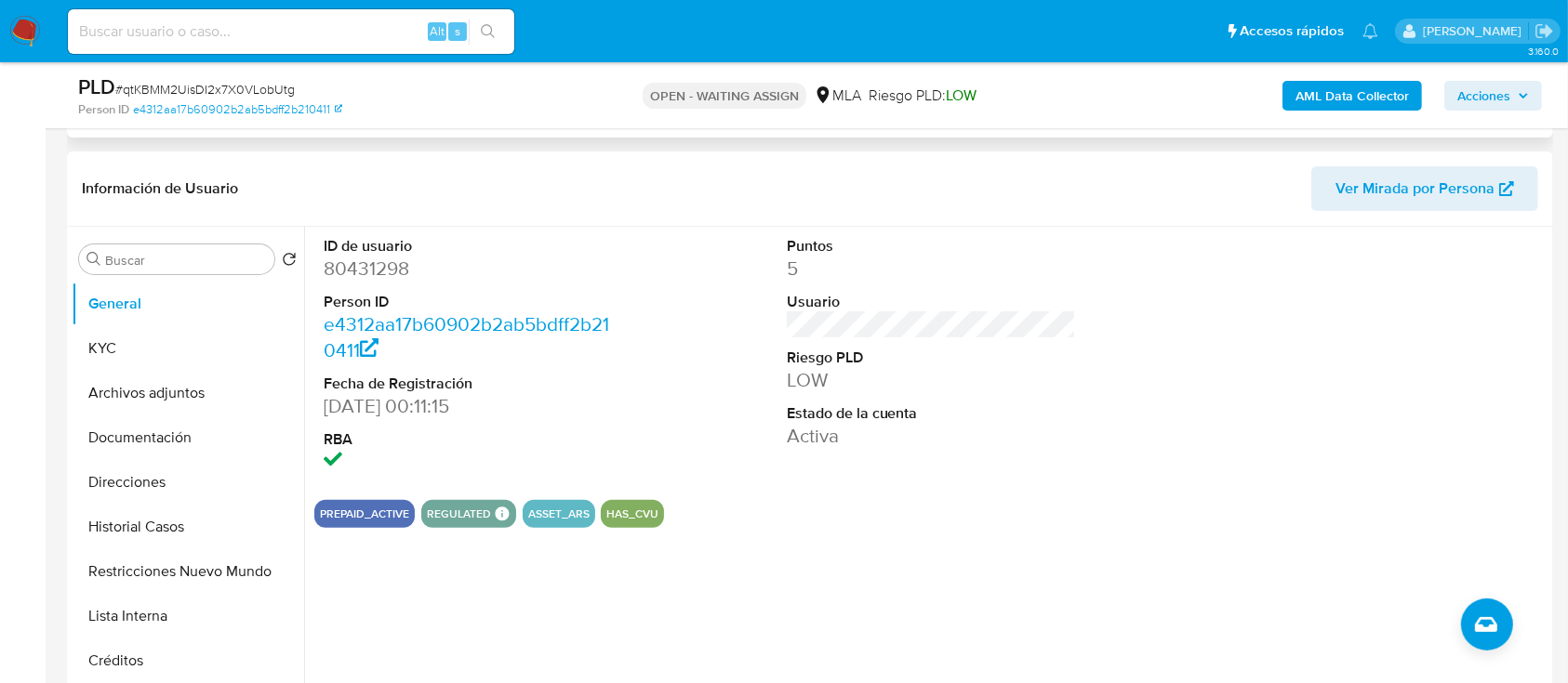
scroll to position [496, 0]
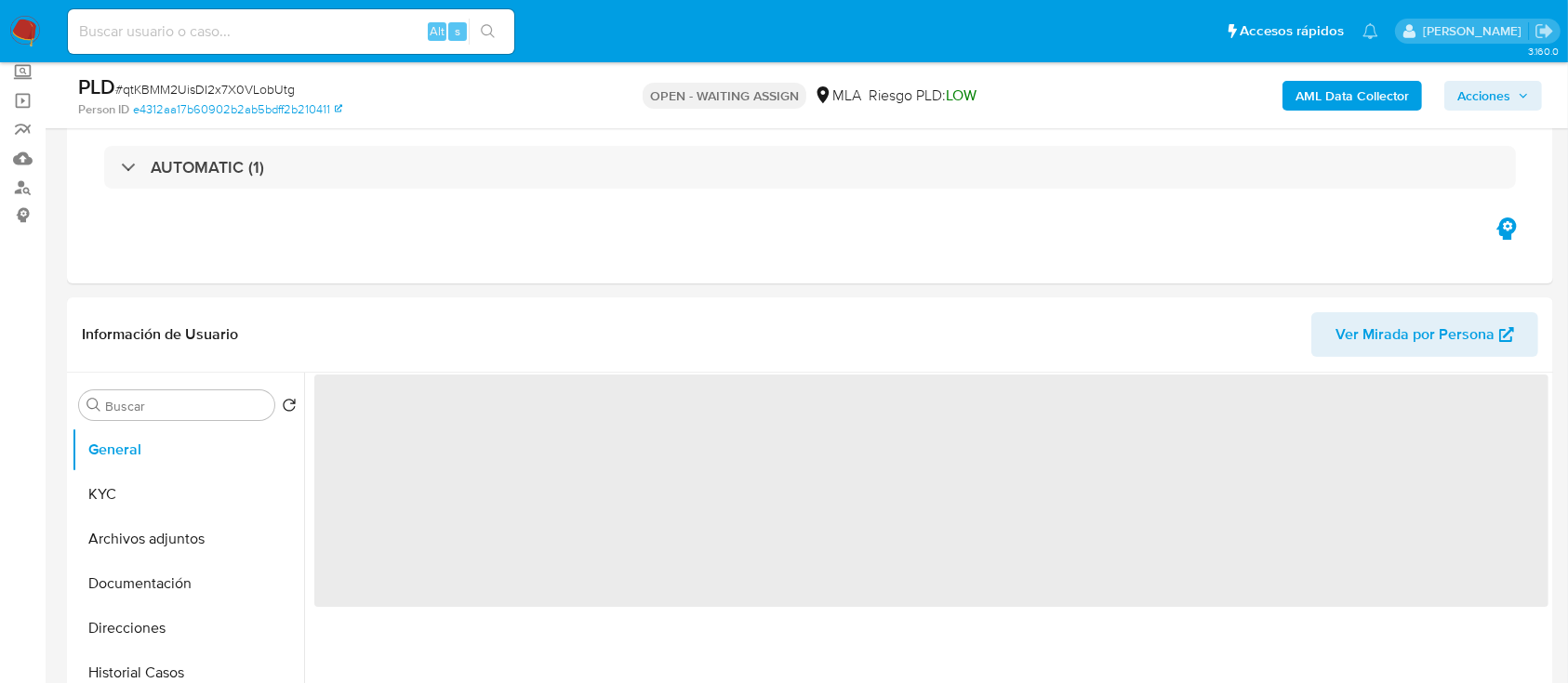
scroll to position [372, 0]
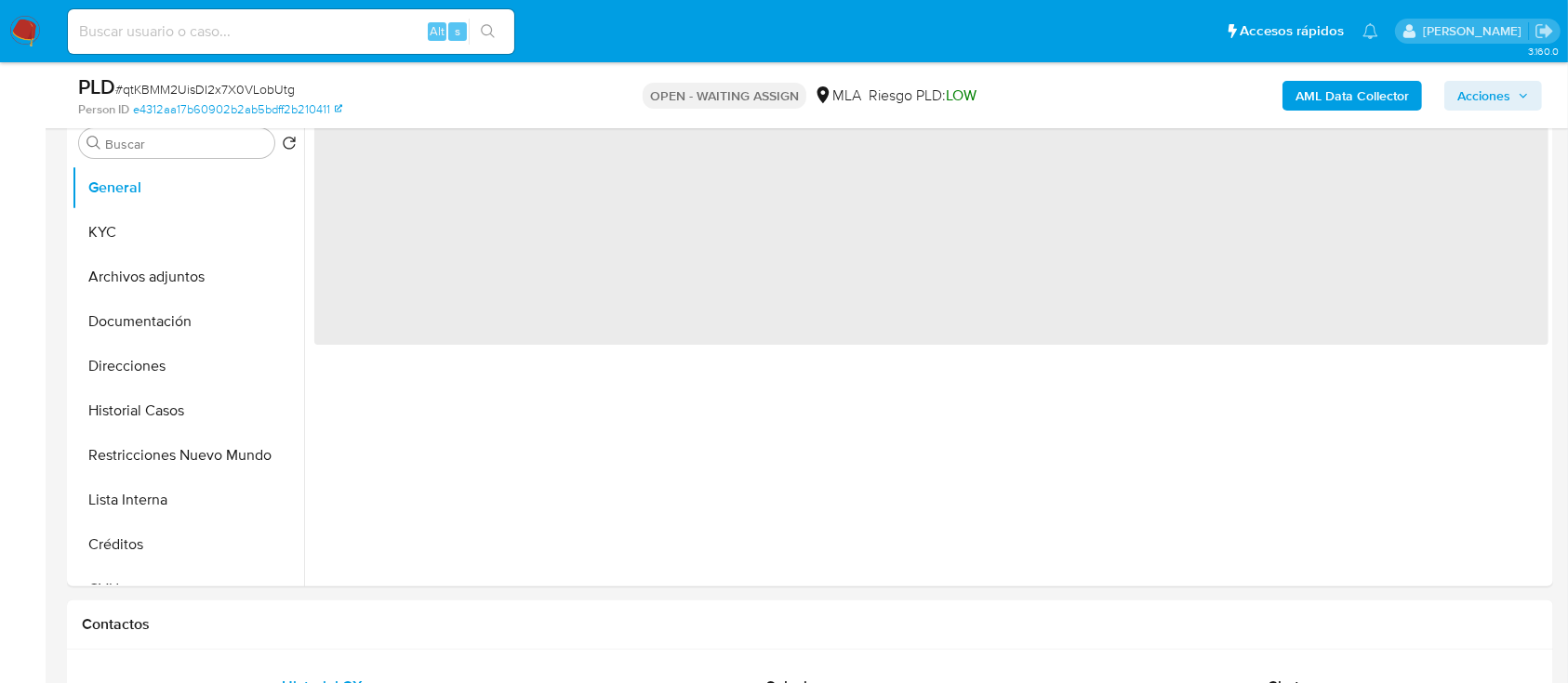
select select "10"
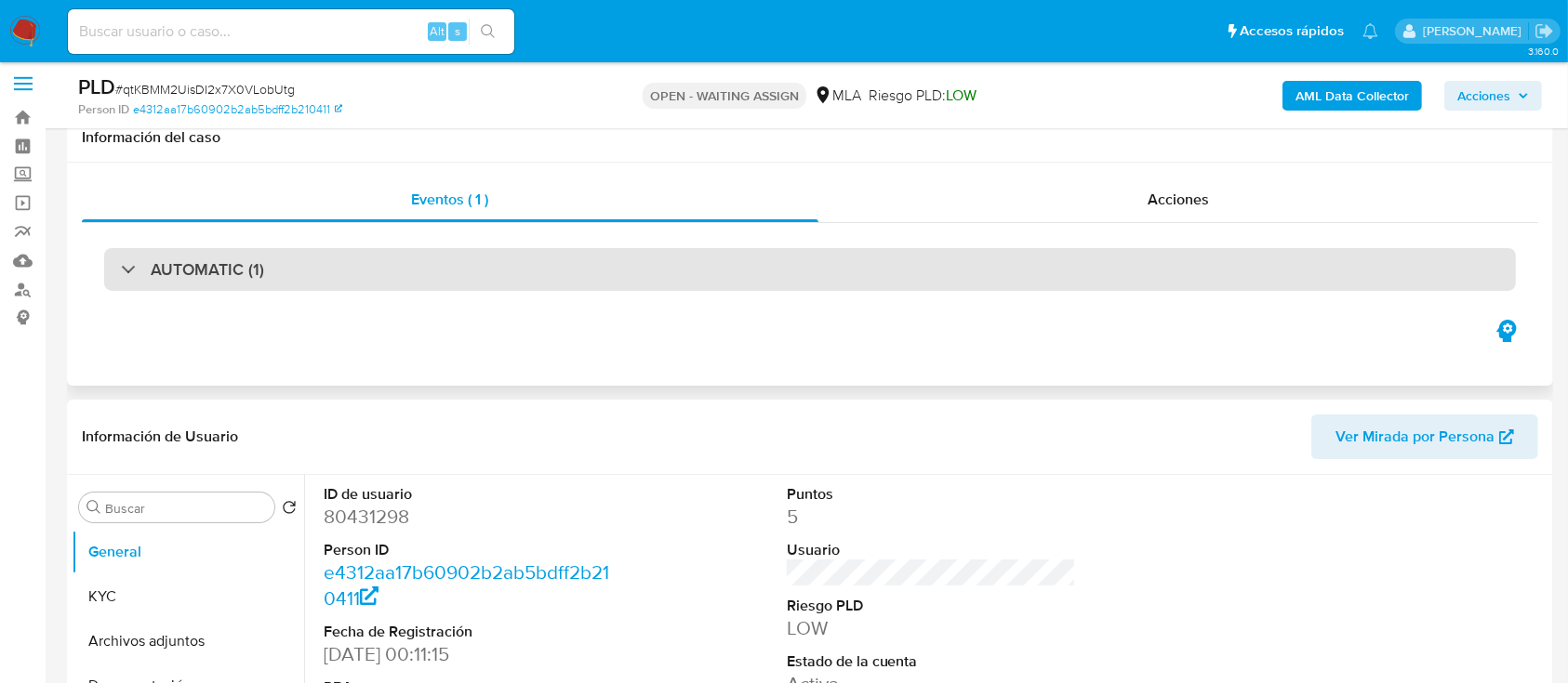
scroll to position [0, 0]
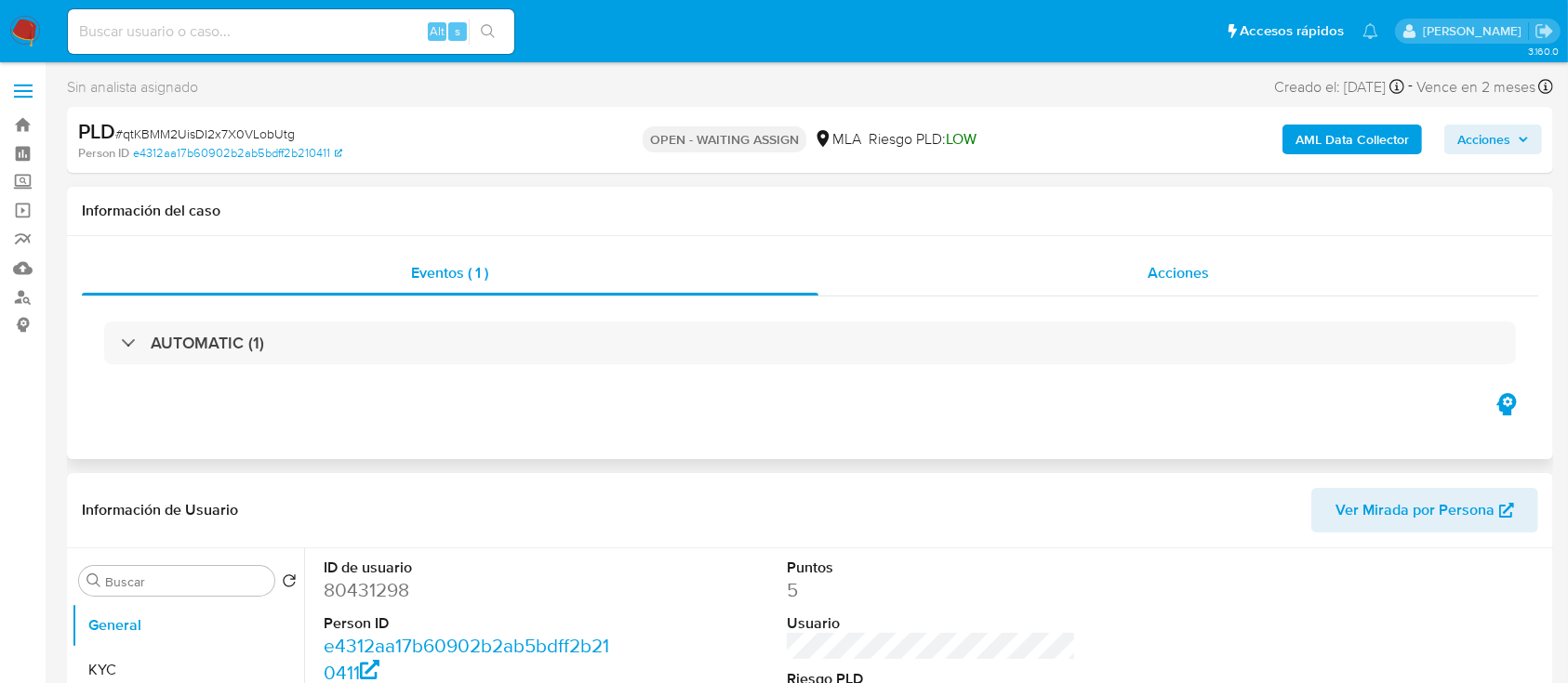
click at [1282, 268] on div "Acciones" at bounding box center [1178, 273] width 721 height 45
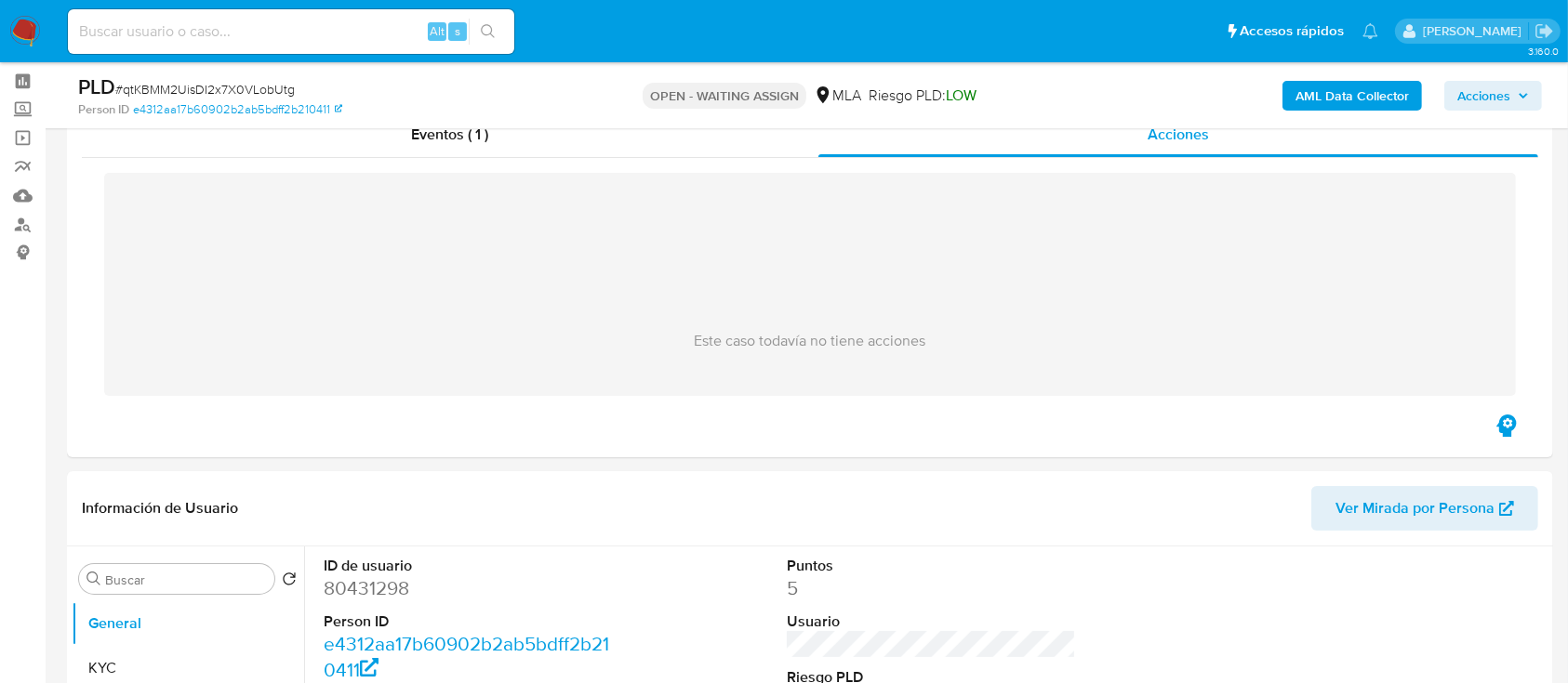
scroll to position [124, 0]
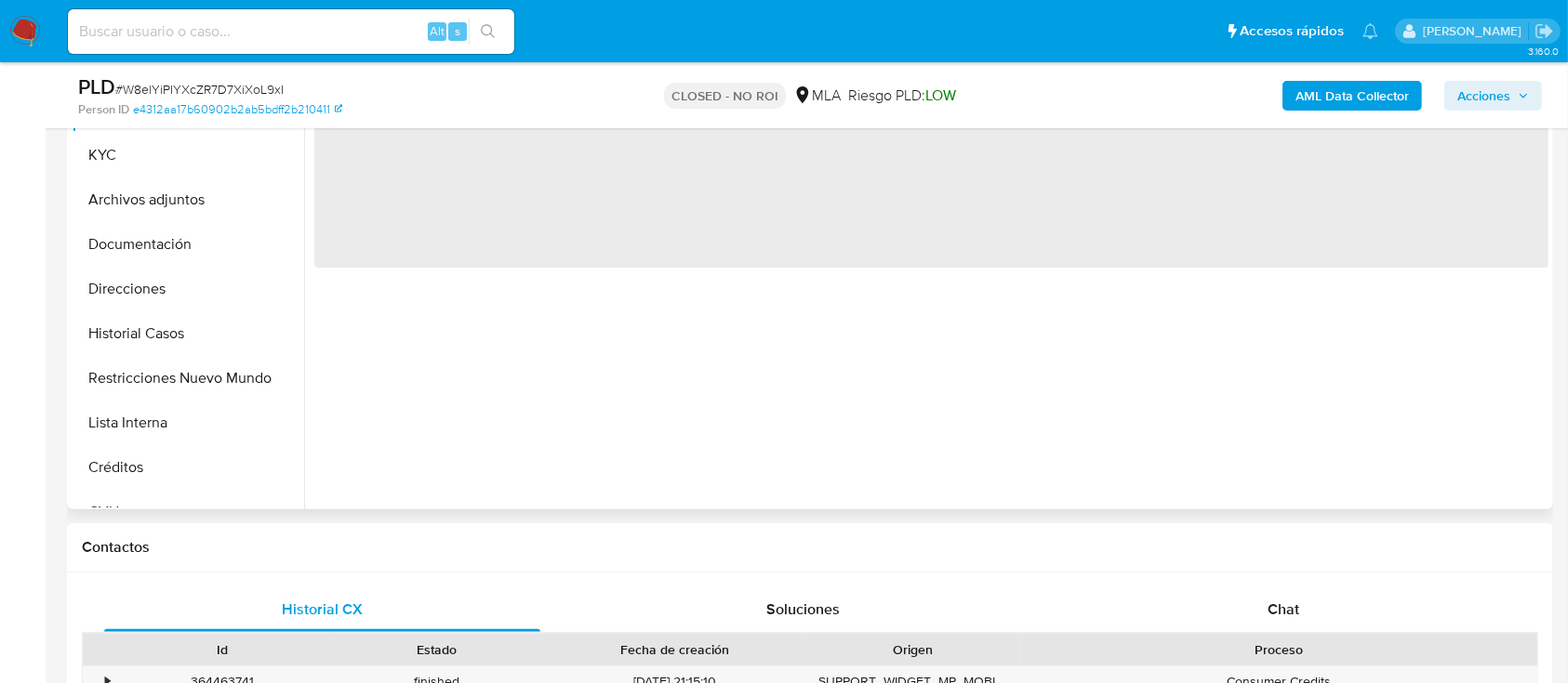
scroll to position [372, 0]
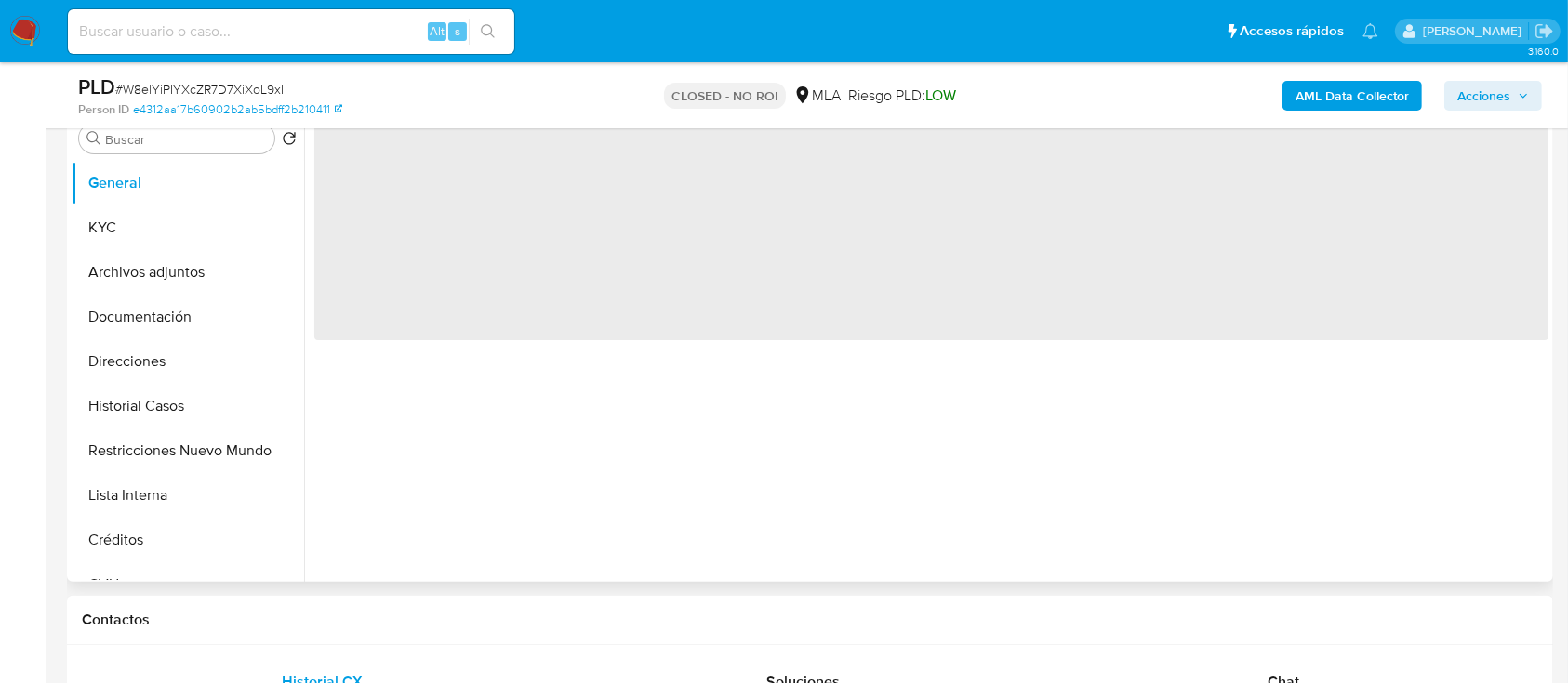
select select "10"
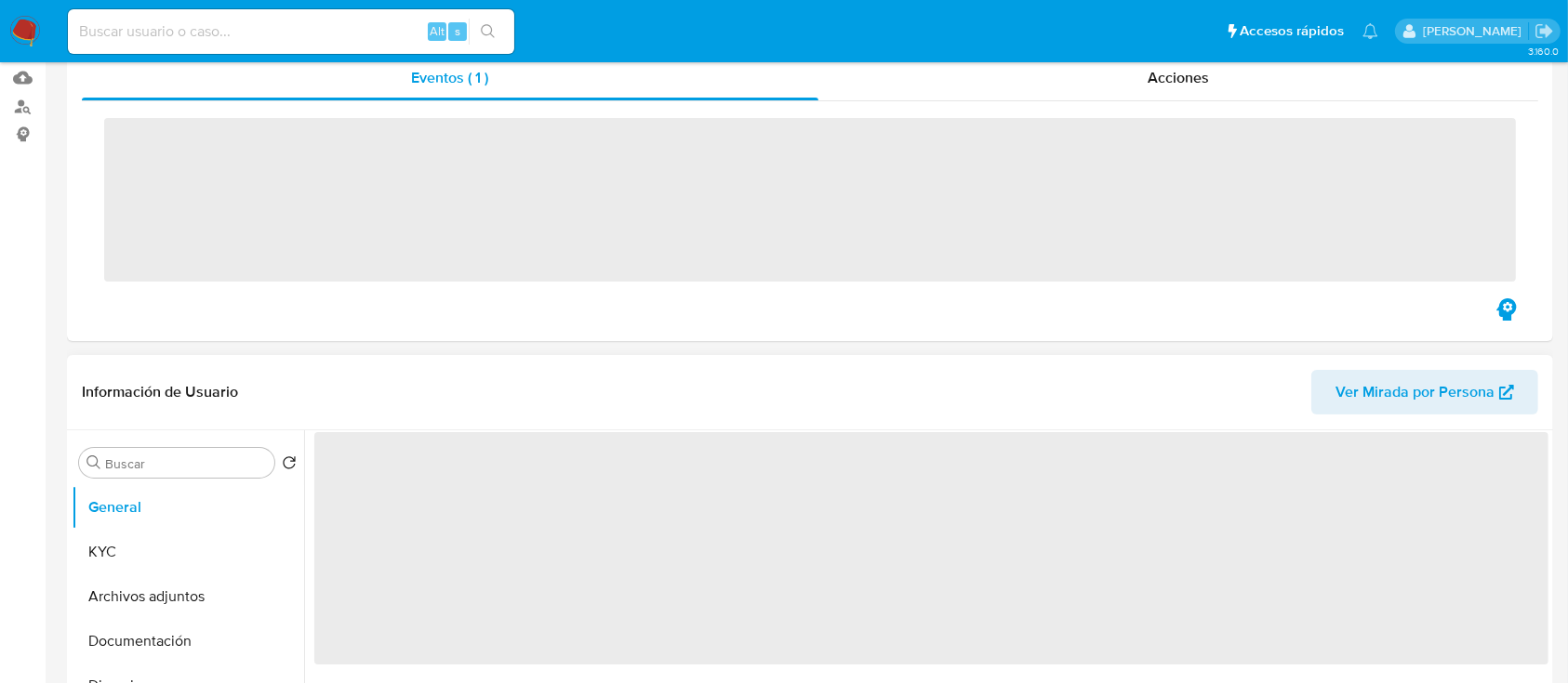
scroll to position [372, 0]
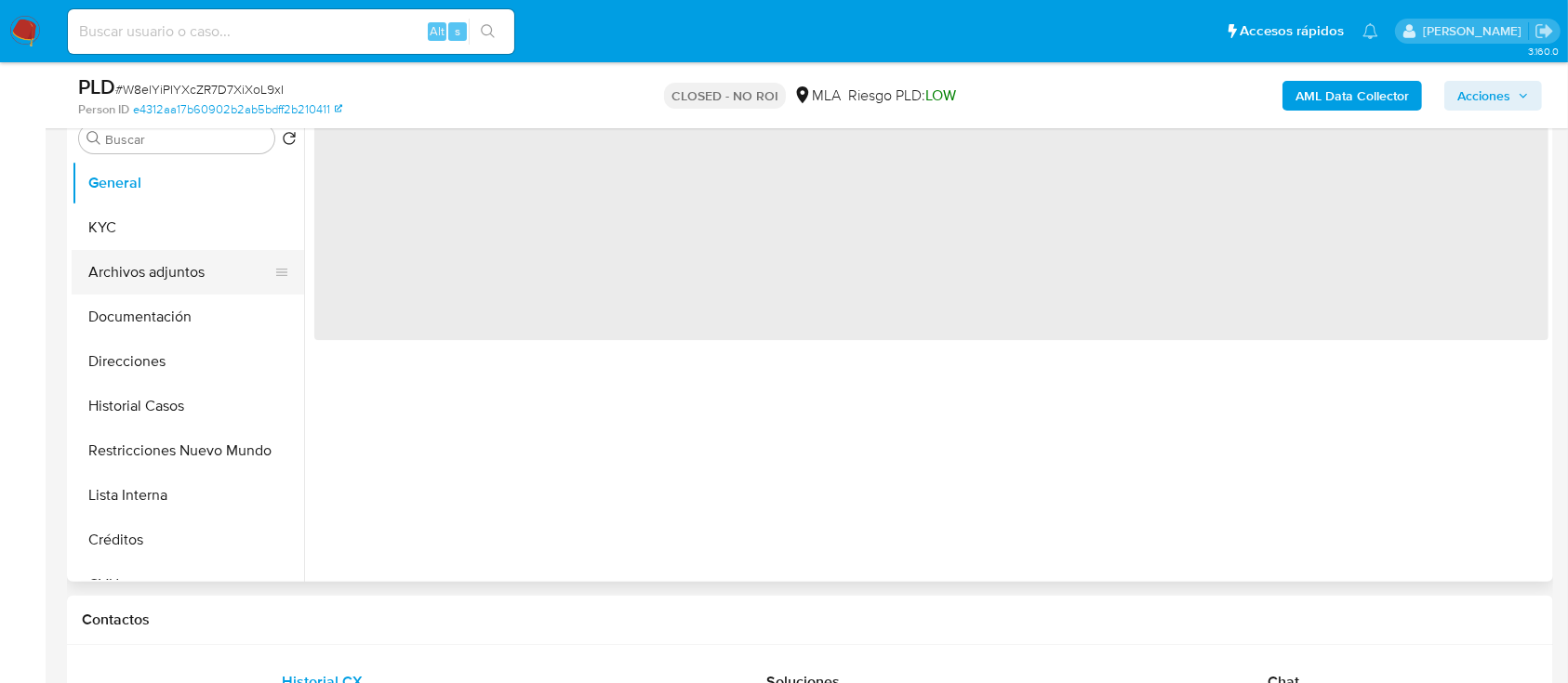
select select "10"
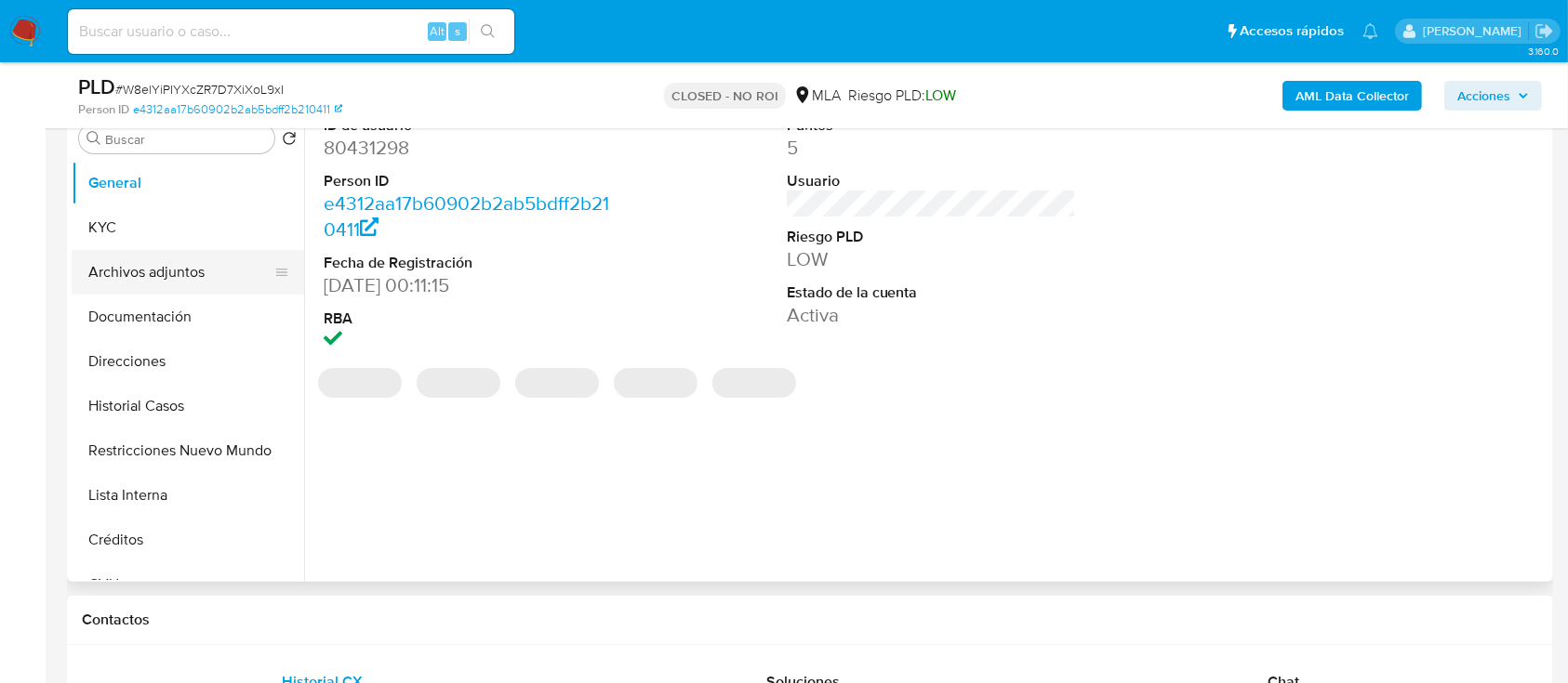
click at [186, 280] on button "Archivos adjuntos" at bounding box center [180, 272] width 217 height 45
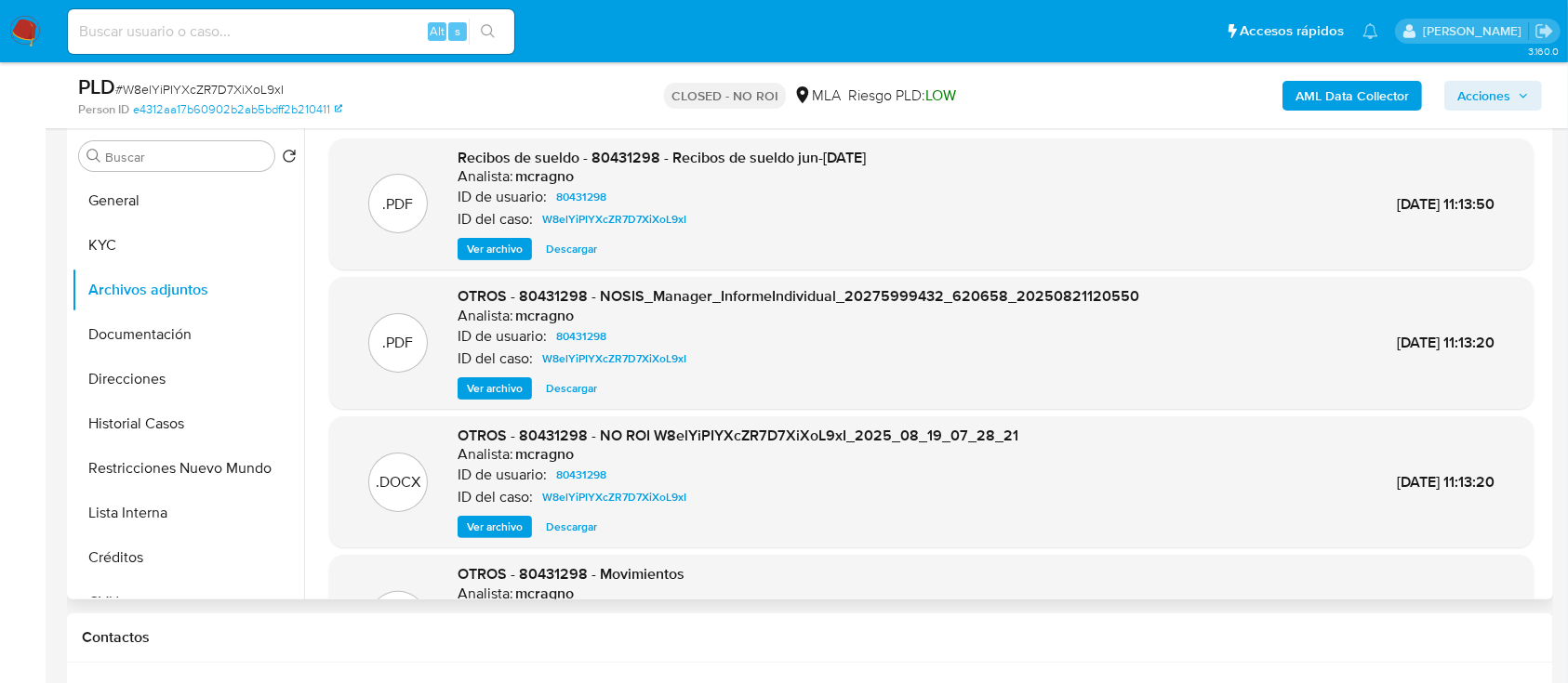
scroll to position [247, 0]
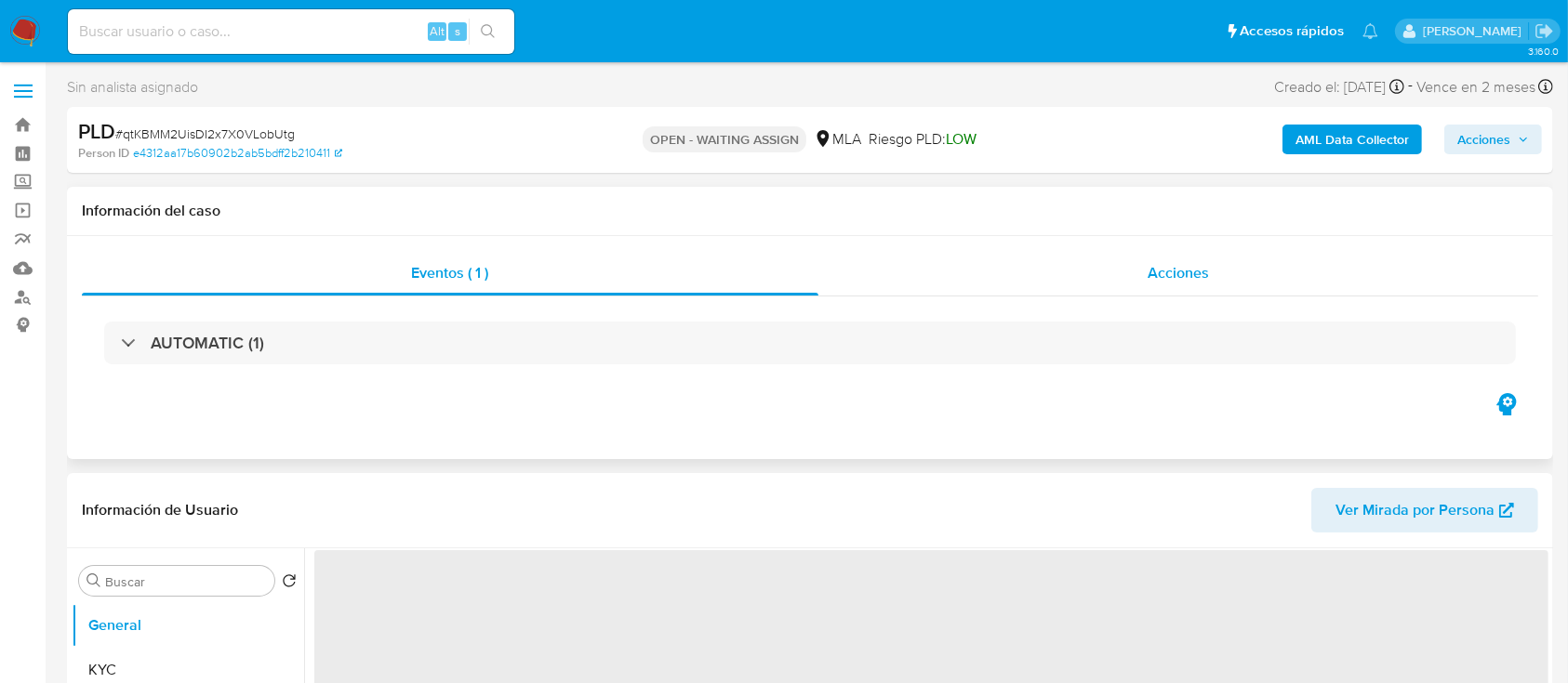
click at [1180, 266] on span "Acciones" at bounding box center [1178, 272] width 62 height 21
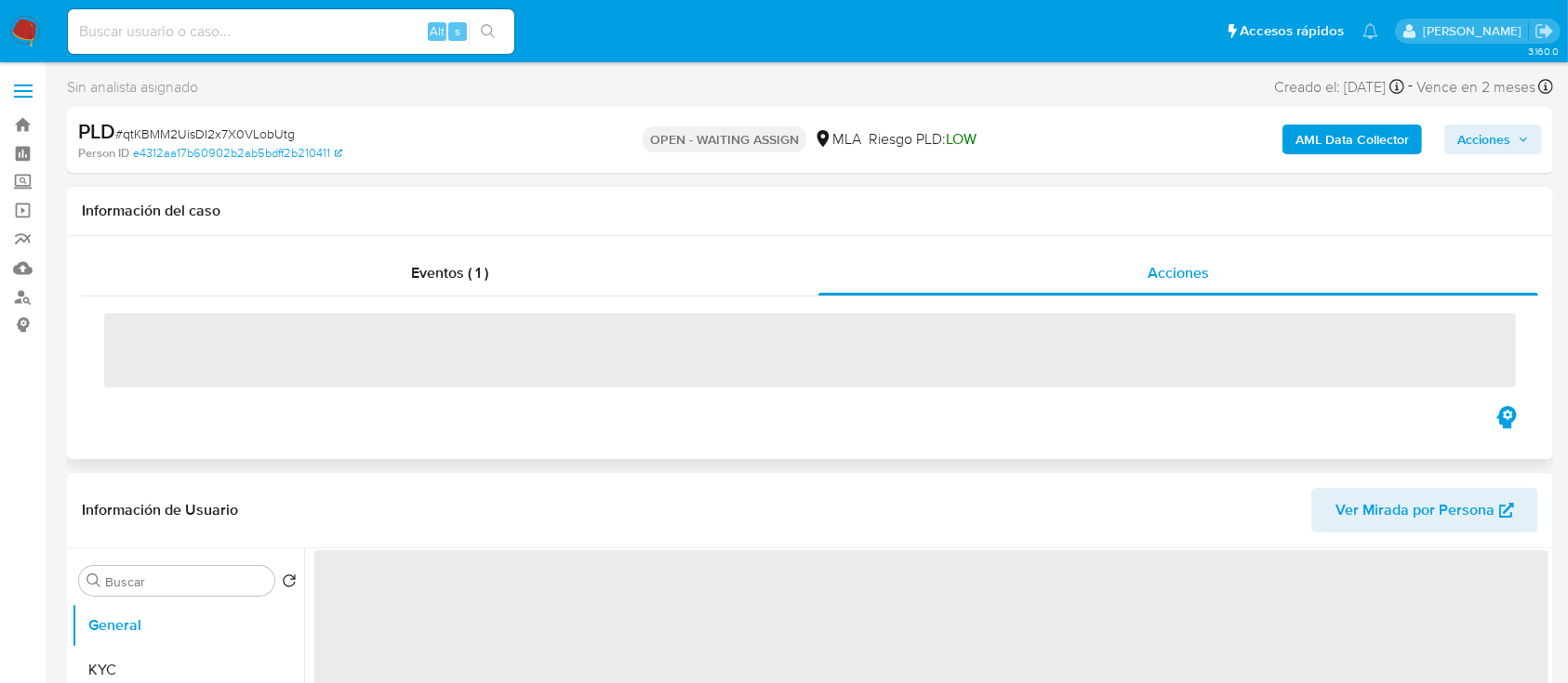
select select "10"
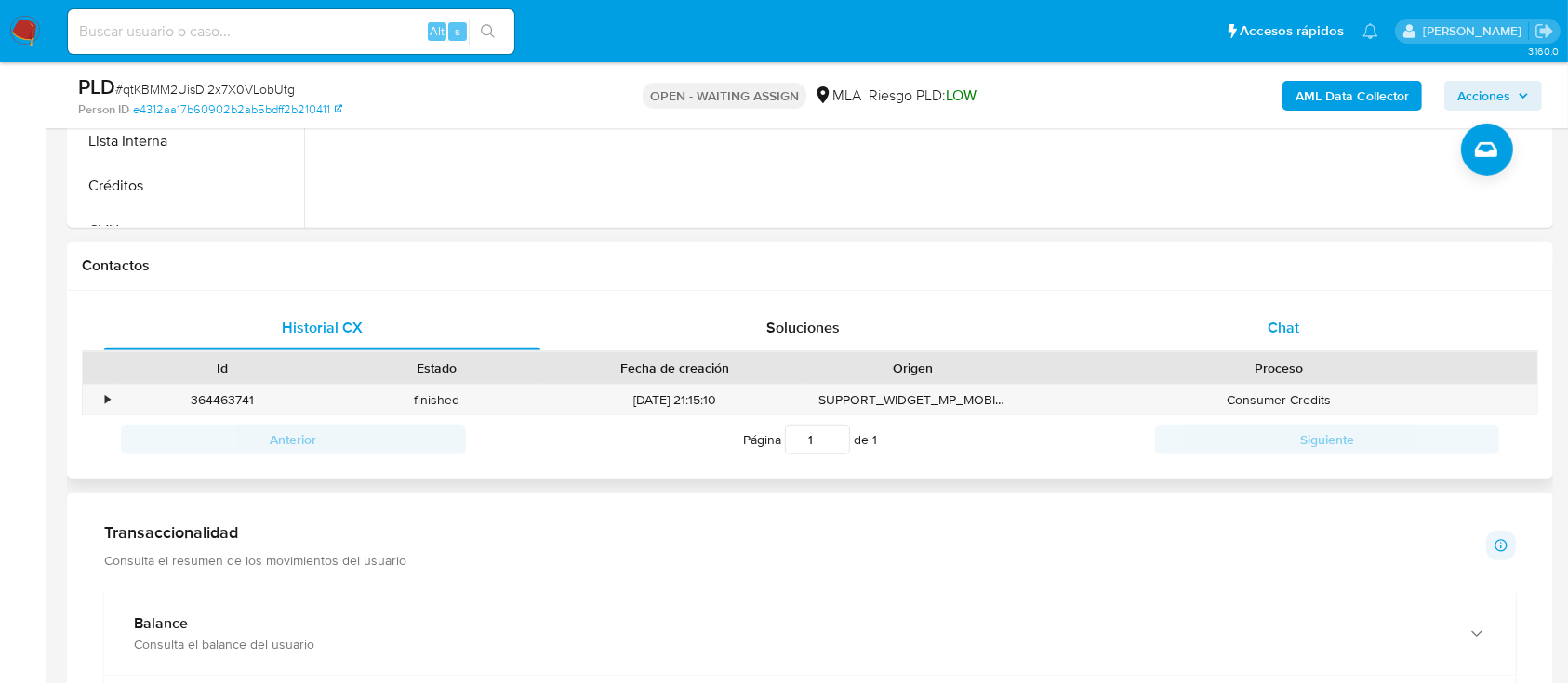
click at [1317, 332] on div "Chat" at bounding box center [1284, 328] width 436 height 45
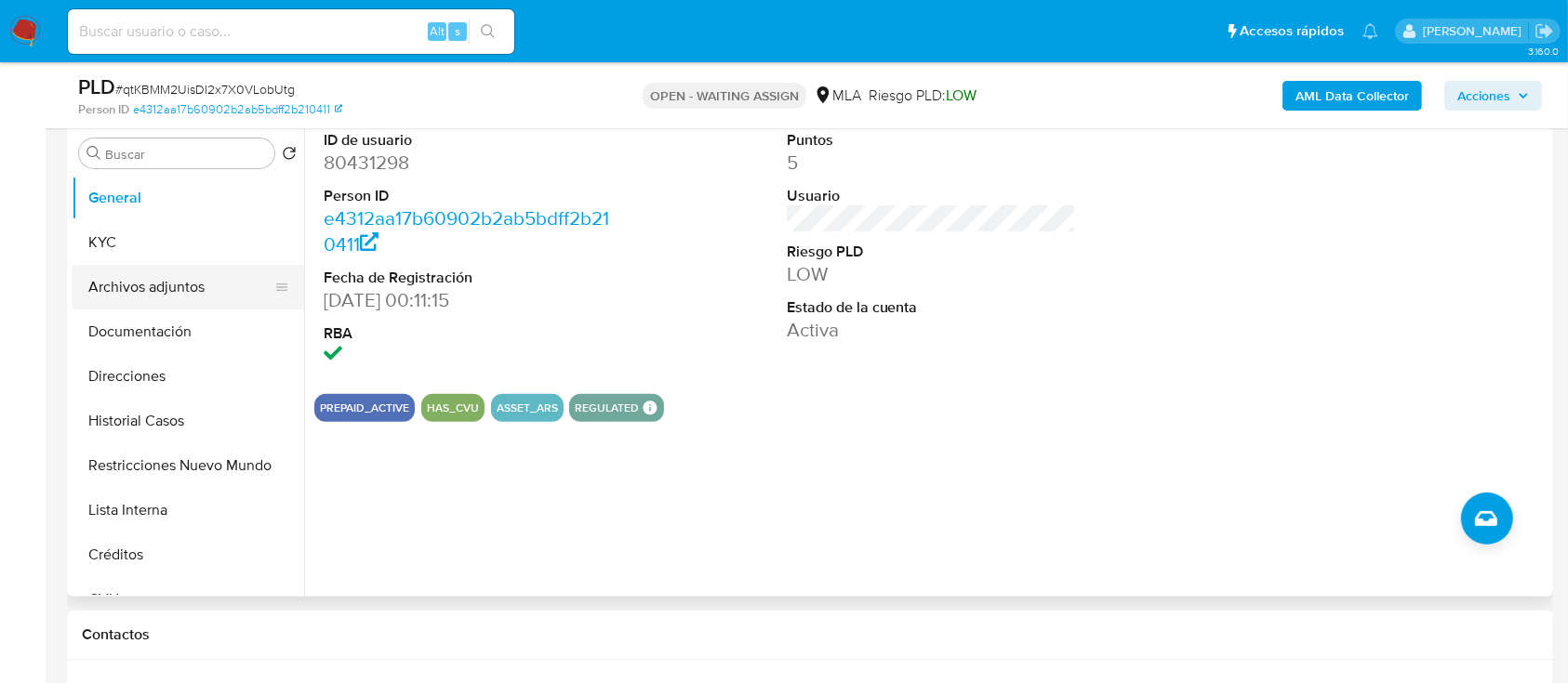
scroll to position [496, 0]
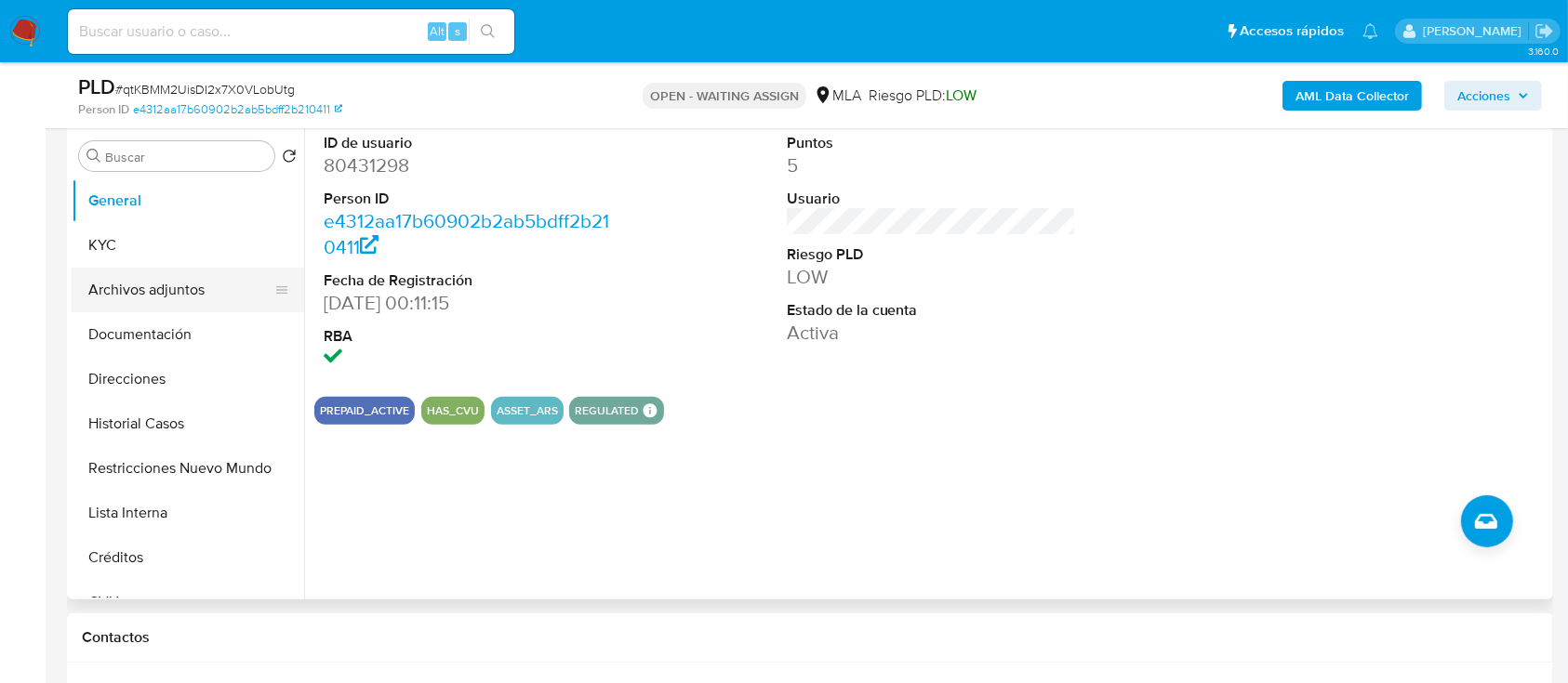
click at [199, 283] on button "Archivos adjuntos" at bounding box center [180, 290] width 217 height 45
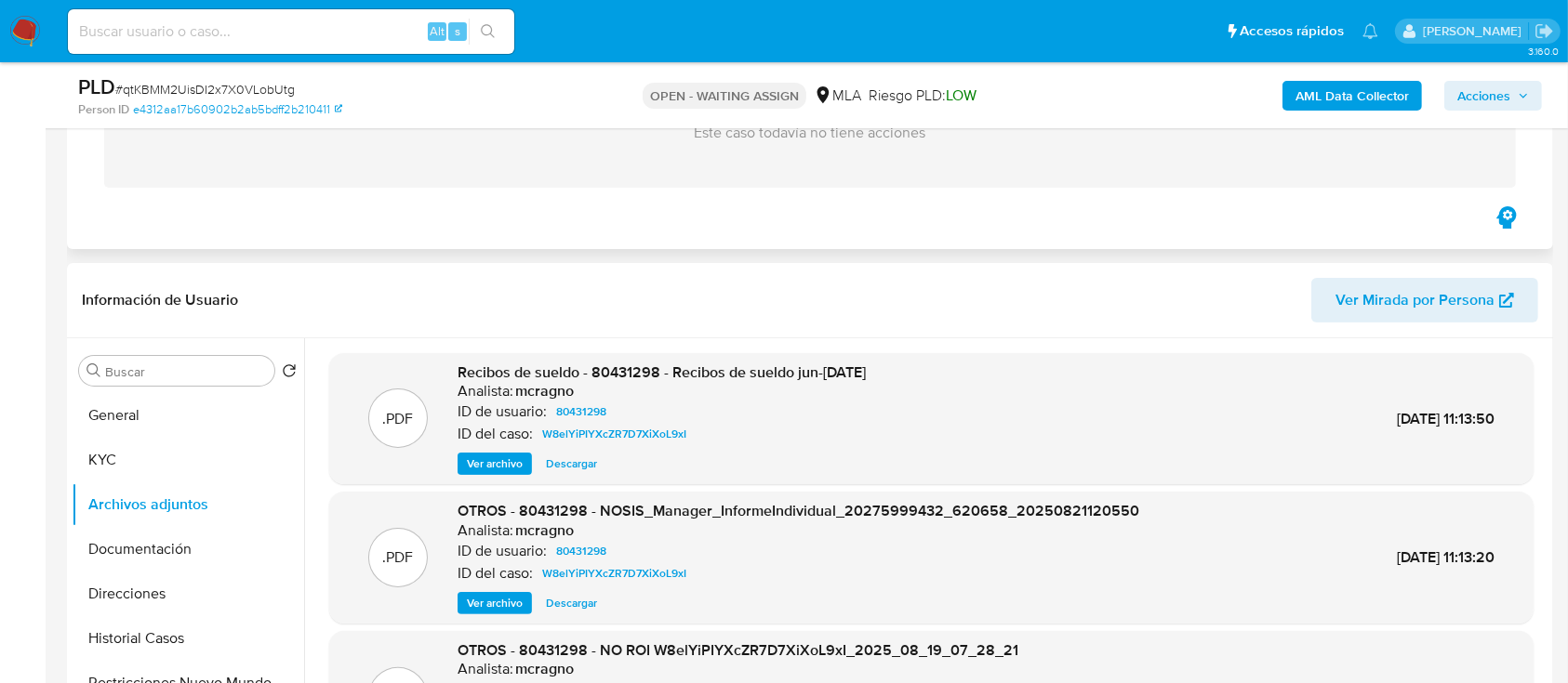
scroll to position [124, 0]
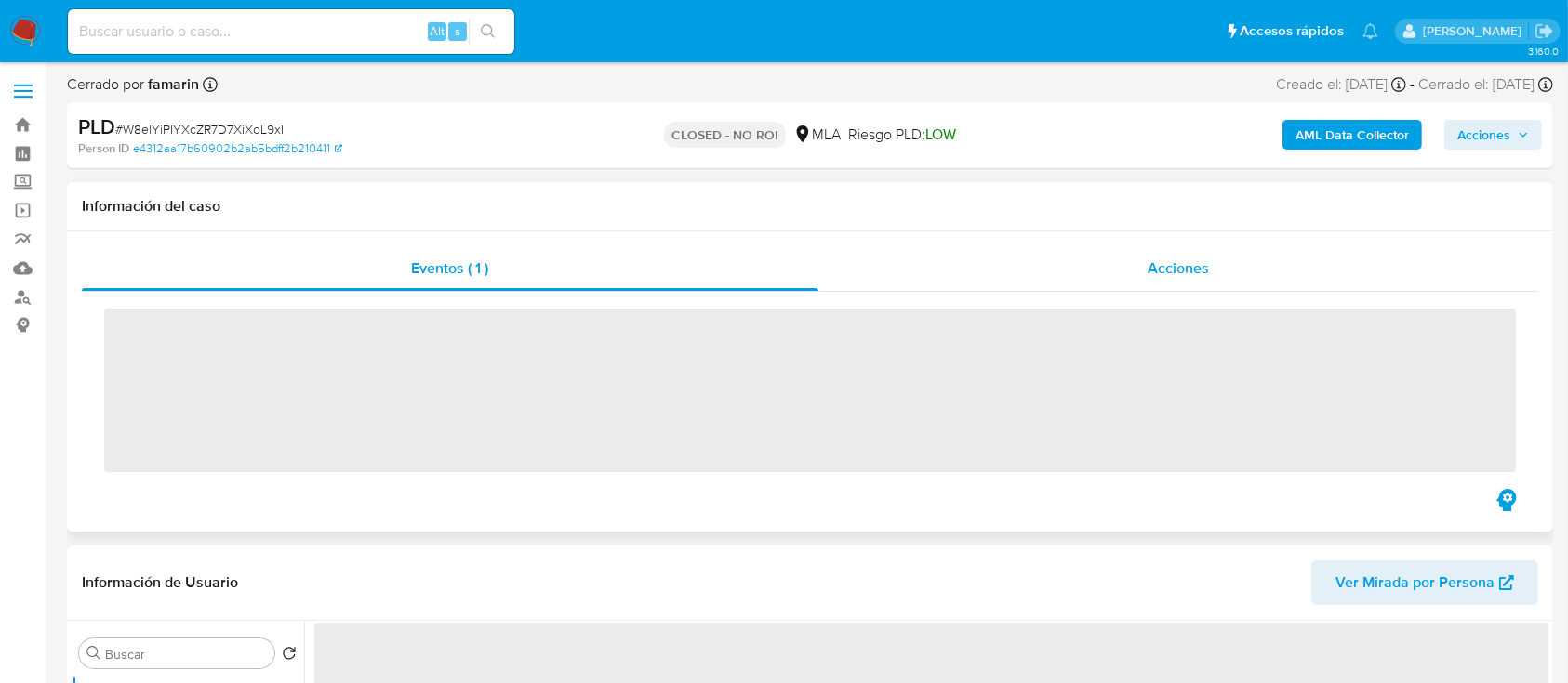
click at [1195, 266] on span "Acciones" at bounding box center [1178, 267] width 62 height 21
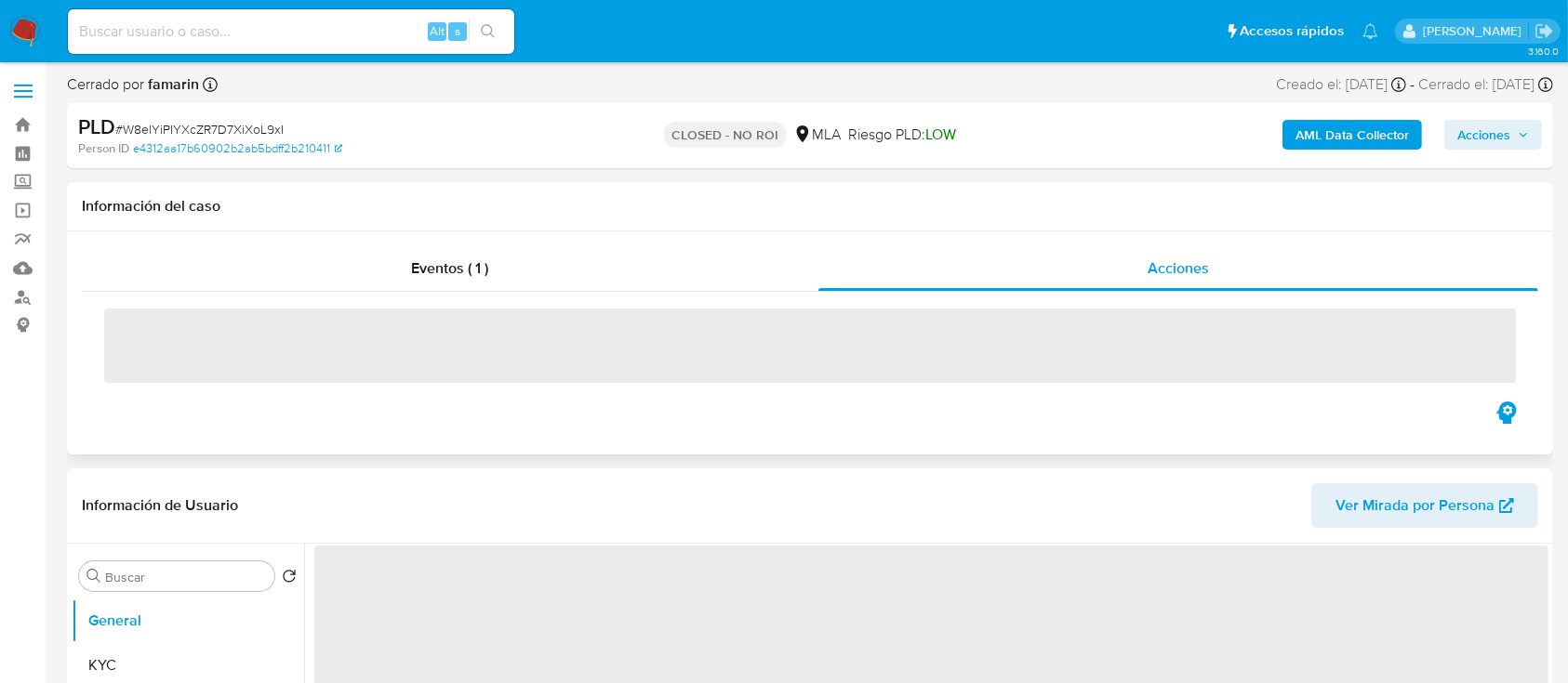
select select "10"
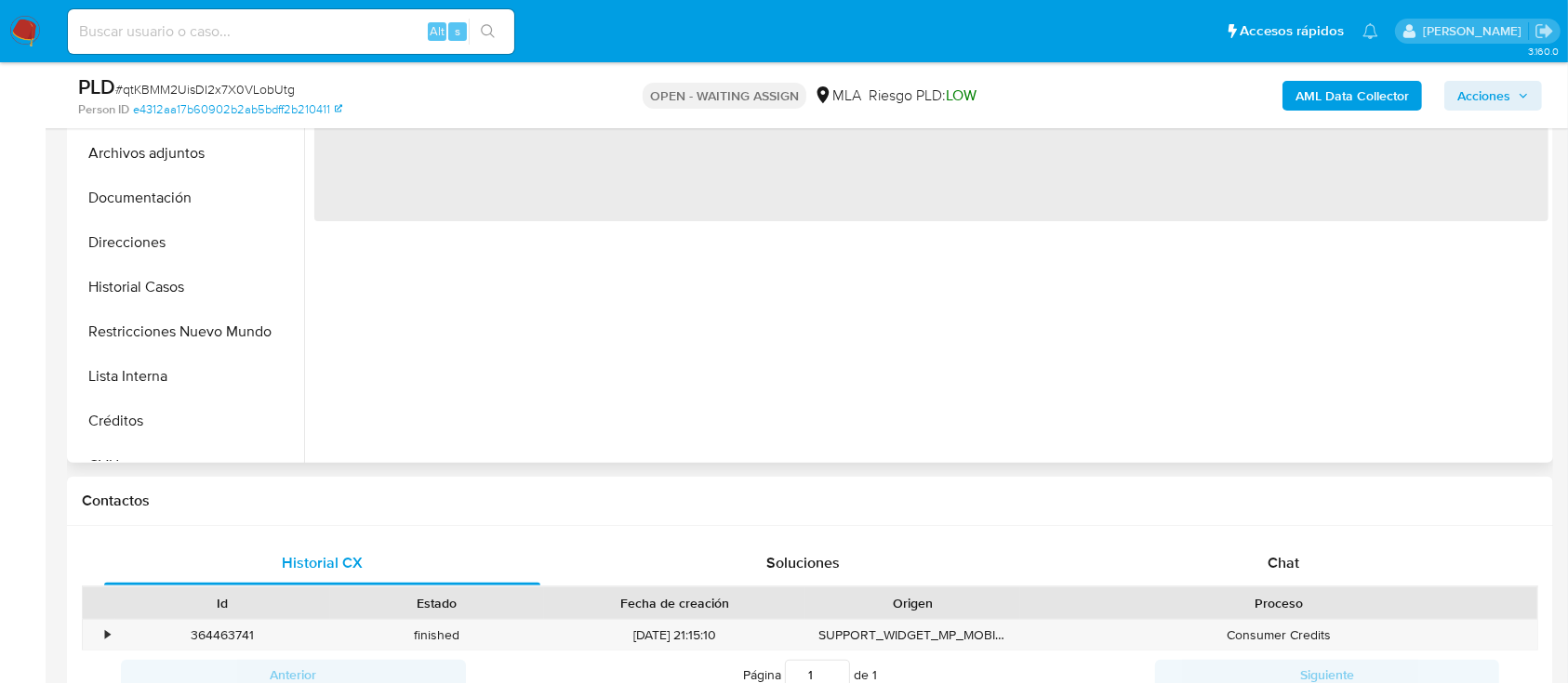
select select "10"
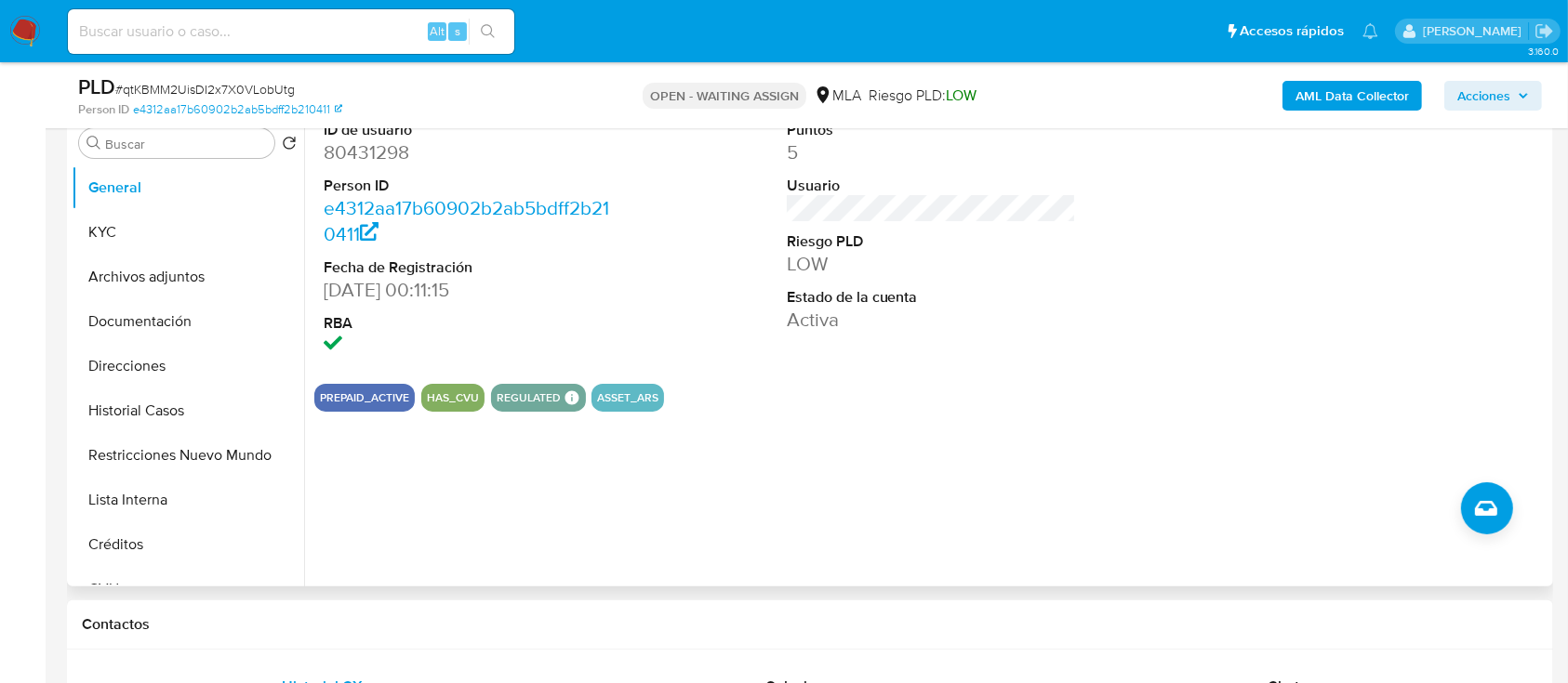
click at [359, 163] on dd "80431298" at bounding box center [468, 153] width 290 height 26
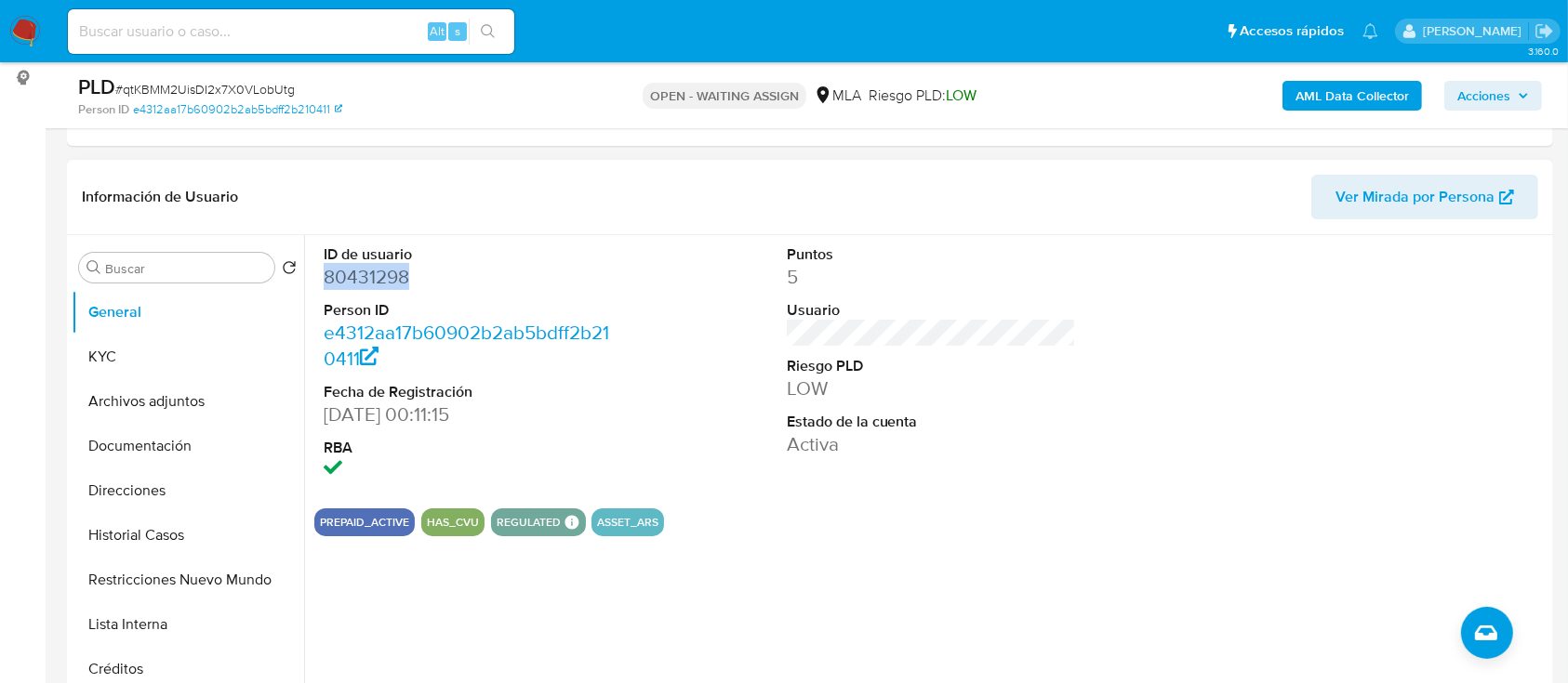
click at [403, 280] on dd "80431298" at bounding box center [468, 277] width 290 height 26
click at [366, 279] on dd "80431298" at bounding box center [468, 277] width 290 height 26
copy dd "80431298"
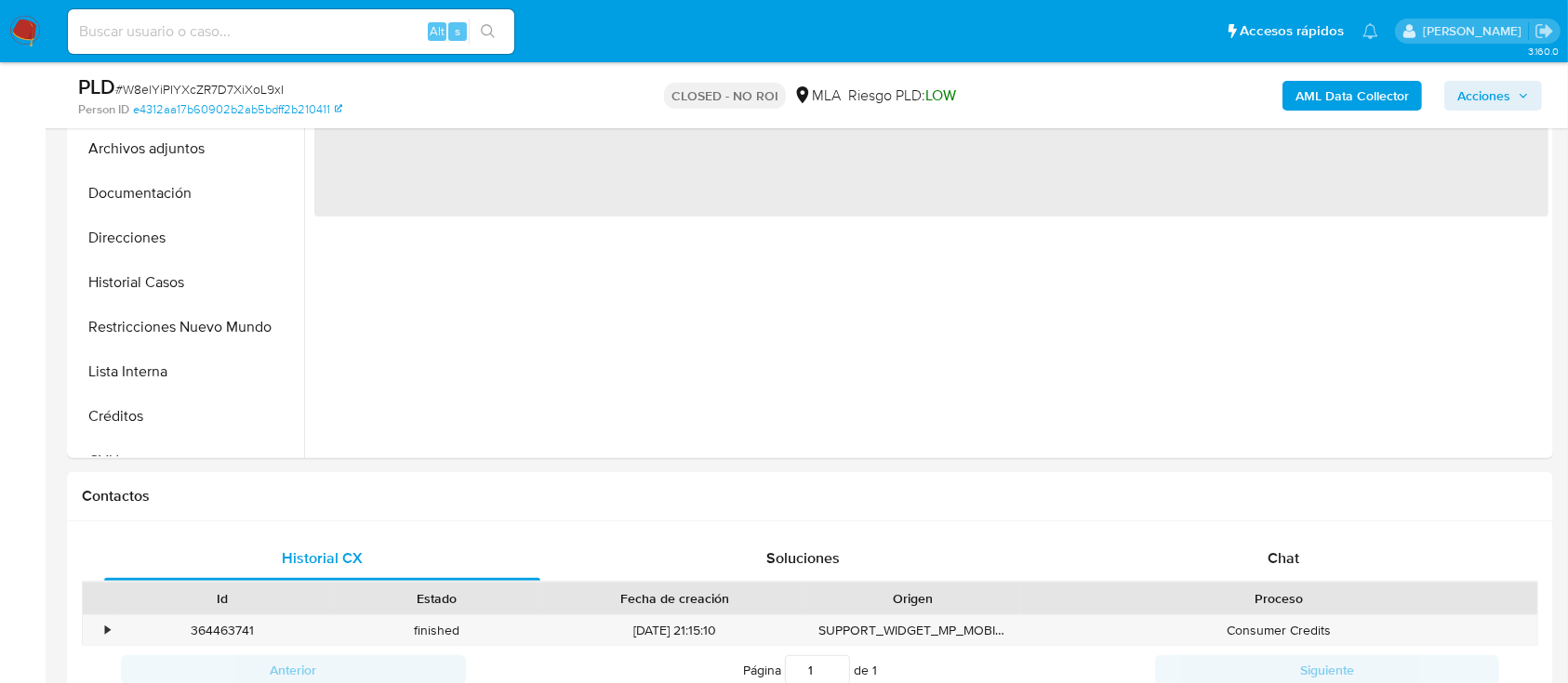
select select "10"
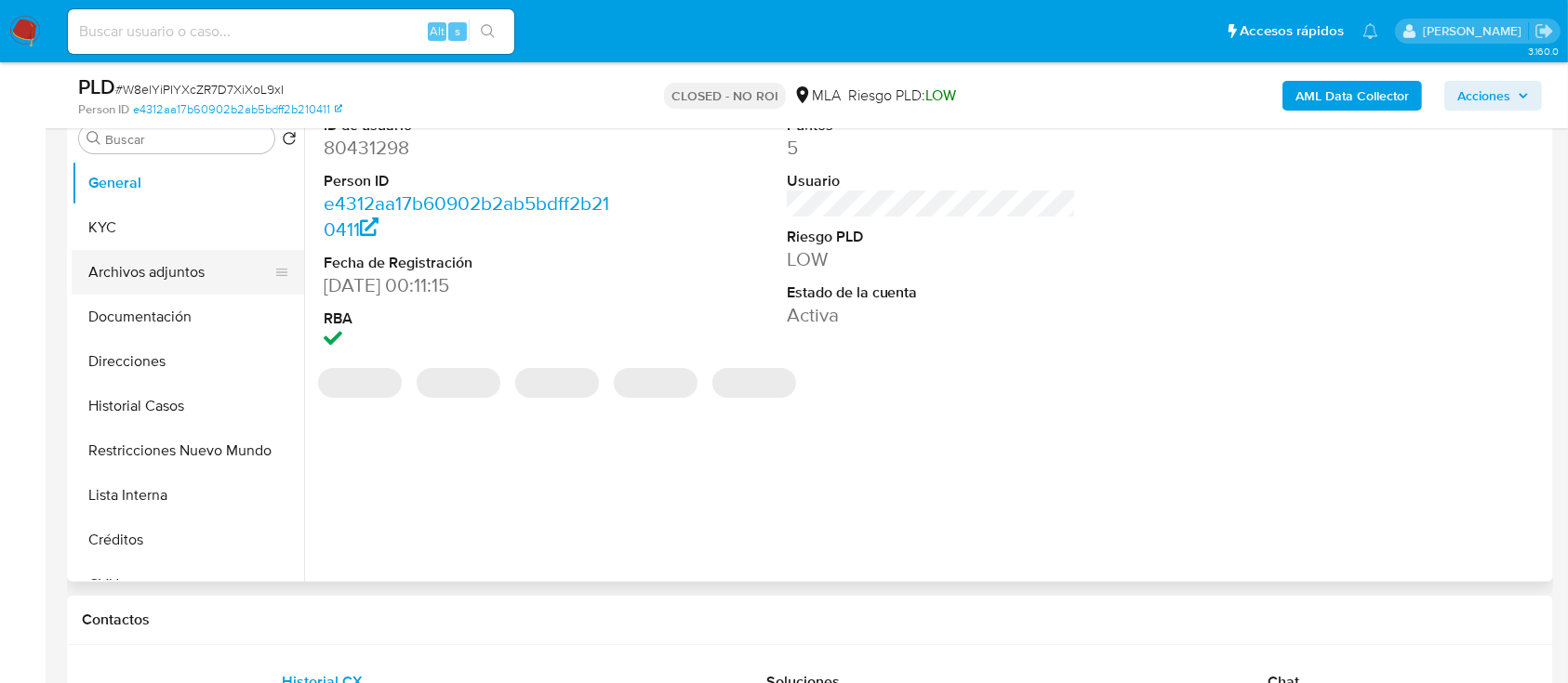
click at [98, 264] on button "Archivos adjuntos" at bounding box center [180, 272] width 217 height 45
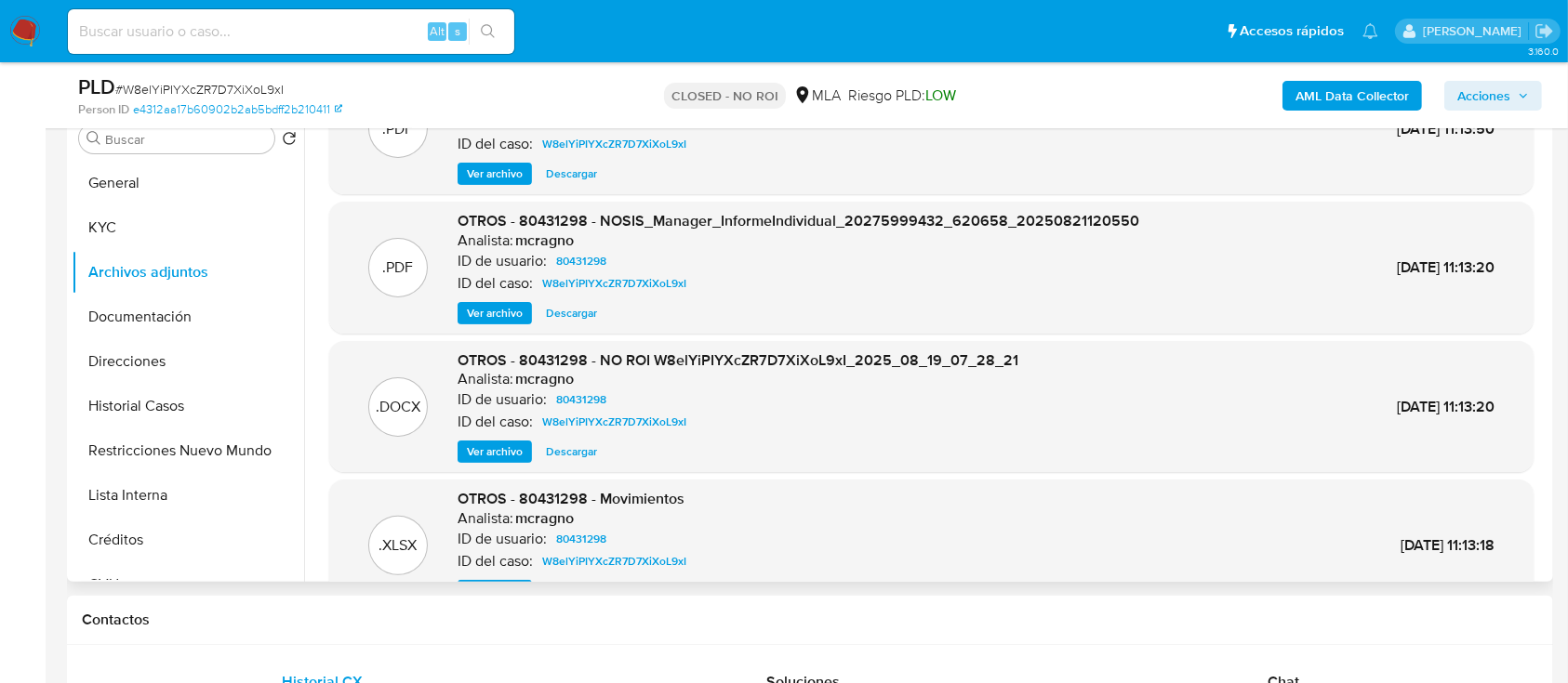
scroll to position [104, 0]
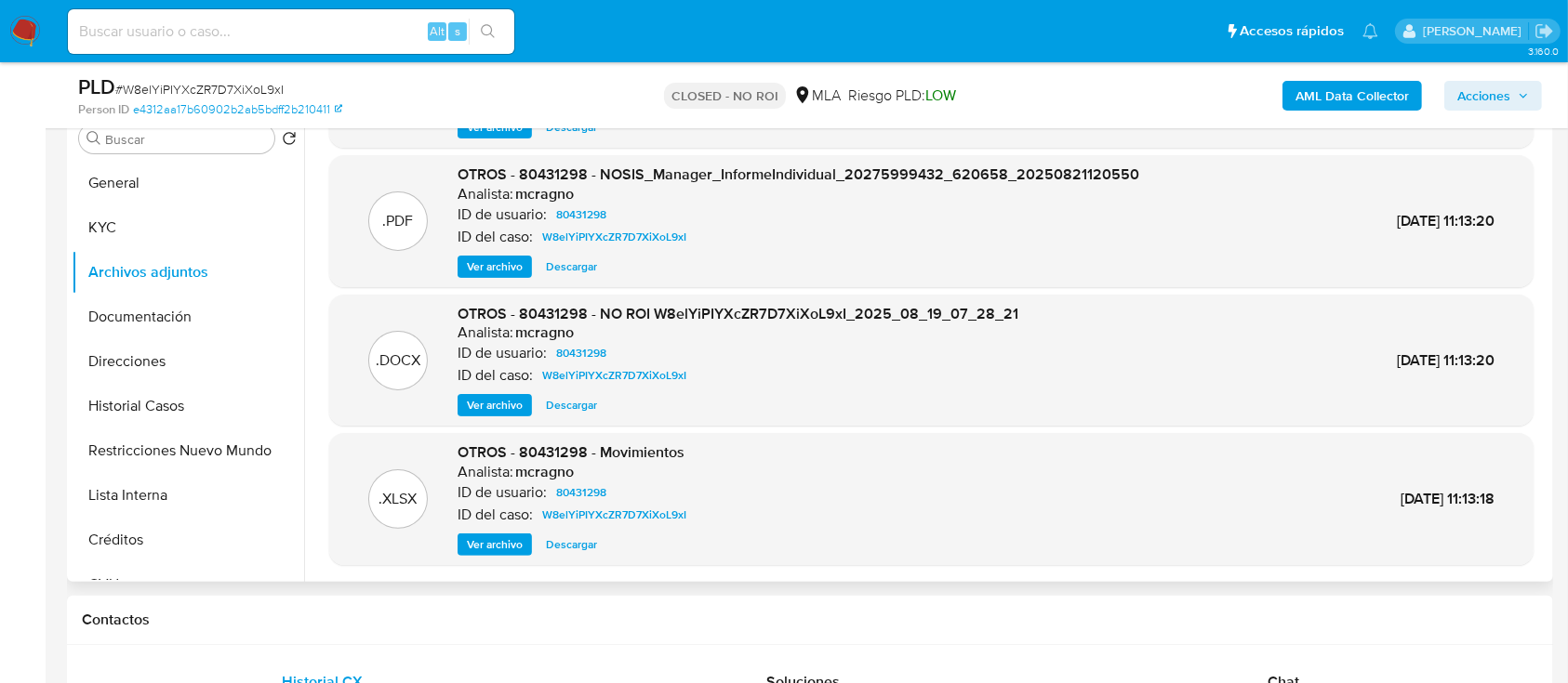
click at [487, 410] on span "Ver archivo" at bounding box center [495, 405] width 56 height 19
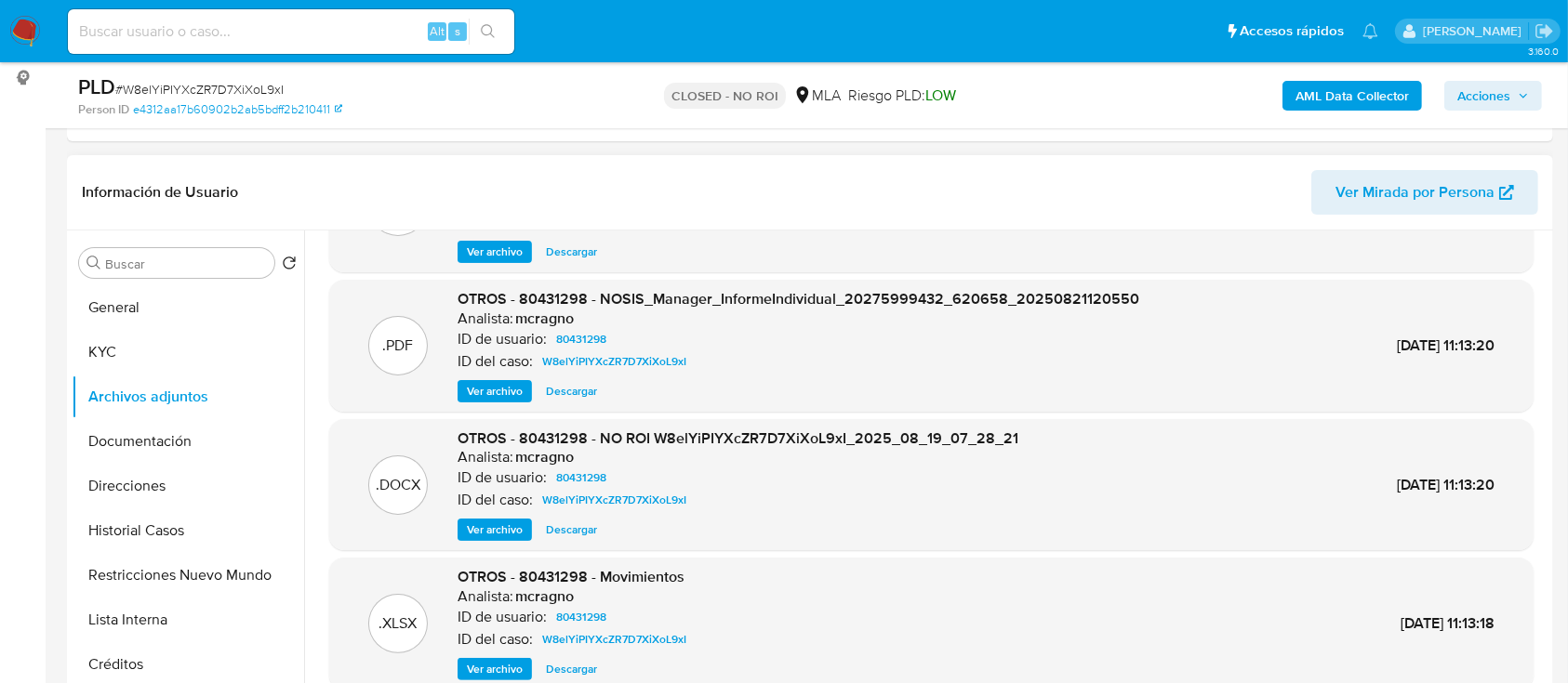
scroll to position [0, 0]
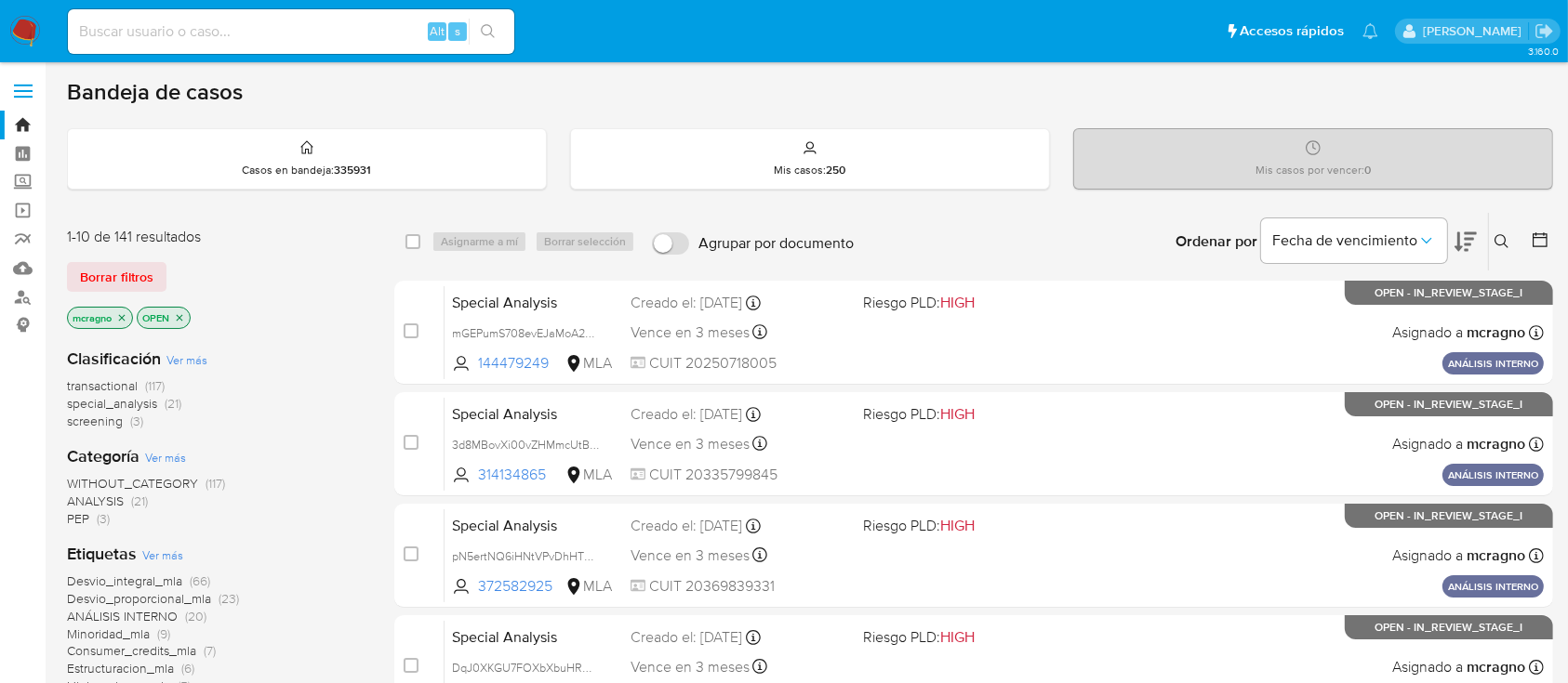
click at [183, 317] on icon "close-filter" at bounding box center [180, 317] width 7 height 7
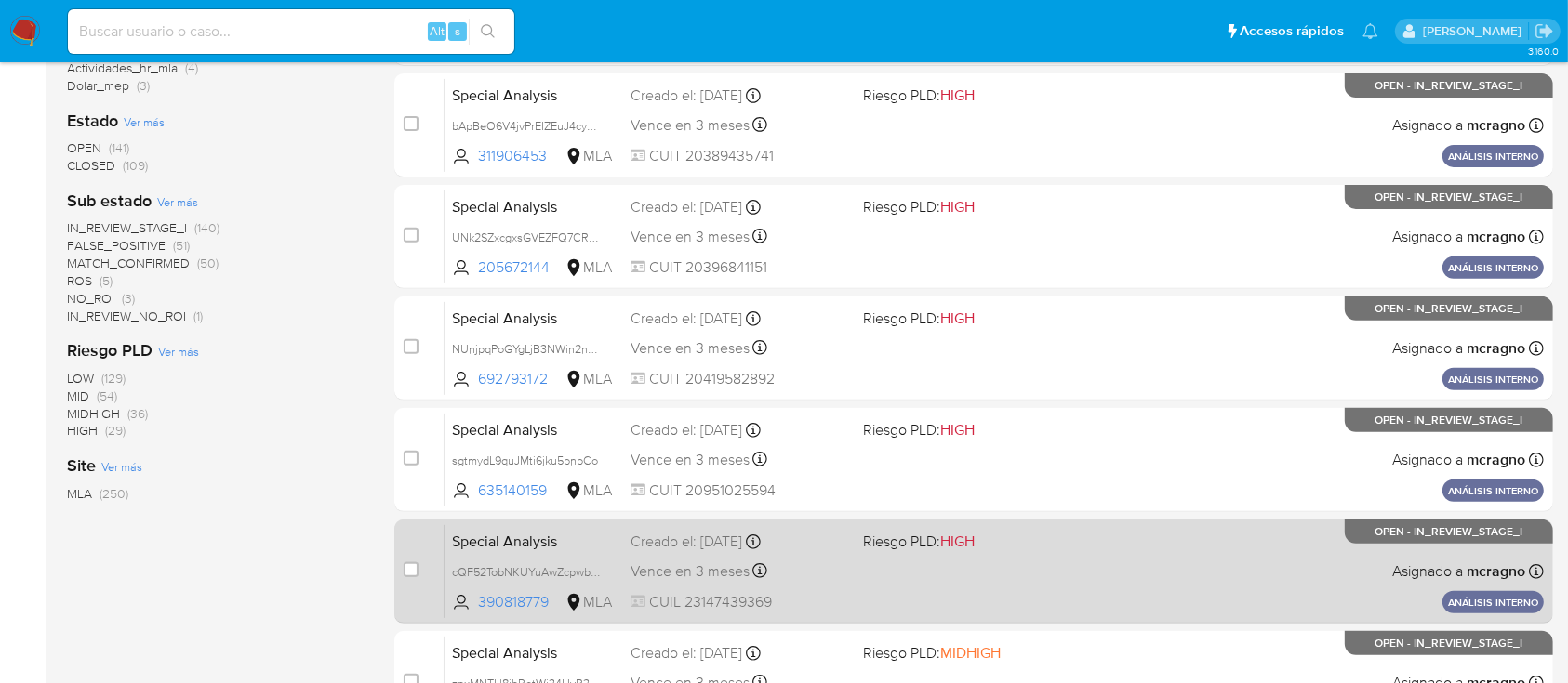
scroll to position [480, 0]
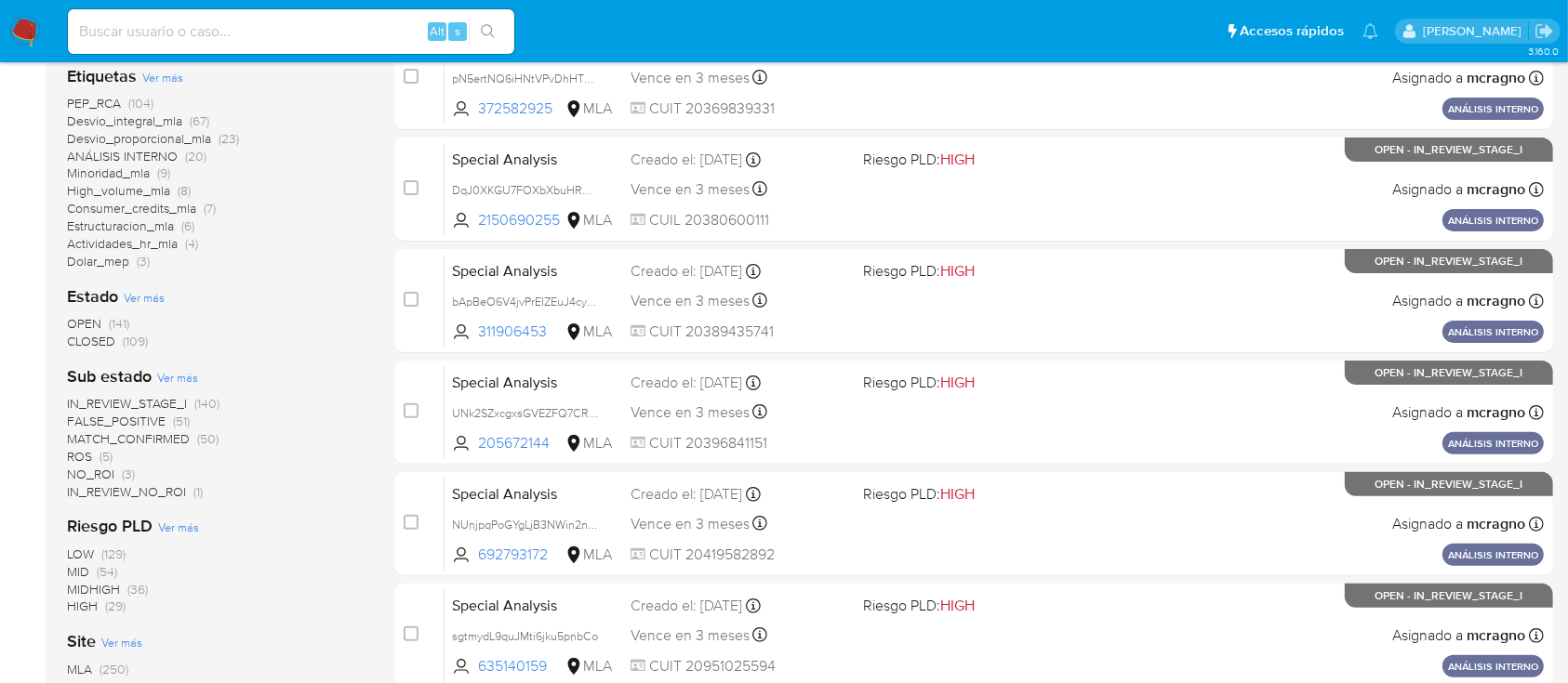
click at [197, 486] on span "(1)" at bounding box center [199, 492] width 9 height 19
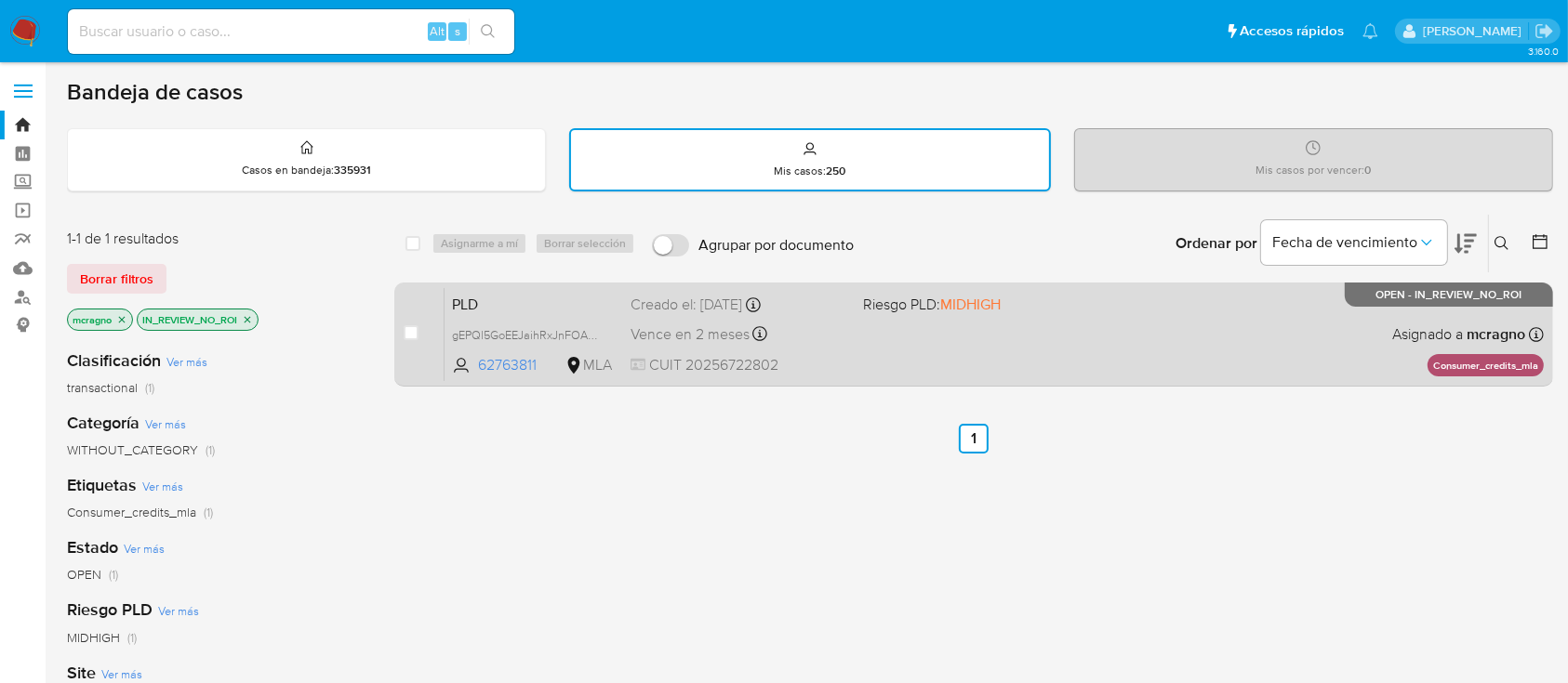
click at [1341, 327] on div "PLD gEPQl5GoEEJaihRxJnFOAyBv 62763811 MLA Riesgo PLD: MIDHIGH Creado el: 12/09/…" at bounding box center [994, 334] width 1099 height 94
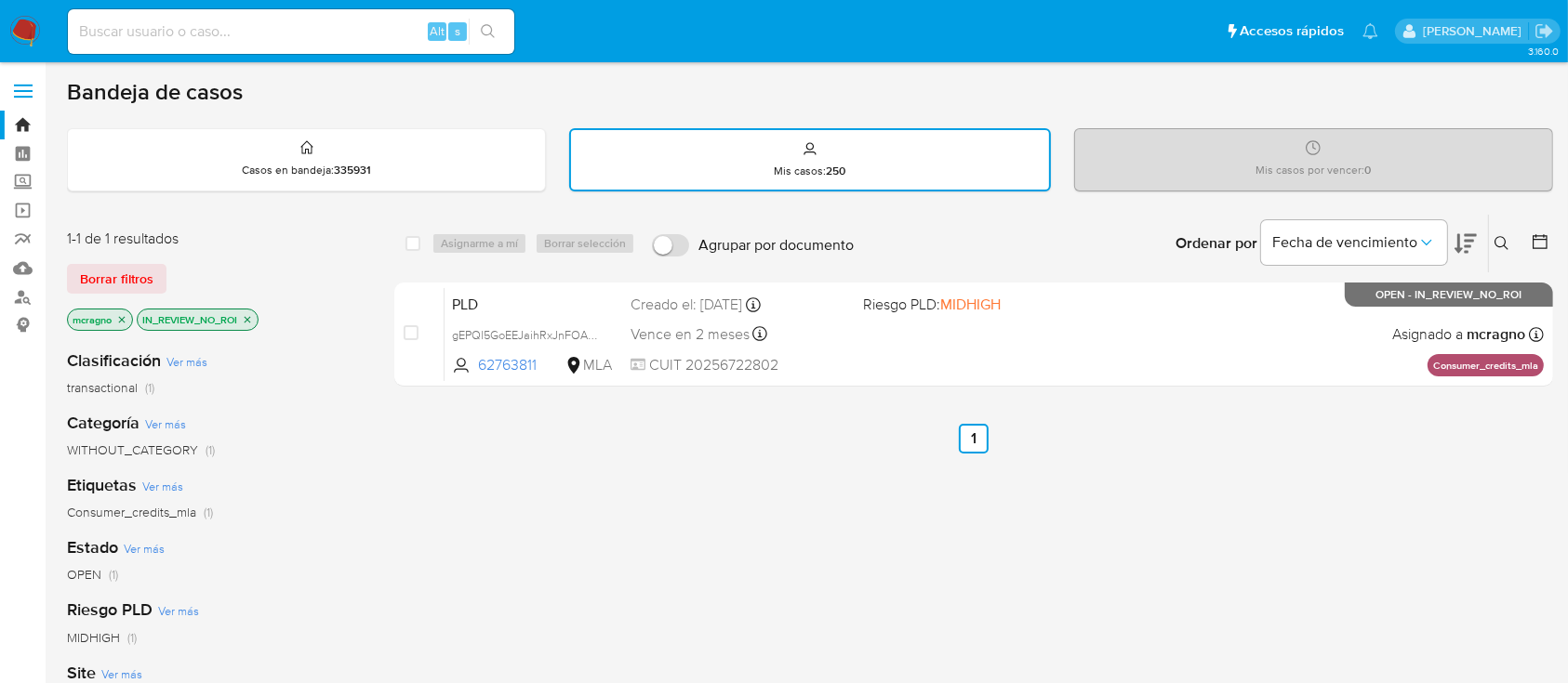
click at [246, 319] on icon "close-filter" at bounding box center [247, 320] width 11 height 11
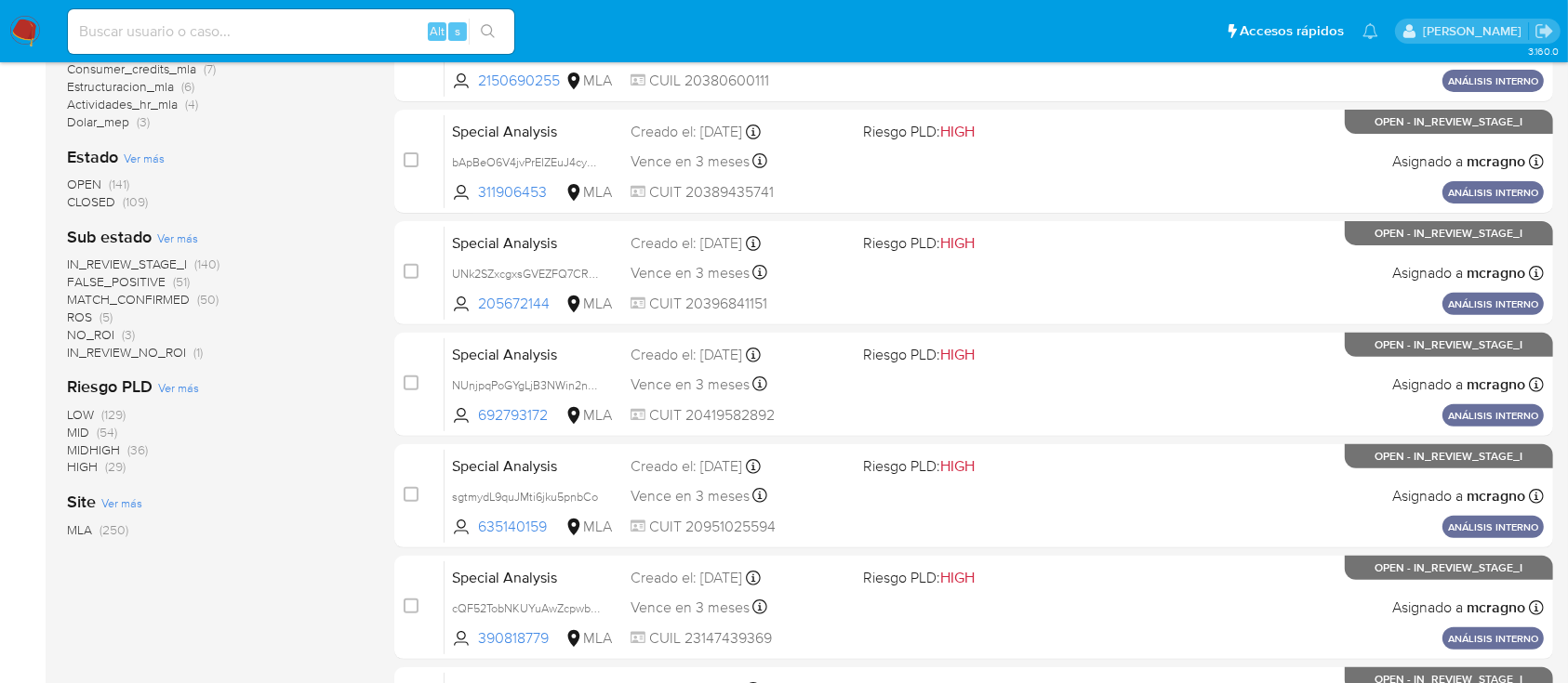
scroll to position [124, 0]
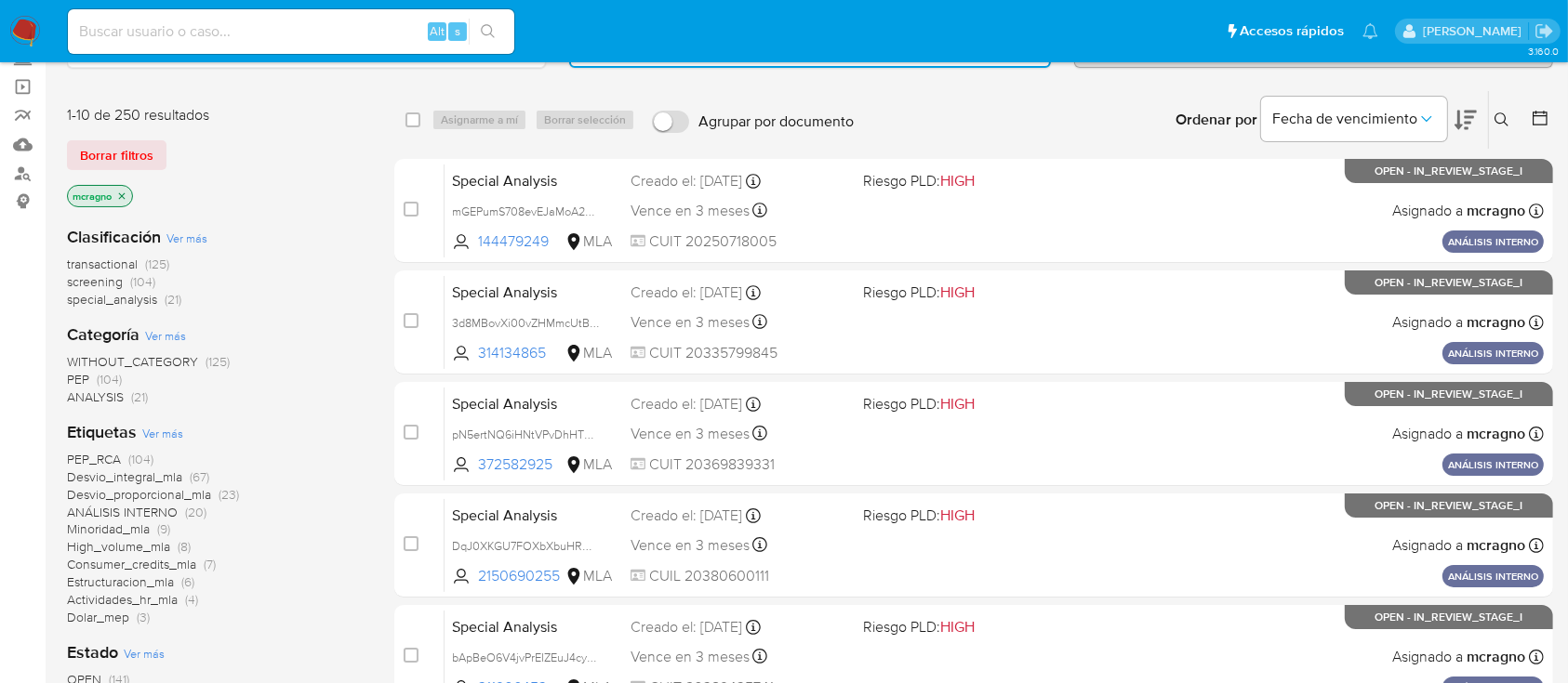
click at [126, 191] on icon "close-filter" at bounding box center [122, 197] width 11 height 11
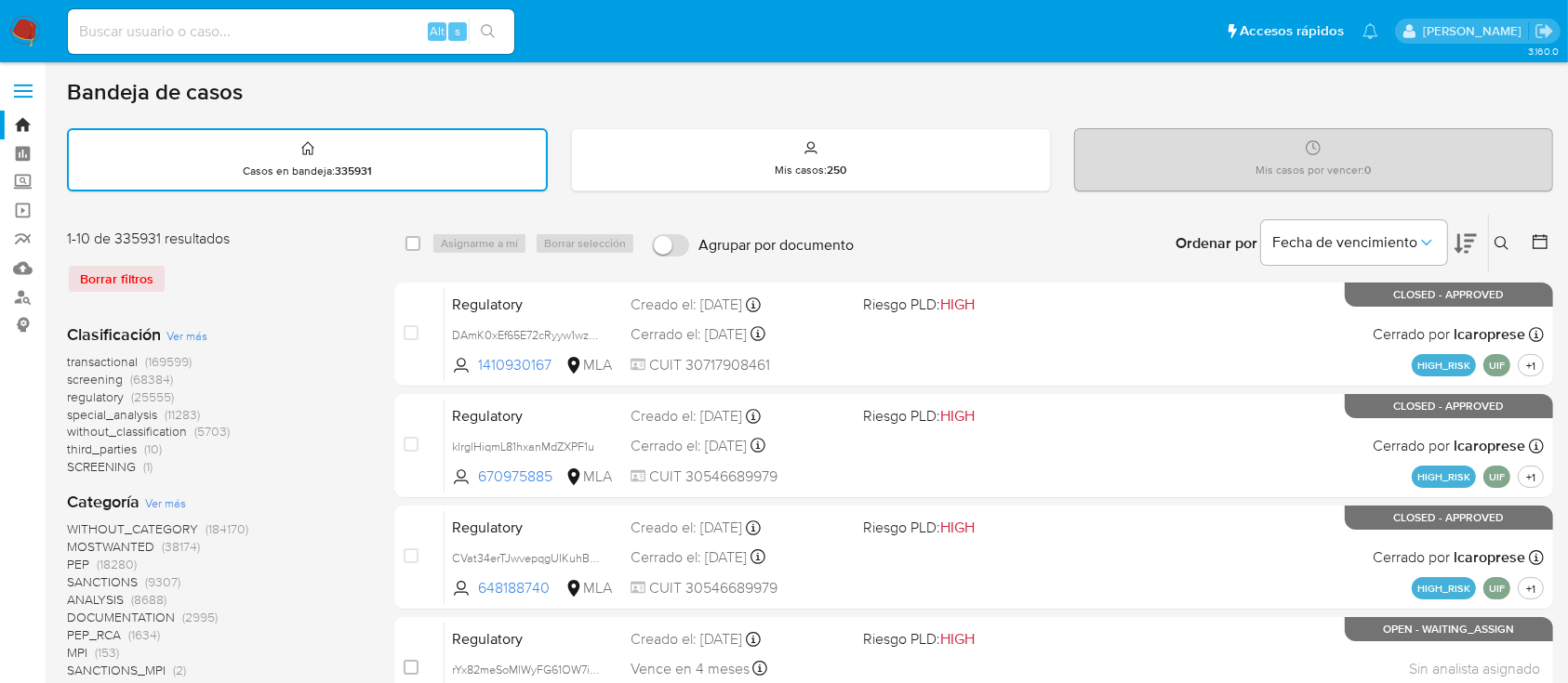
click at [30, 23] on img at bounding box center [25, 32] width 32 height 32
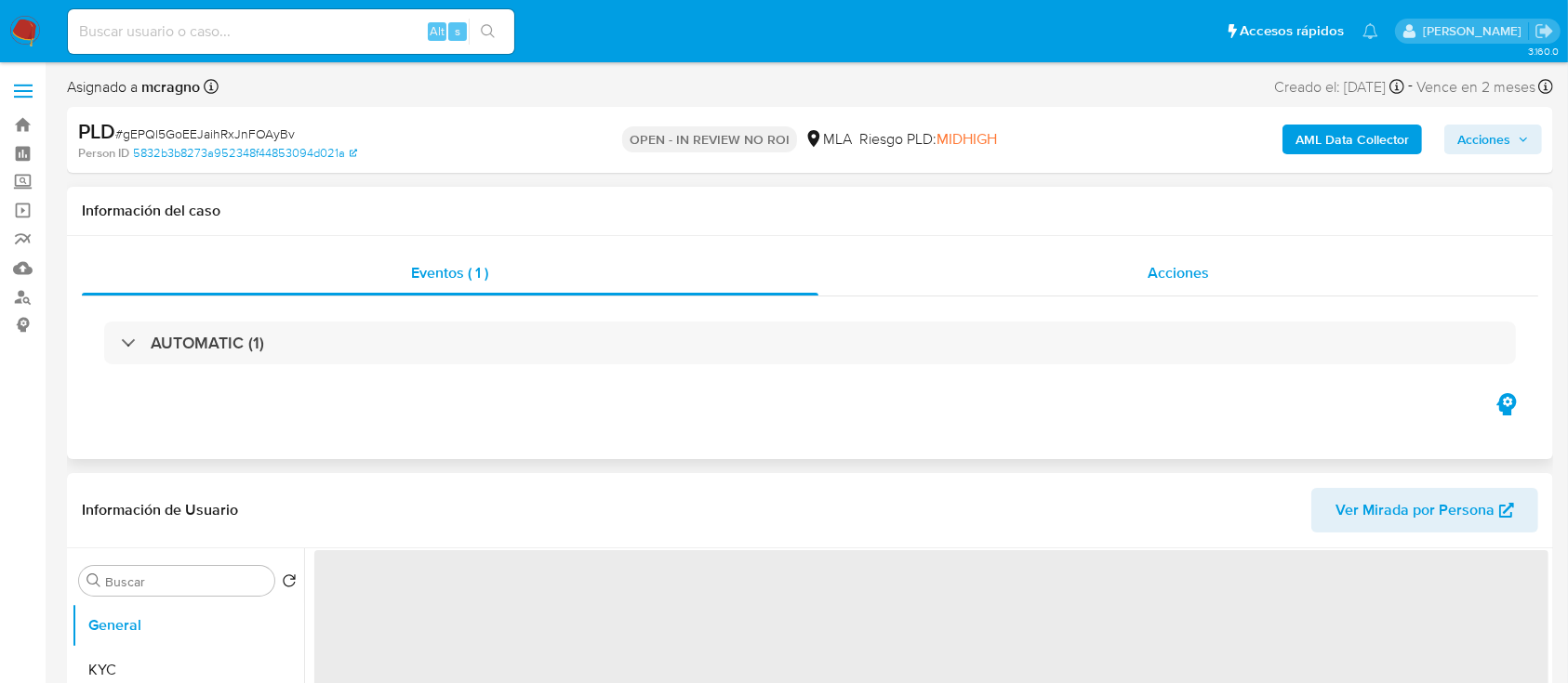
click at [1254, 267] on div "Acciones" at bounding box center [1178, 273] width 721 height 45
select select "10"
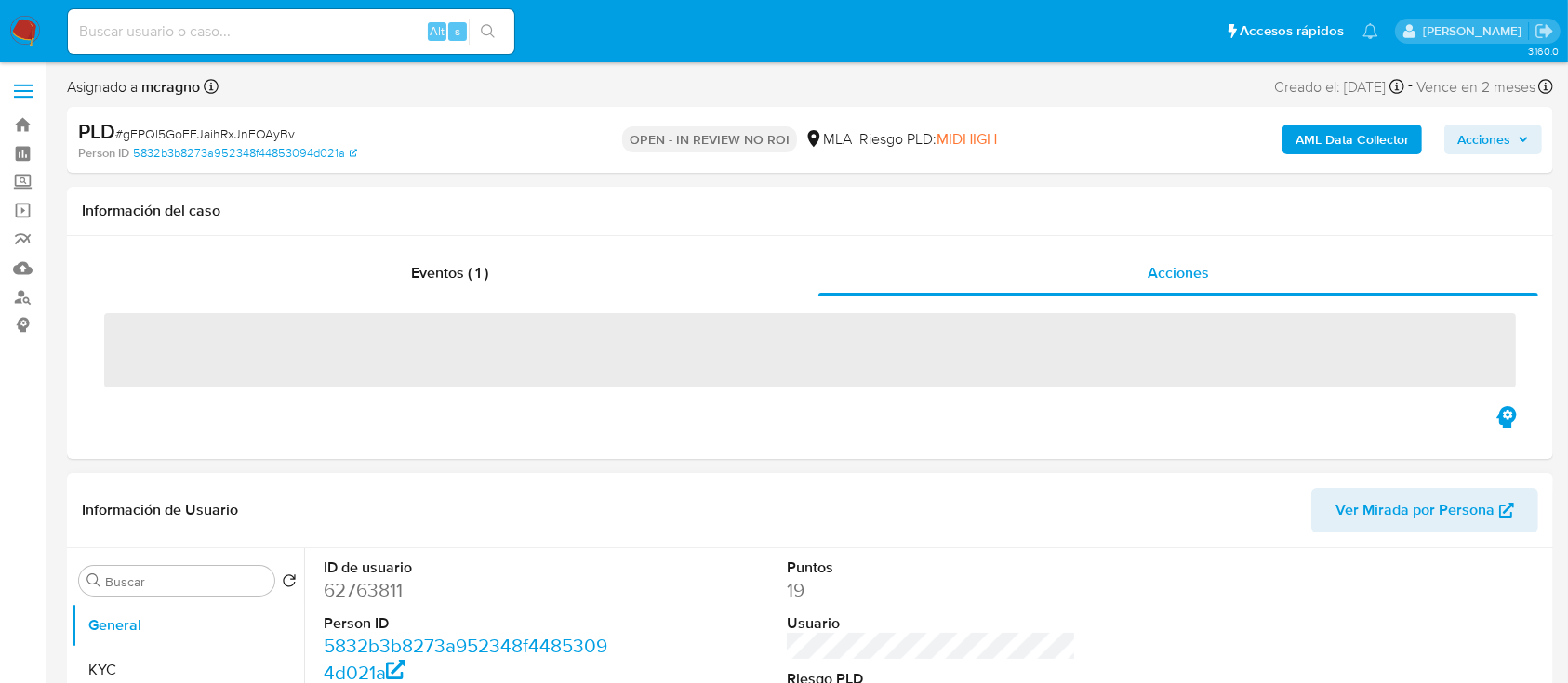
scroll to position [247, 0]
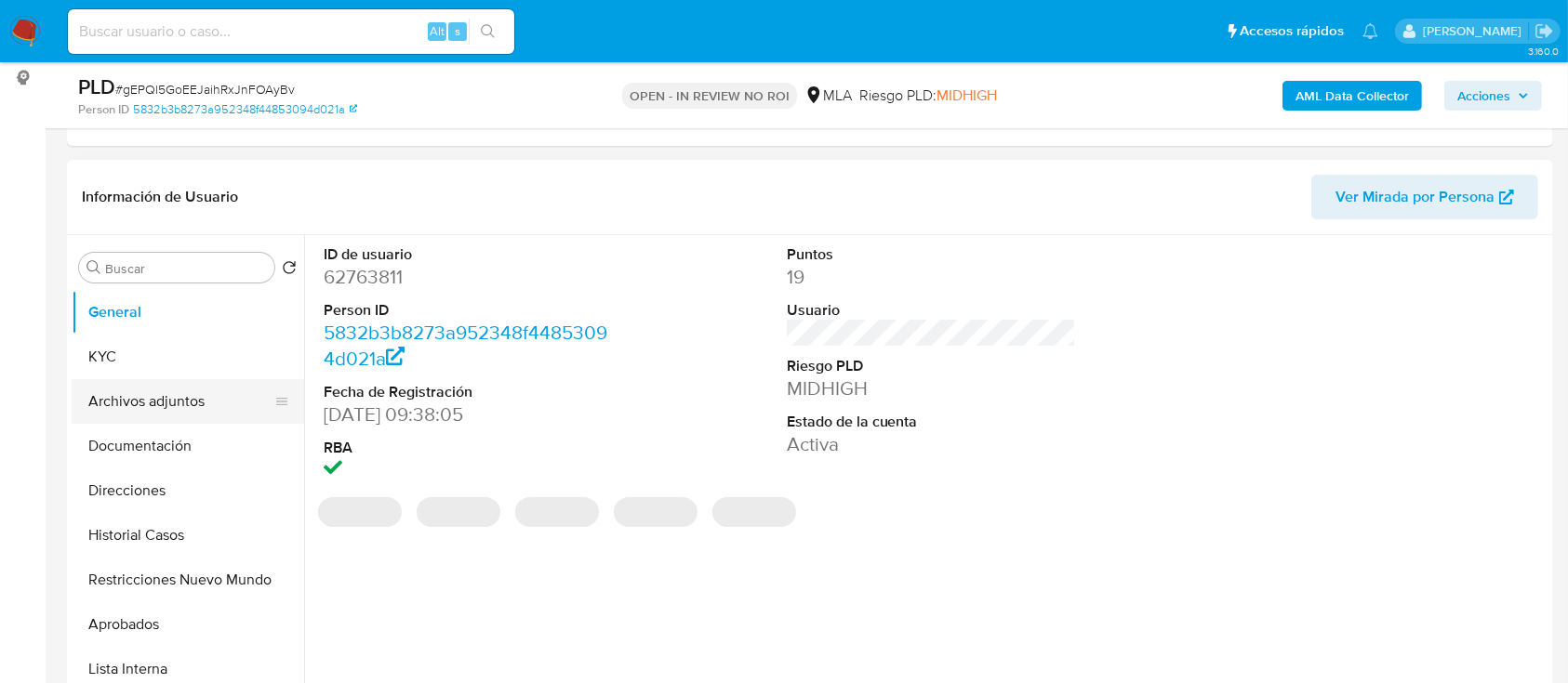
click at [145, 403] on button "Archivos adjuntos" at bounding box center [180, 402] width 217 height 45
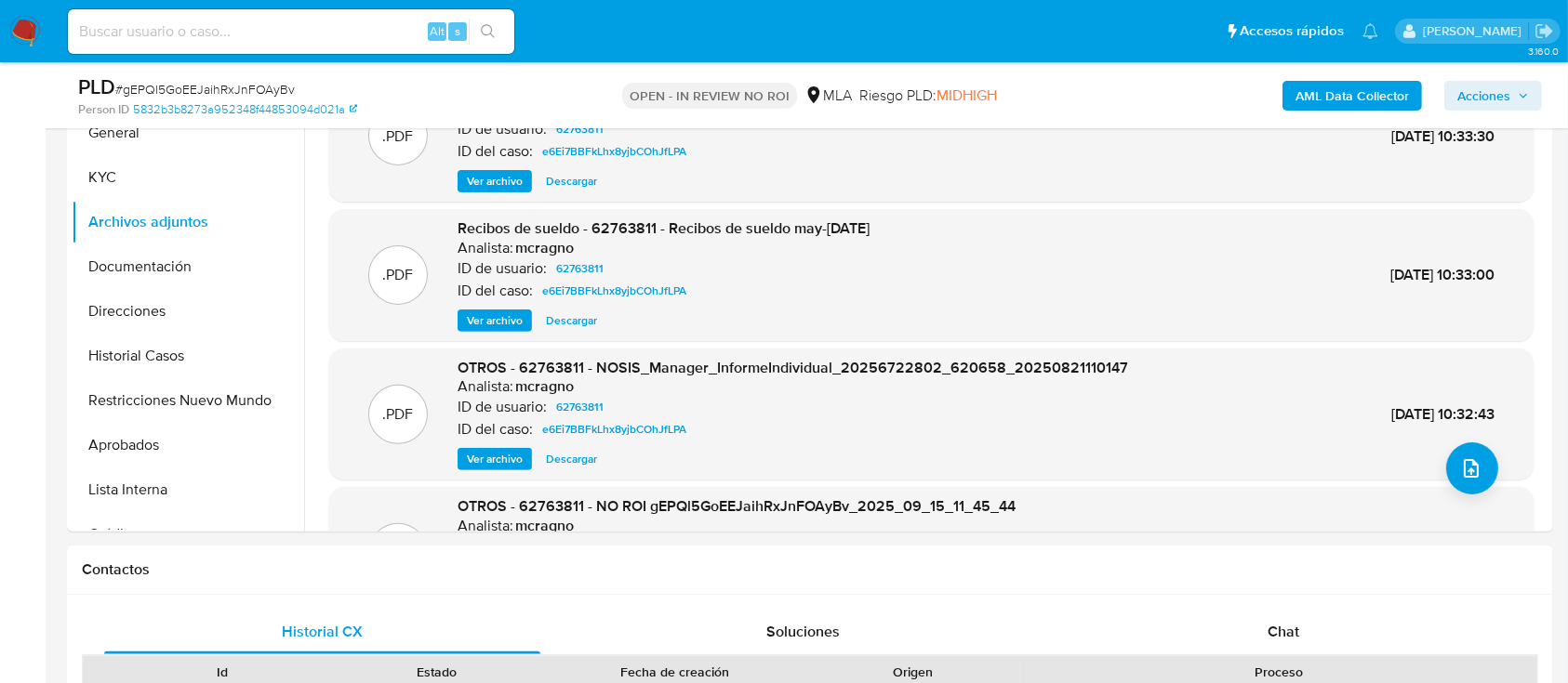
scroll to position [499, 0]
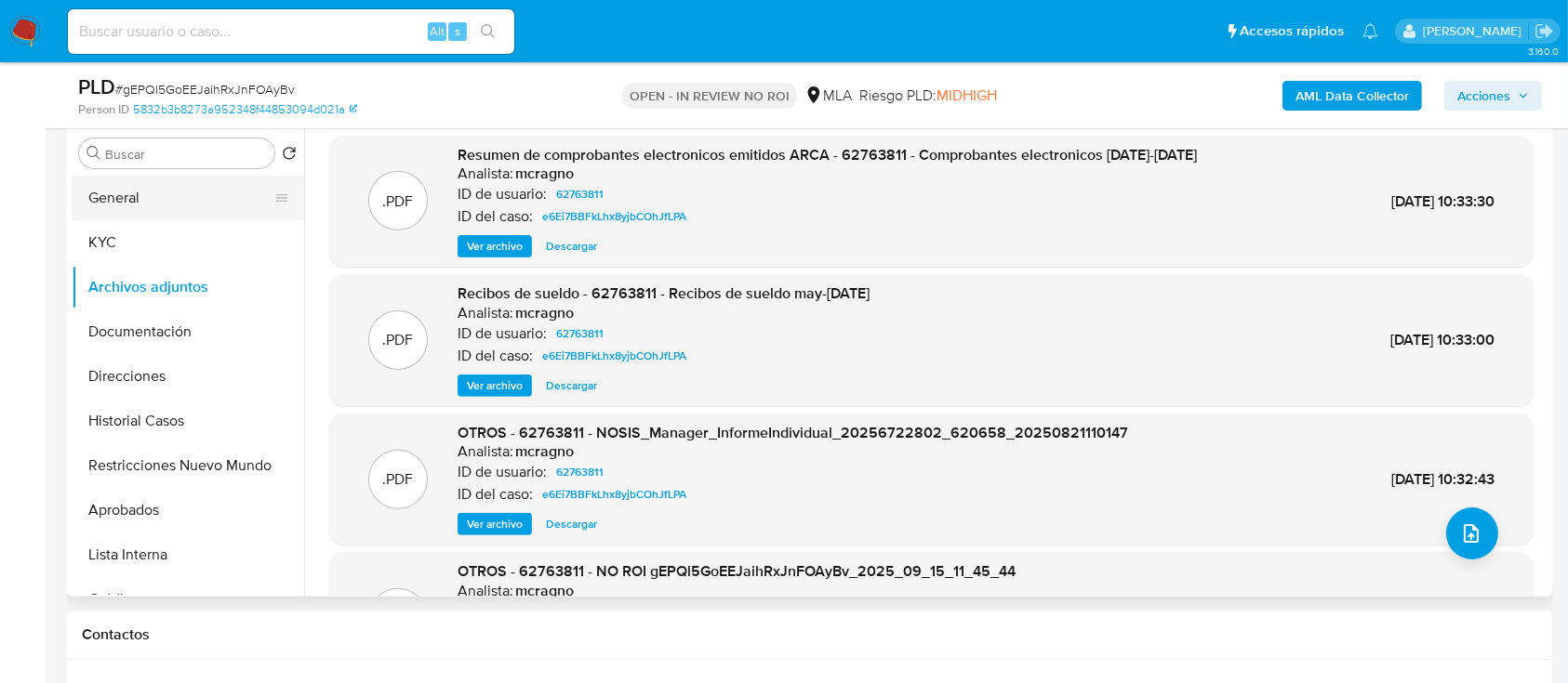
click at [133, 197] on button "General" at bounding box center [180, 198] width 217 height 45
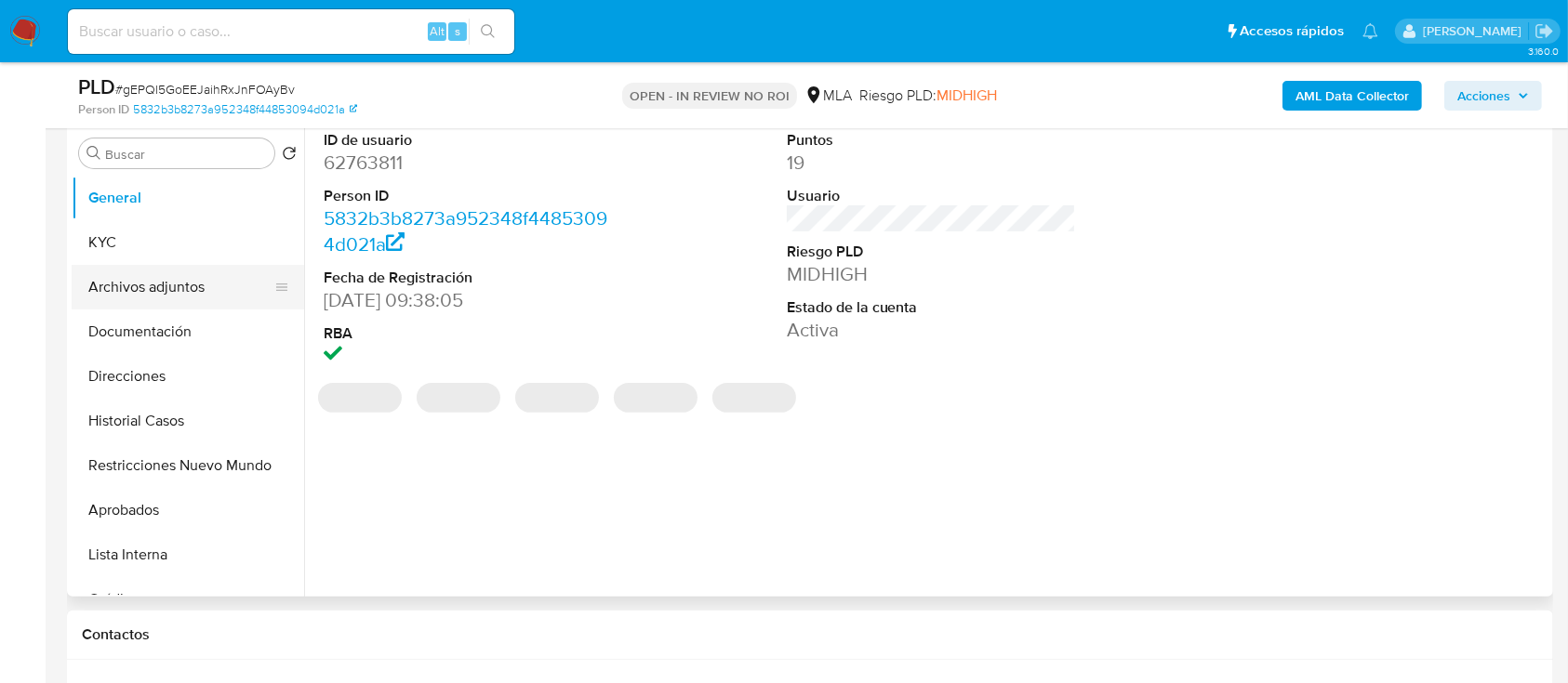
click at [206, 294] on button "Archivos adjuntos" at bounding box center [180, 287] width 217 height 45
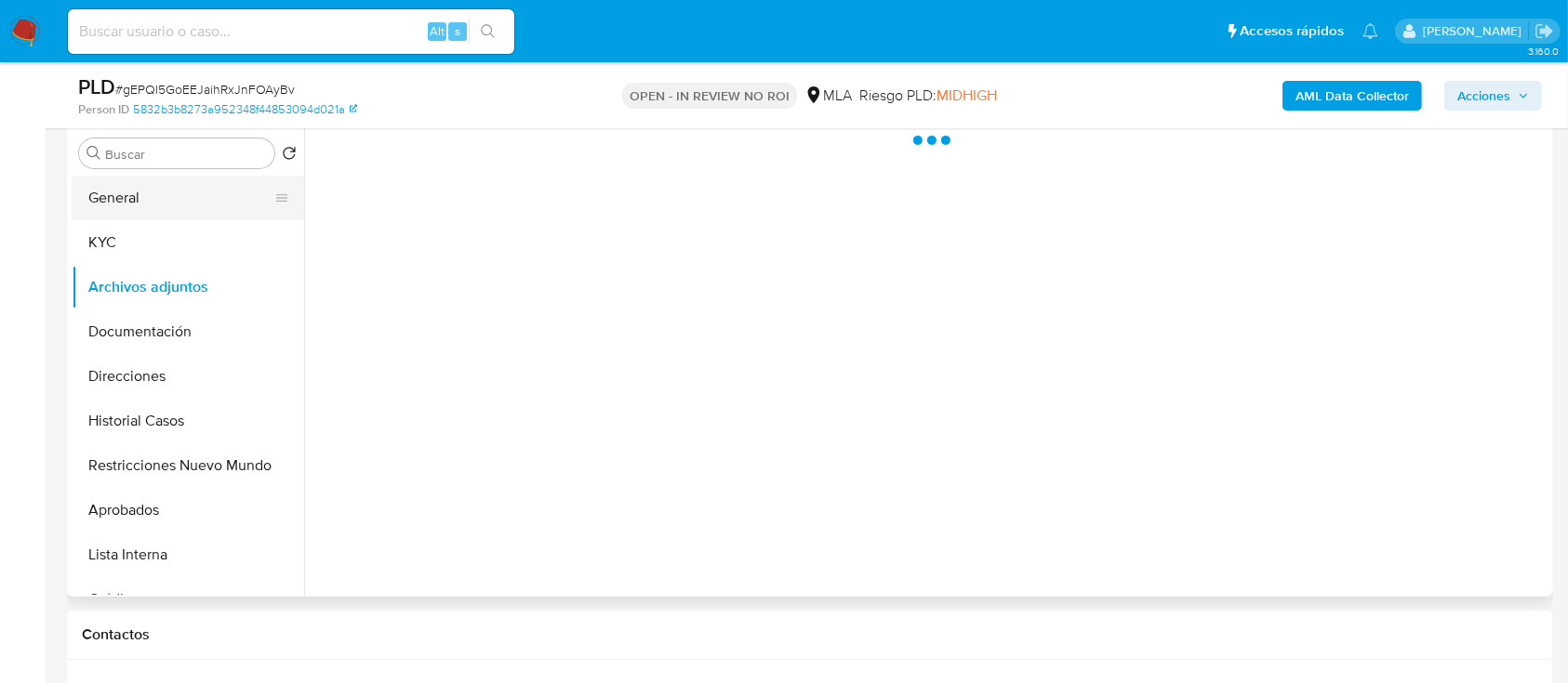
click at [162, 193] on button "General" at bounding box center [180, 198] width 217 height 45
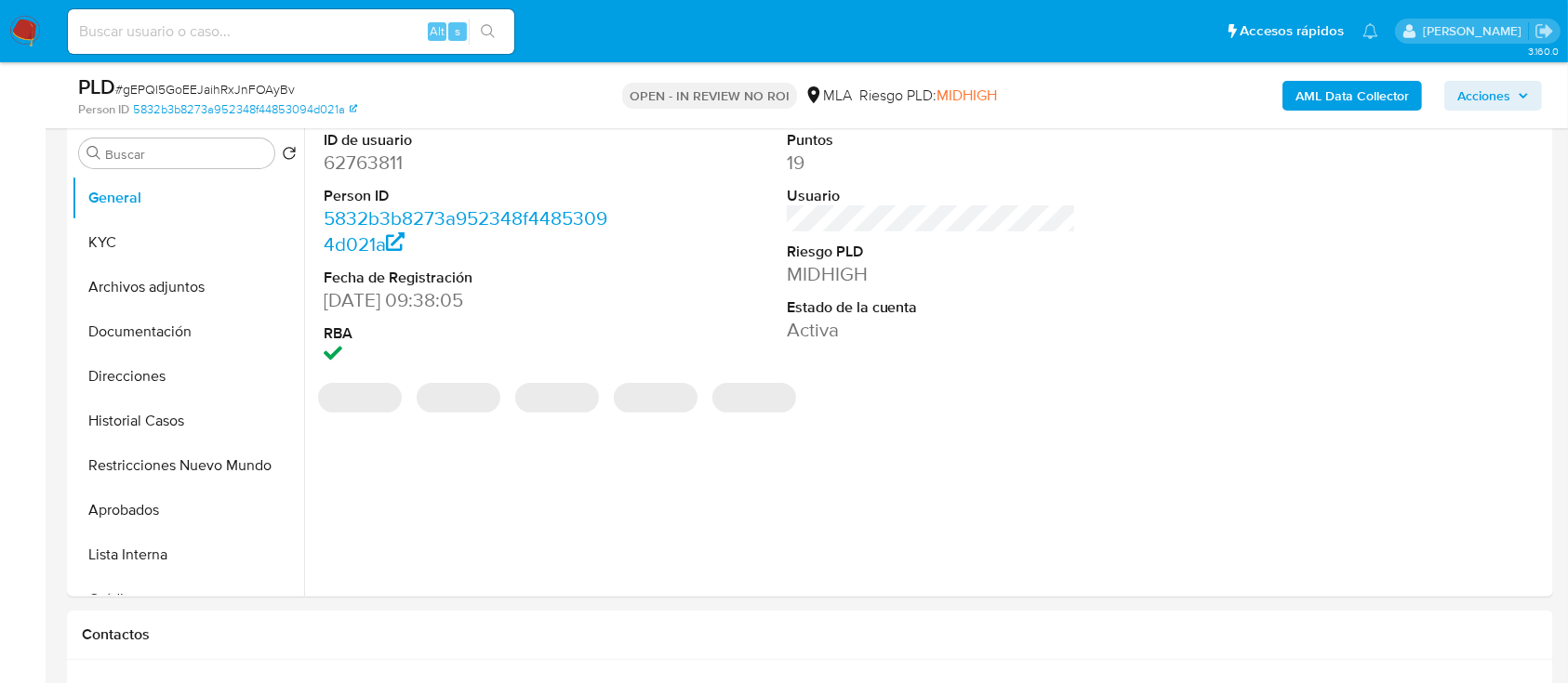
click at [373, 177] on dl "ID de usuario 62763811 Person ID 5832b3b8273a952348f44853094d021a Fecha de Regi…" at bounding box center [468, 250] width 290 height 239
click at [372, 160] on dd "62763811" at bounding box center [468, 163] width 290 height 26
copy dd "62763811"
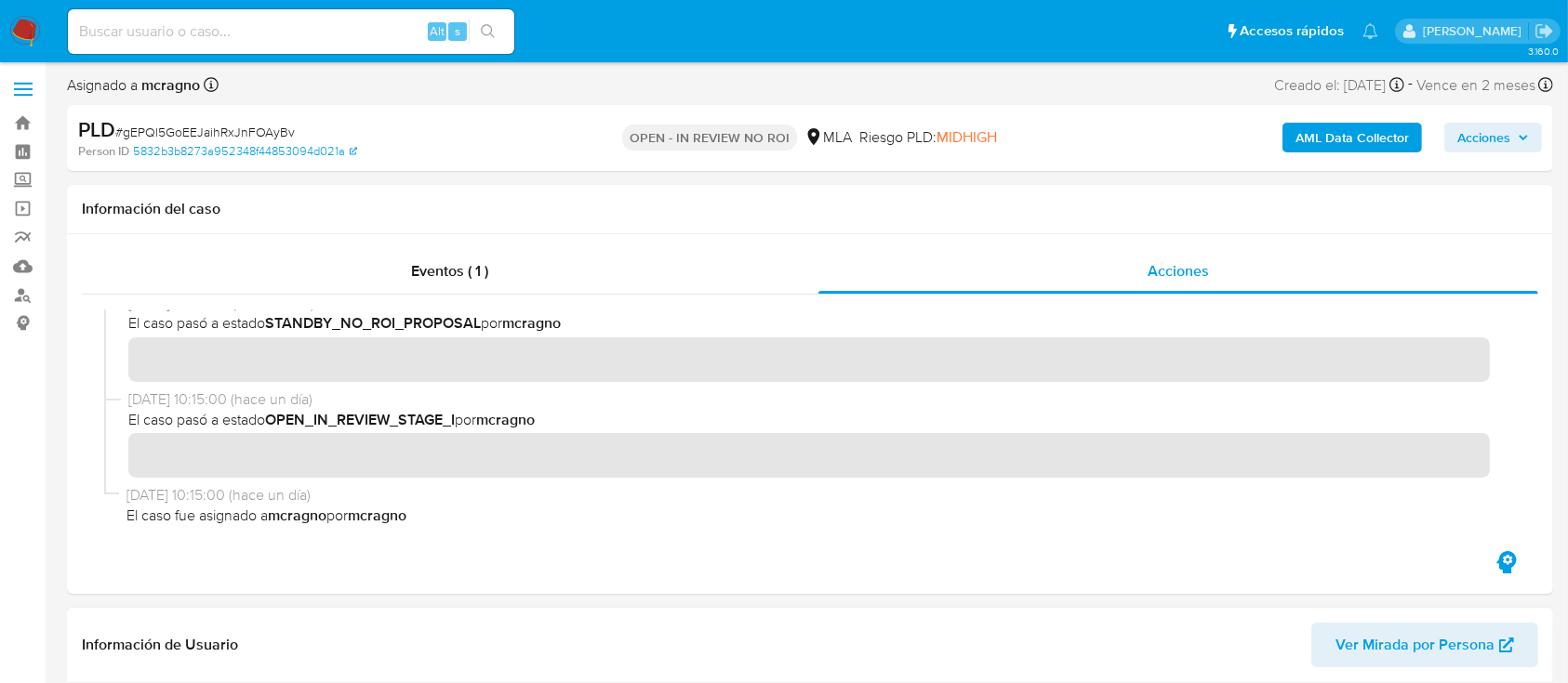
scroll to position [374, 0]
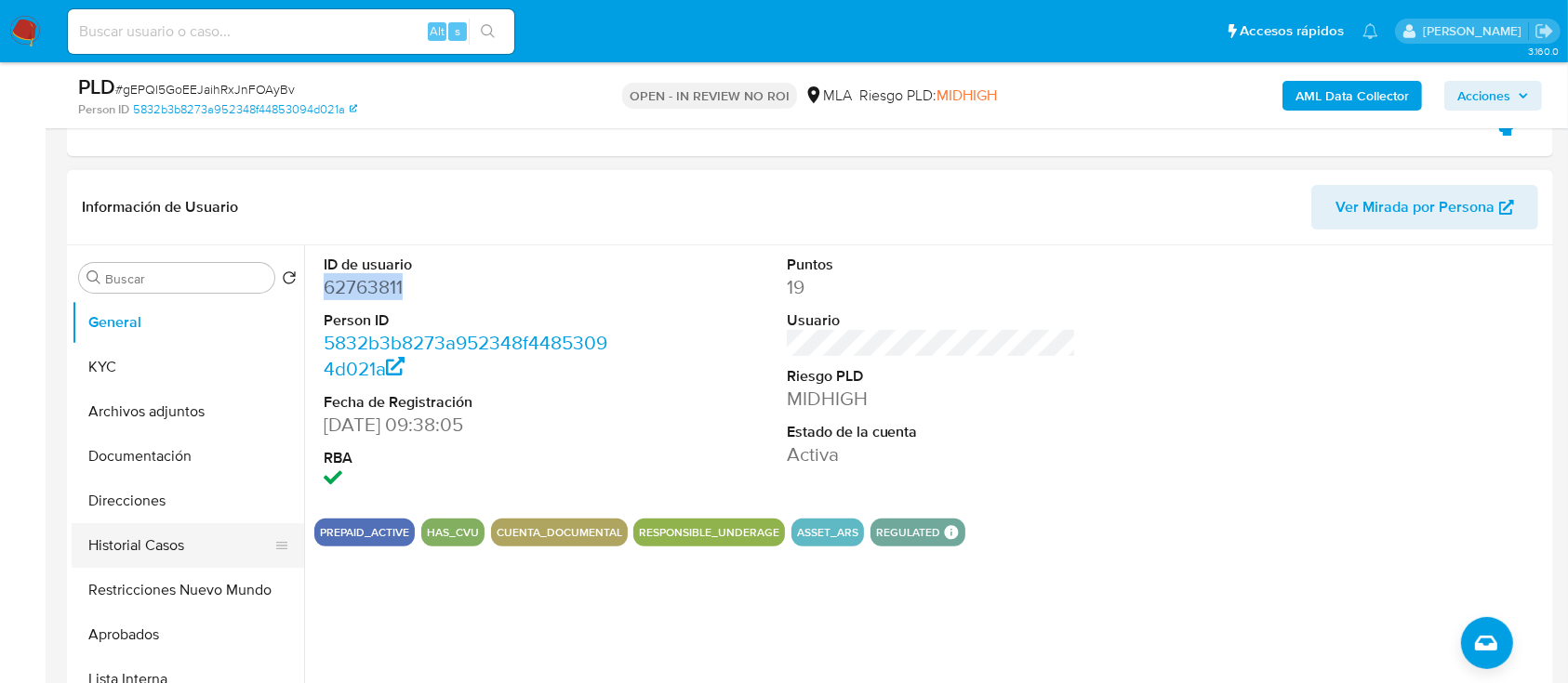
click at [180, 547] on button "Historial Casos" at bounding box center [180, 546] width 217 height 45
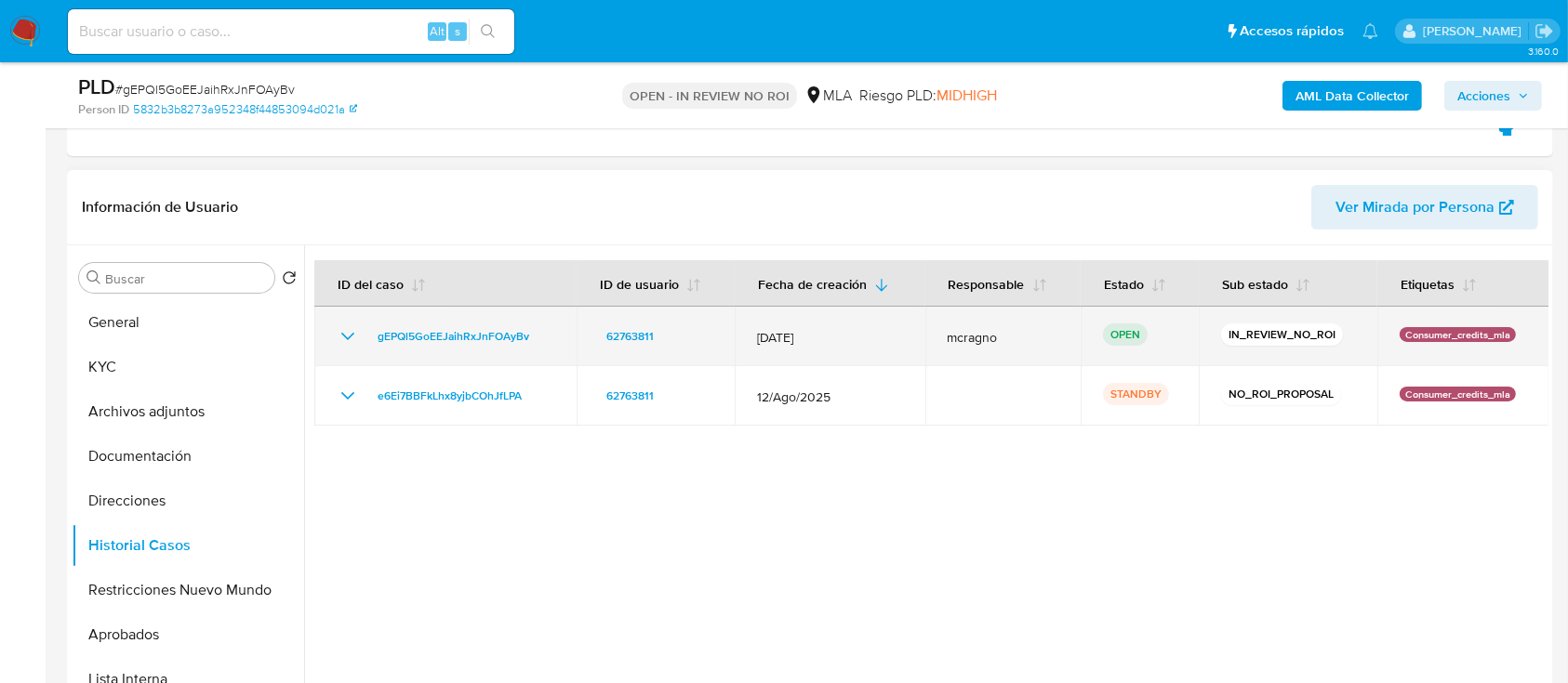
drag, startPoint x: 558, startPoint y: 341, endPoint x: 349, endPoint y: 343, distance: 209.0
click at [349, 343] on td "gEPQl5GoEEJaihRxJnFOAyBv" at bounding box center [445, 336] width 262 height 60
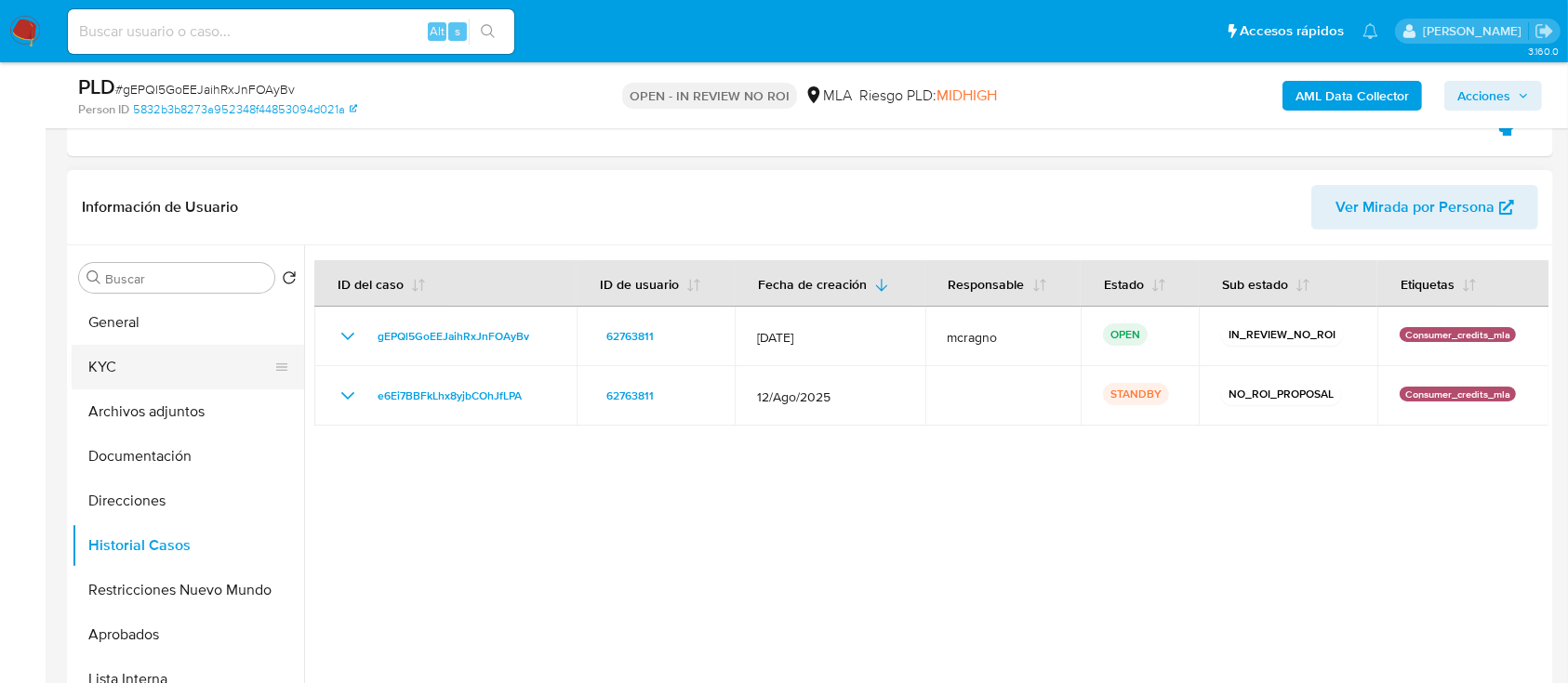
click at [84, 368] on button "KYC" at bounding box center [180, 367] width 217 height 45
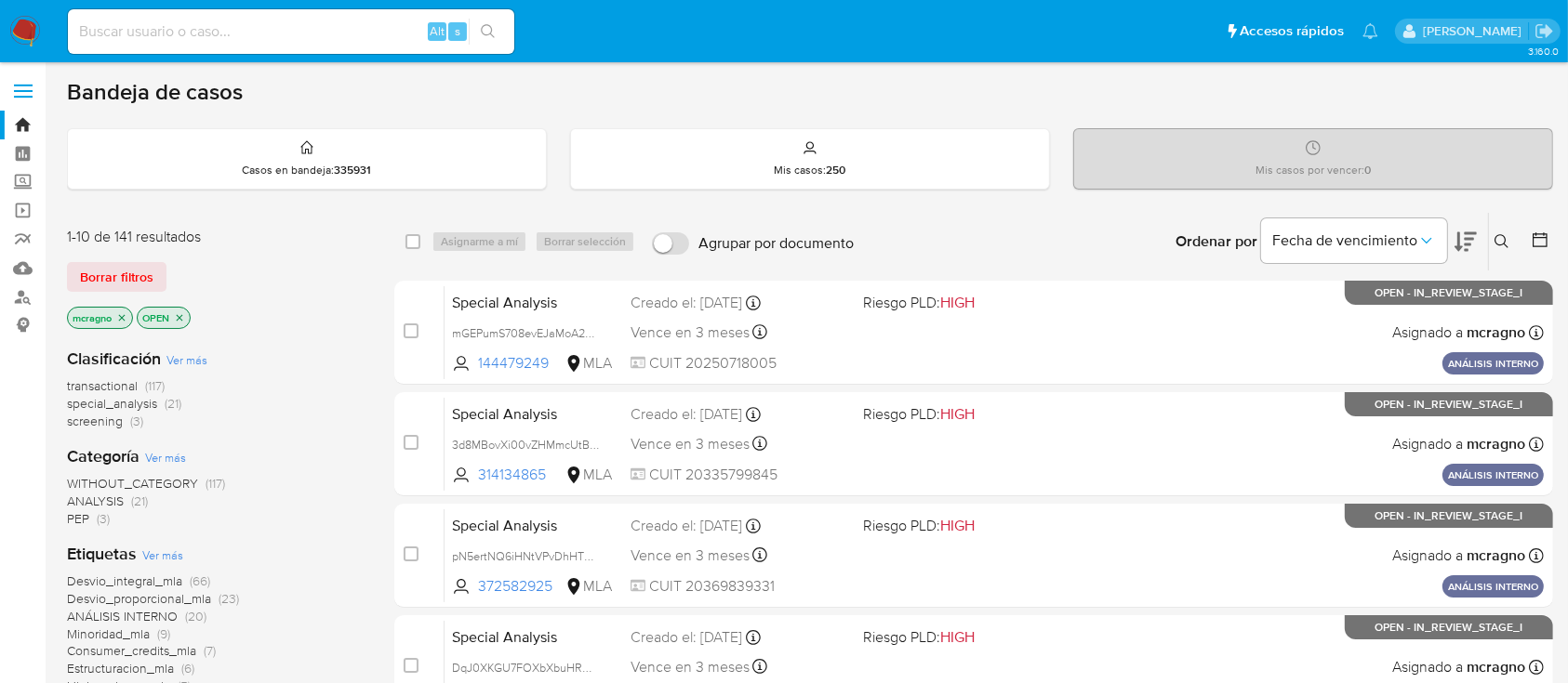
click at [181, 312] on icon "close-filter" at bounding box center [180, 318] width 11 height 11
